Goal: Task Accomplishment & Management: Use online tool/utility

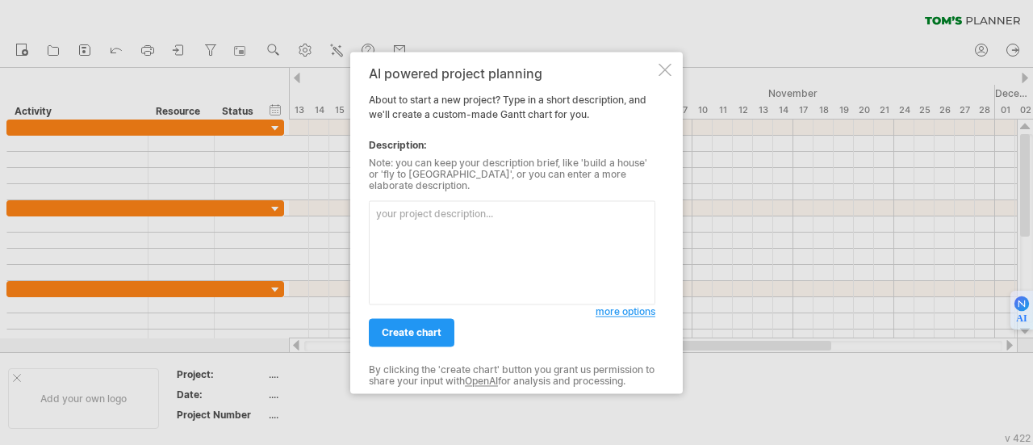
type textarea "| Lore | Ipsu Dolor | Sit Ametc | Adip Elitsed | Doeiusmo Tempor | | ----------…"
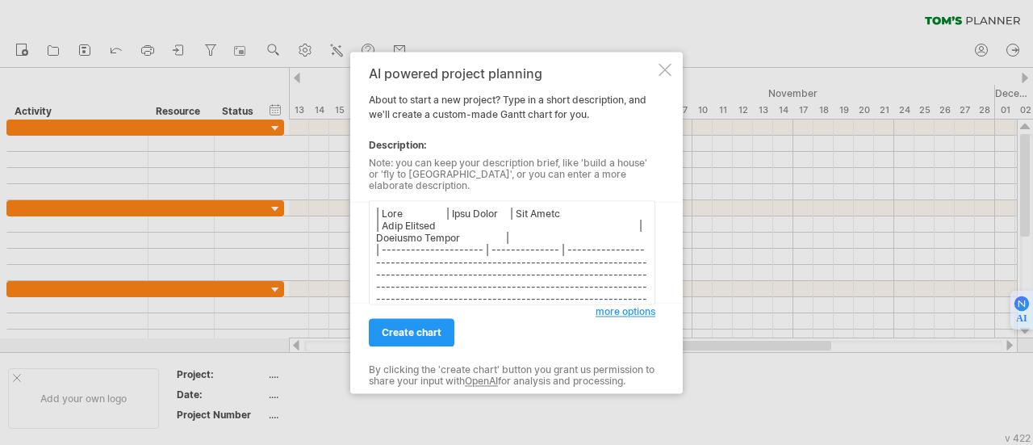
drag, startPoint x: 559, startPoint y: 271, endPoint x: 342, endPoint y: 120, distance: 263.8
click at [342, 120] on div "Trying to reach [DOMAIN_NAME] Connected again... 0% clear filter new" at bounding box center [516, 222] width 1033 height 445
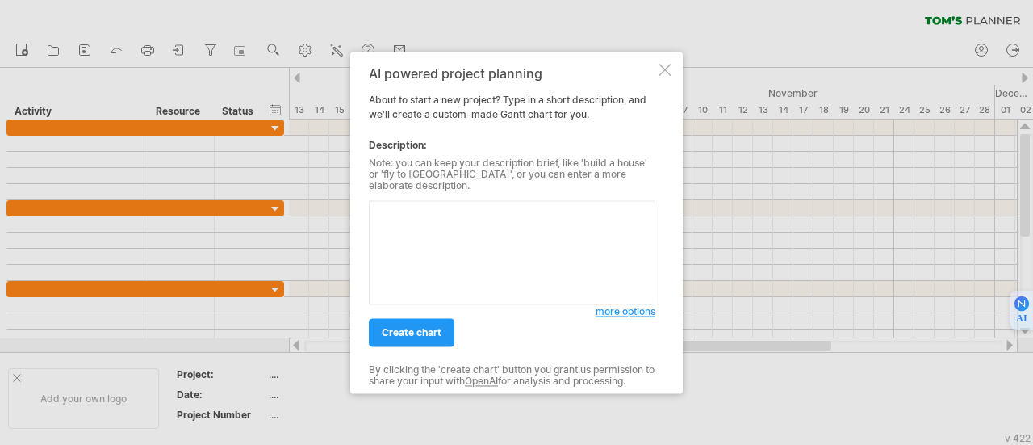
click at [370, 153] on div "Description:" at bounding box center [512, 145] width 287 height 15
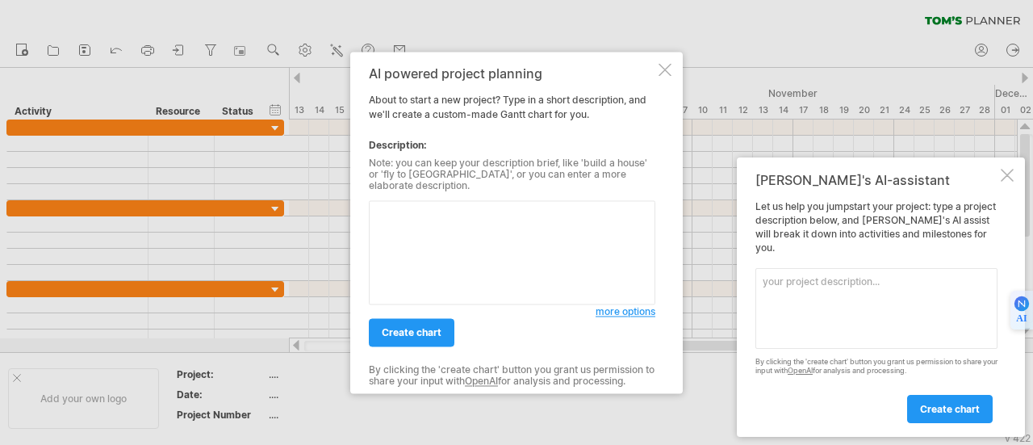
click at [444, 235] on textarea at bounding box center [512, 252] width 287 height 104
click at [611, 306] on span "more options" at bounding box center [626, 311] width 60 height 12
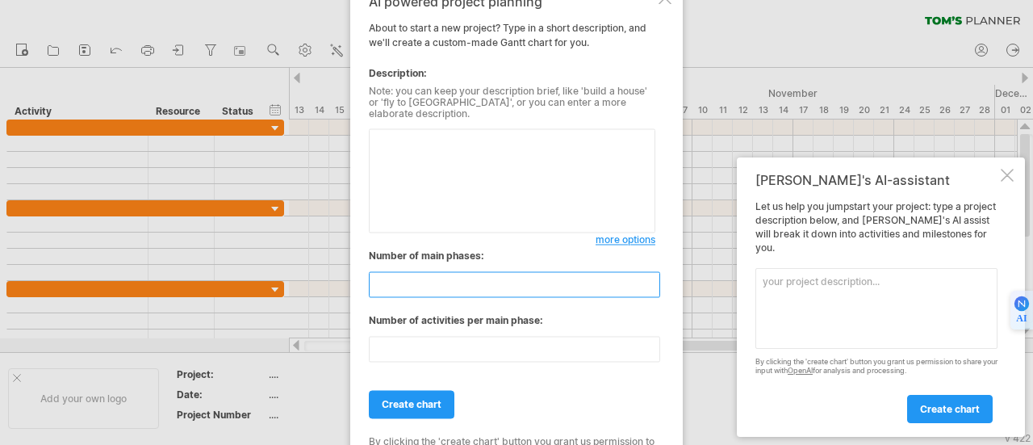
click at [414, 281] on input "**" at bounding box center [514, 284] width 291 height 26
click at [444, 281] on input "**" at bounding box center [514, 284] width 291 height 26
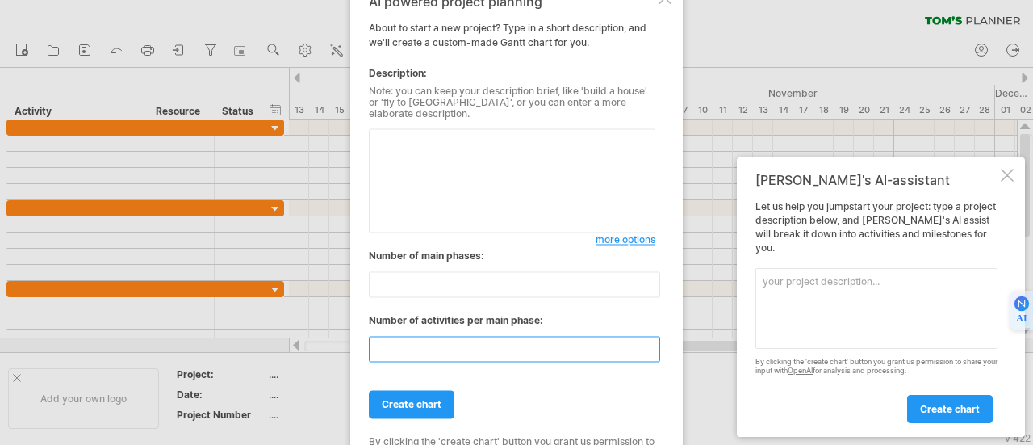
click at [446, 345] on input "**" at bounding box center [514, 349] width 291 height 26
click at [404, 263] on div "**" at bounding box center [512, 280] width 287 height 34
drag, startPoint x: 370, startPoint y: 251, endPoint x: 477, endPoint y: 253, distance: 107.4
click at [477, 253] on div "Number of main phases:" at bounding box center [512, 256] width 287 height 15
click at [606, 236] on span "more options" at bounding box center [626, 239] width 60 height 12
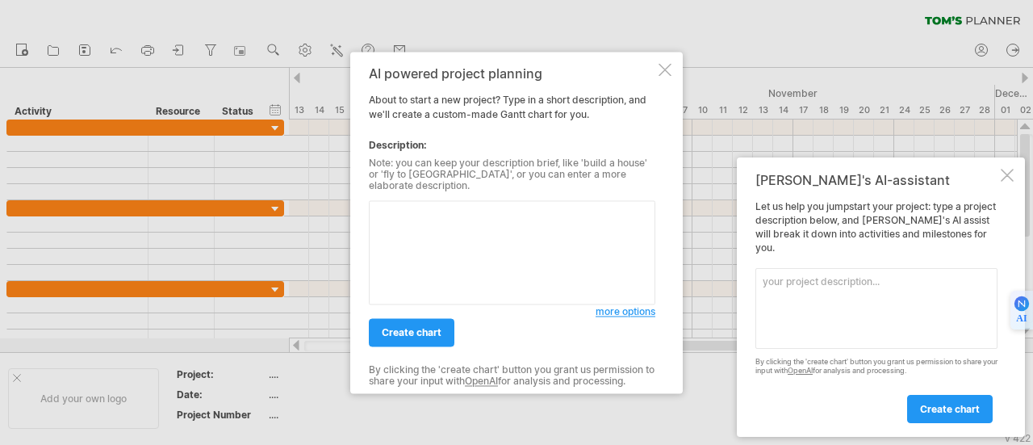
click at [618, 305] on span "more options" at bounding box center [626, 311] width 60 height 12
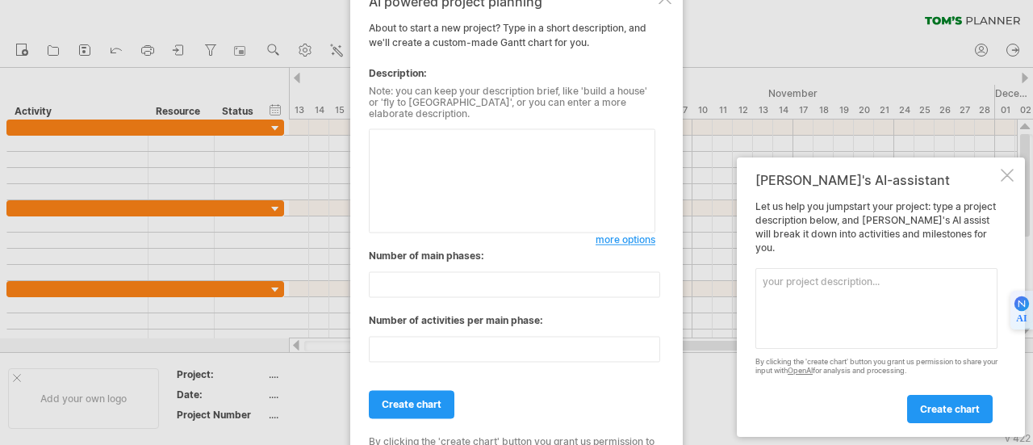
click at [421, 356] on div "Number of main phases: ** Number of activities per main phase: **" at bounding box center [512, 313] width 287 height 128
click at [424, 349] on input "**" at bounding box center [514, 349] width 291 height 26
click at [471, 291] on input "**" at bounding box center [514, 284] width 291 height 26
click at [417, 172] on textarea at bounding box center [512, 180] width 287 height 104
paste textarea "Loremi d sitametconse Adipi elits doe t incididunt utlaboreetd magnaal enimadmi…"
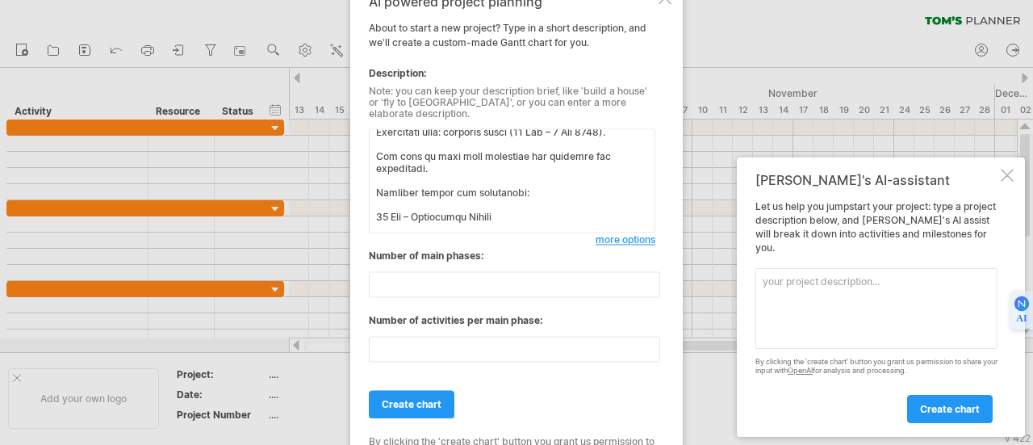
scroll to position [1300, 0]
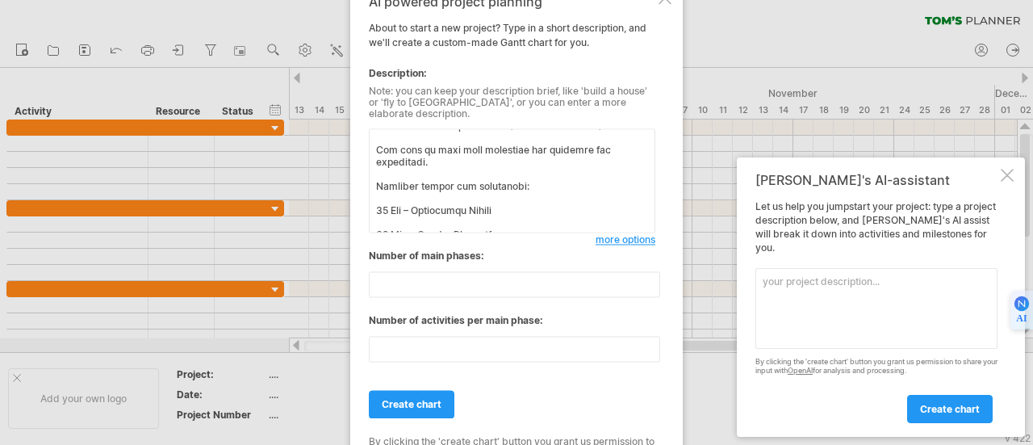
type textarea "Loremi d sitametconse Adipi elits doe t incididunt utlaboreetd magnaal enimadmi…"
click at [475, 283] on input "**" at bounding box center [514, 284] width 291 height 26
type input "*"
drag, startPoint x: 395, startPoint y: 341, endPoint x: 278, endPoint y: 364, distance: 118.4
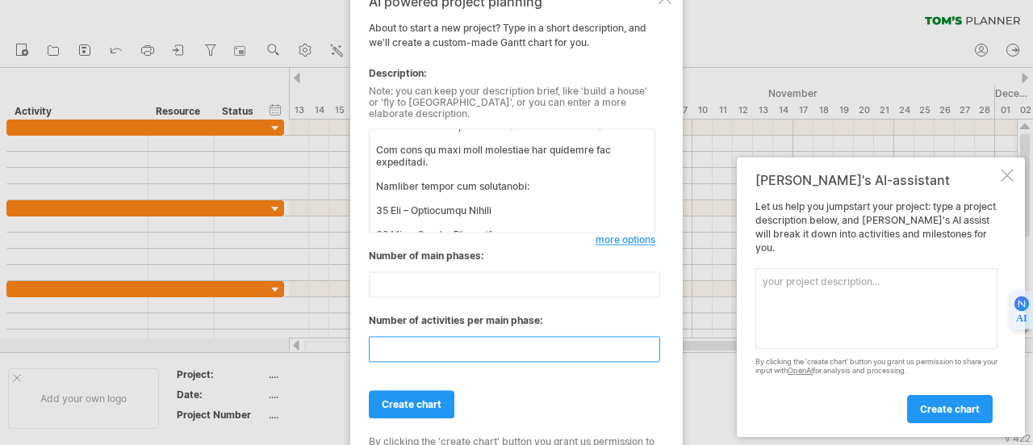
click at [278, 364] on div "Trying to reach [DOMAIN_NAME] Connected again... 0% clear filter new" at bounding box center [516, 222] width 1033 height 445
type input "*"
click at [415, 398] on span "create chart" at bounding box center [412, 404] width 60 height 12
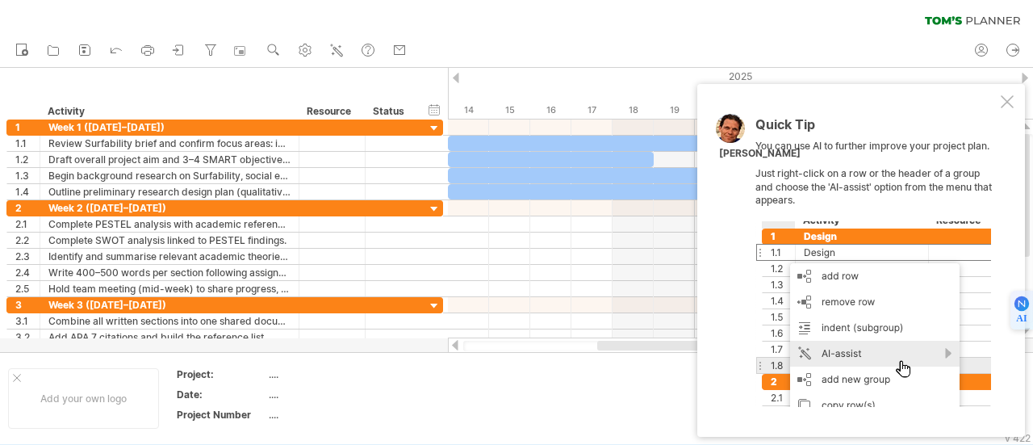
click at [1007, 94] on div "Quick Tip You can use AI to further improve your project plan. Just right-click…" at bounding box center [861, 260] width 328 height 353
click at [1005, 104] on div at bounding box center [1007, 101] width 13 height 13
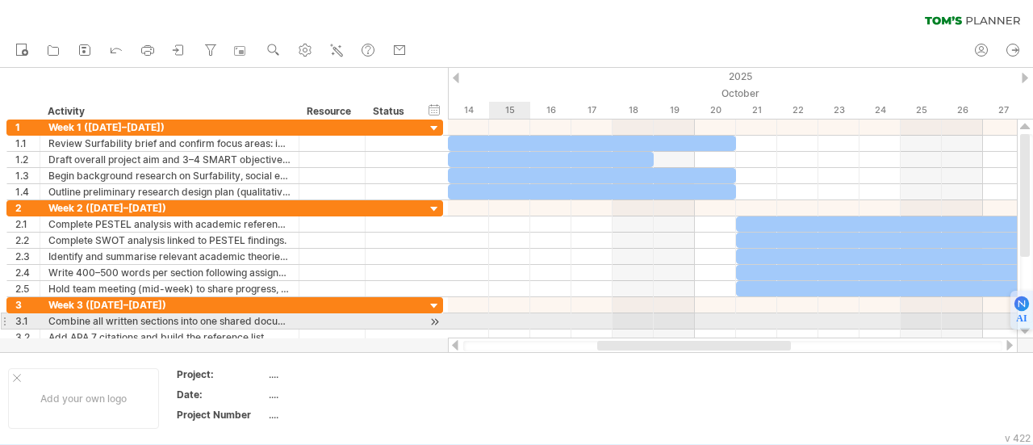
click at [490, 316] on div at bounding box center [732, 321] width 569 height 16
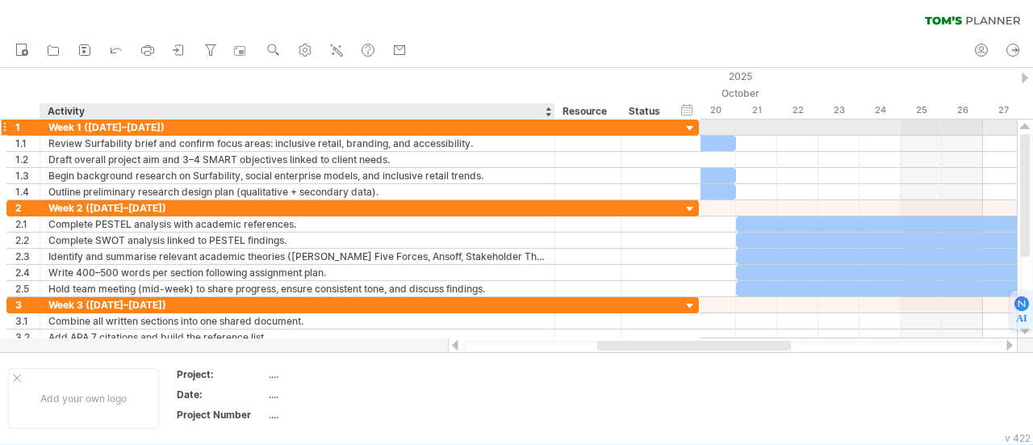
drag, startPoint x: 296, startPoint y: 125, endPoint x: 552, endPoint y: 131, distance: 255.9
click at [552, 131] on div at bounding box center [553, 127] width 8 height 16
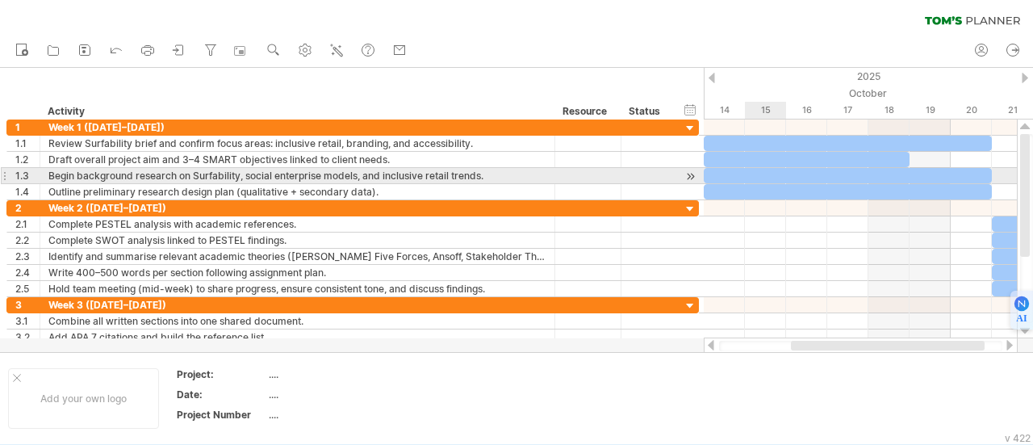
click at [751, 170] on div at bounding box center [848, 175] width 288 height 15
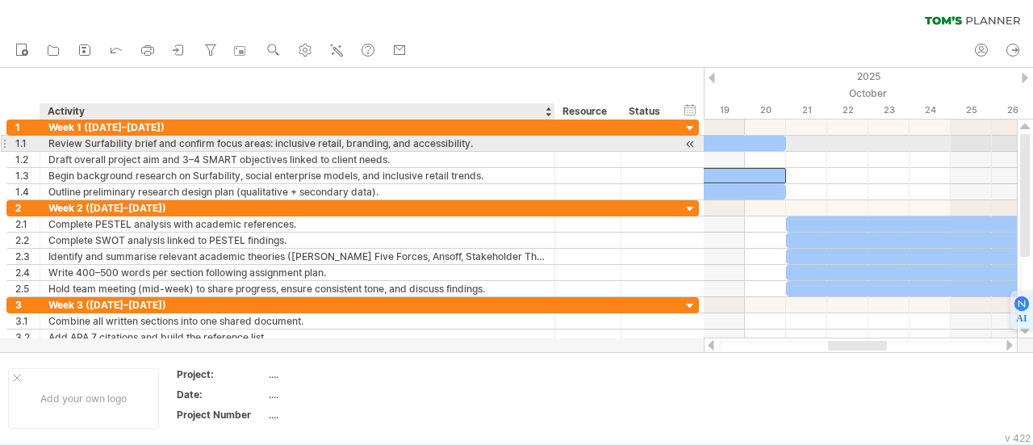
click at [173, 148] on div "Review Surfability brief and confirm focus areas: inclusive retail, branding, a…" at bounding box center [297, 143] width 498 height 15
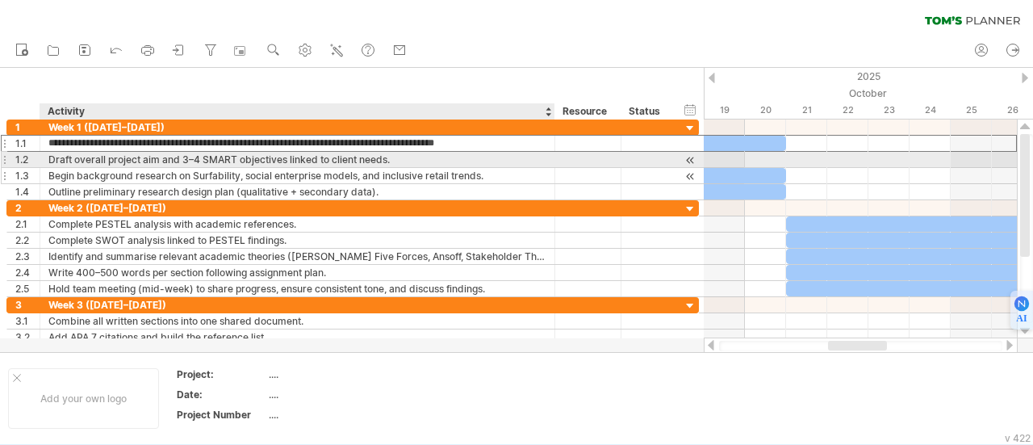
click at [178, 168] on div "Begin background research on Surfability, social enterprise models, and inclusi…" at bounding box center [297, 175] width 498 height 15
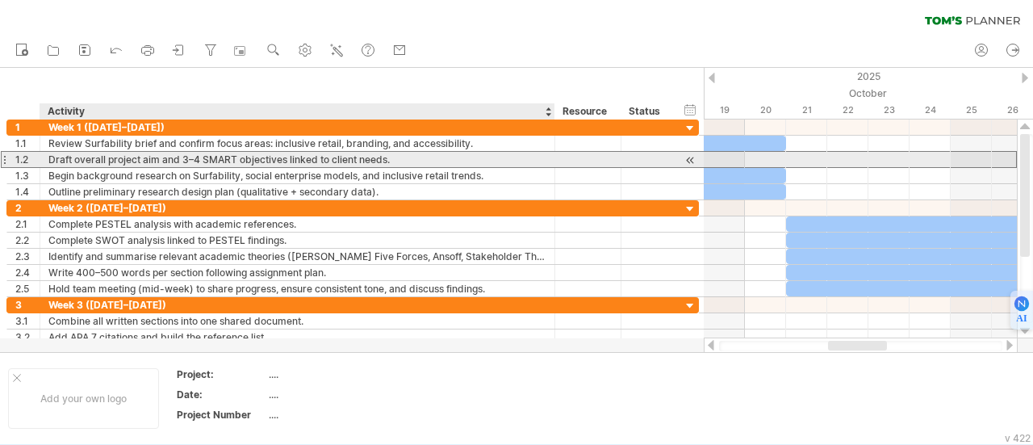
click at [183, 162] on div "Draft overall project aim and 3–4 SMART objectives linked to client needs." at bounding box center [297, 159] width 498 height 15
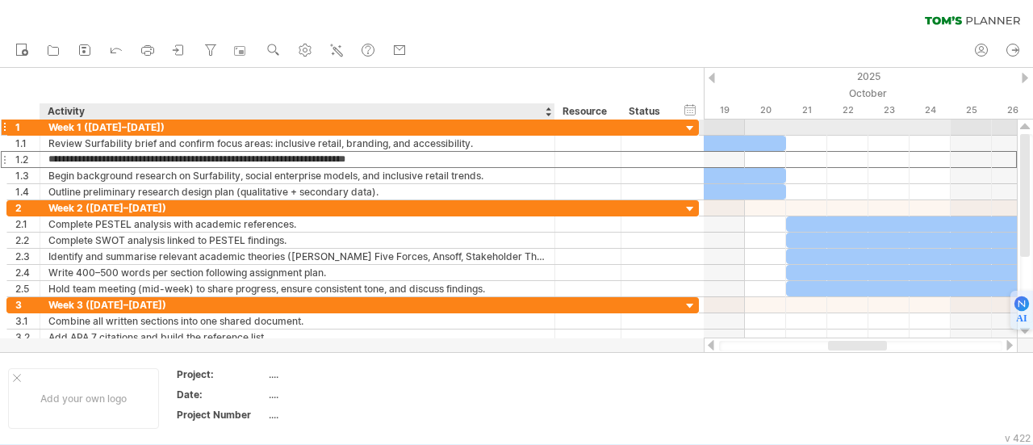
click at [139, 125] on div "Week 1 ([DATE]–[DATE])" at bounding box center [297, 126] width 498 height 15
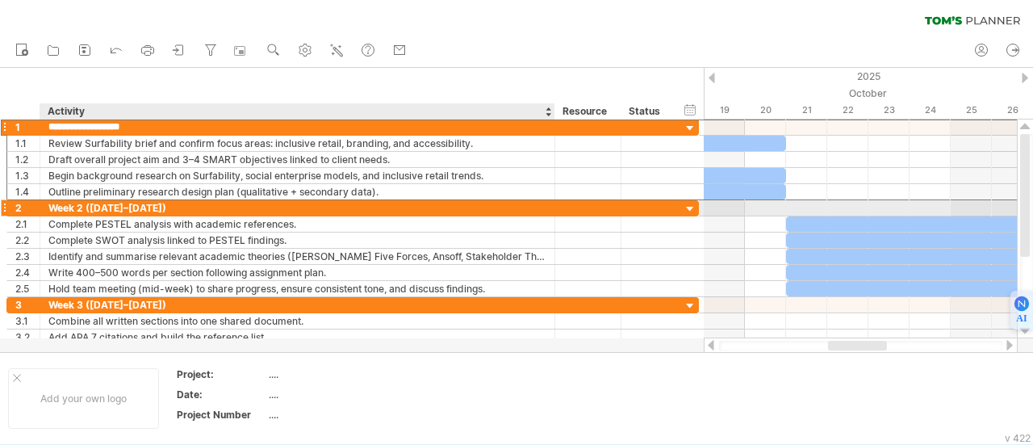
click at [144, 207] on div "Week 2 ([DATE]–[DATE])" at bounding box center [297, 207] width 498 height 15
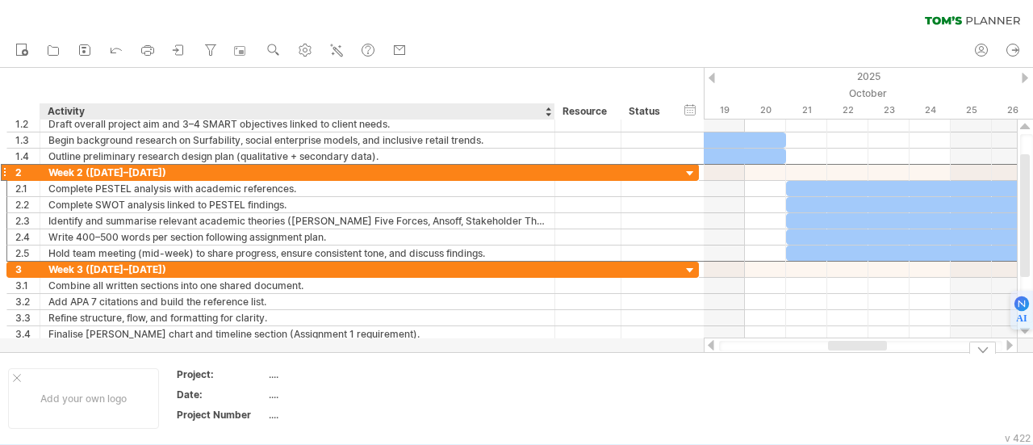
click at [231, 372] on div "Project:" at bounding box center [221, 374] width 89 height 14
type input "**********"
click at [238, 396] on div "Date:" at bounding box center [221, 394] width 89 height 14
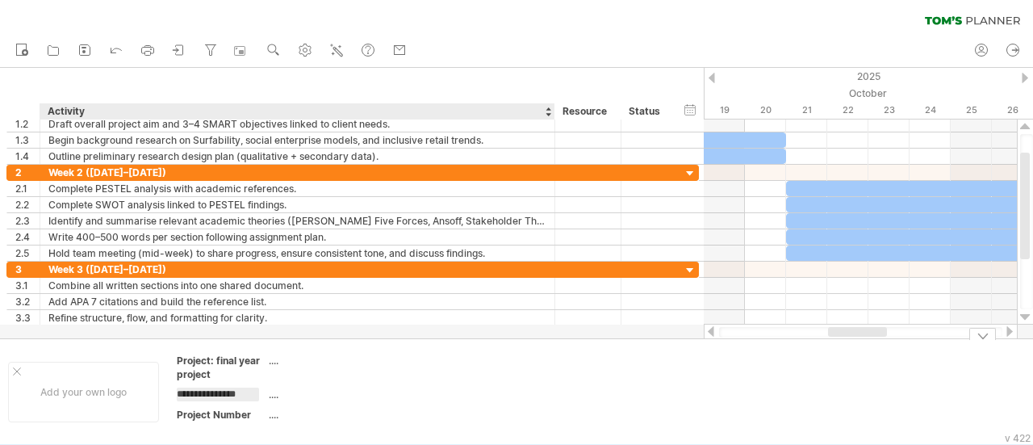
type input "**********"
click at [245, 417] on div "Project Number" at bounding box center [221, 415] width 89 height 14
click at [315, 371] on td "...." at bounding box center [337, 370] width 137 height 32
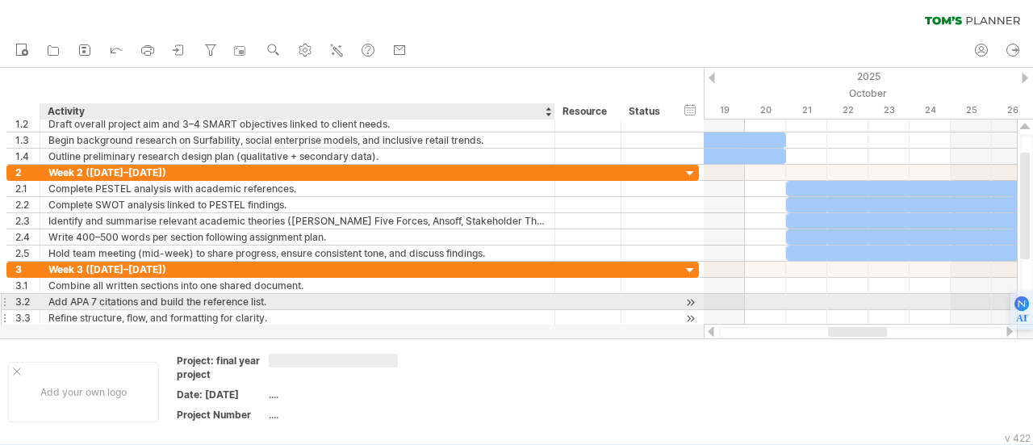
click at [200, 310] on div "Refine structure, flow, and formatting for clarity." at bounding box center [297, 317] width 498 height 15
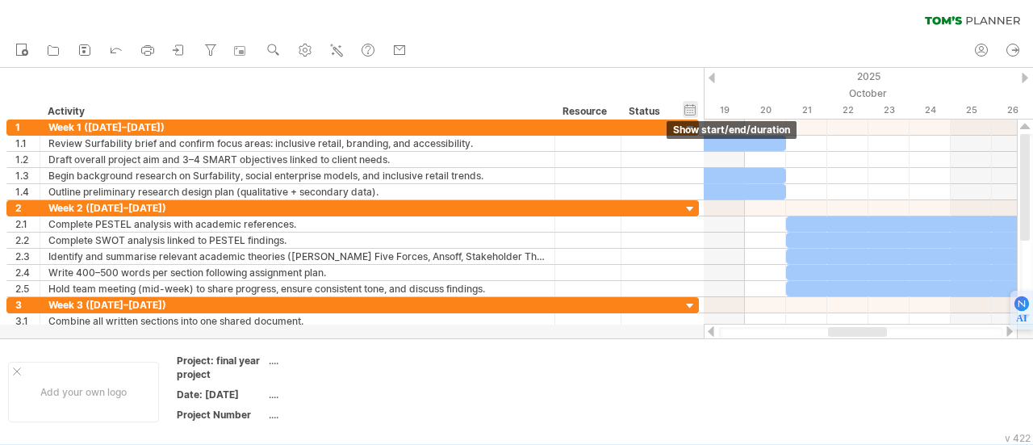
click at [685, 107] on div "hide start/end/duration show start/end/duration" at bounding box center [690, 109] width 15 height 17
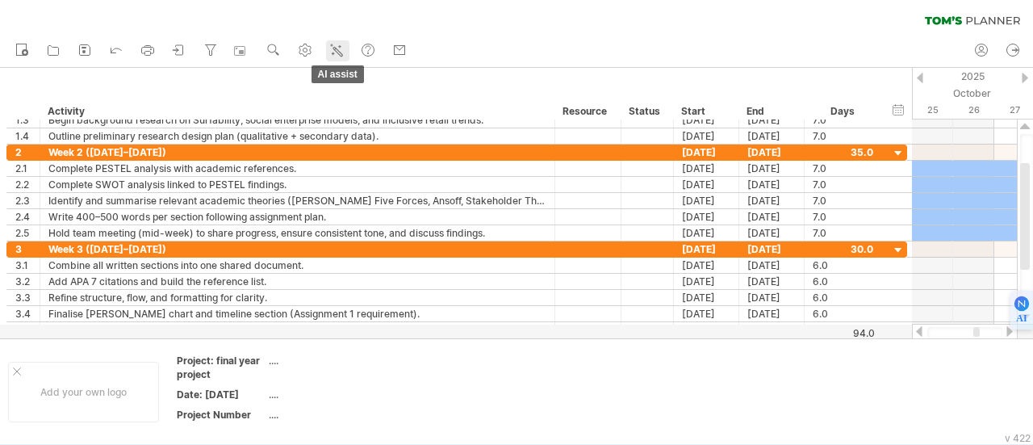
click at [337, 52] on icon at bounding box center [337, 50] width 16 height 16
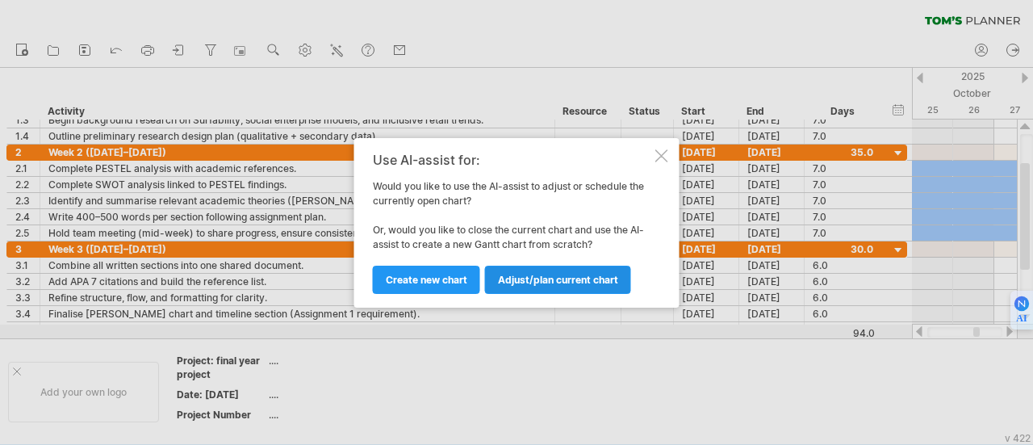
click at [516, 276] on span "Adjust/plan current chart" at bounding box center [558, 280] width 120 height 12
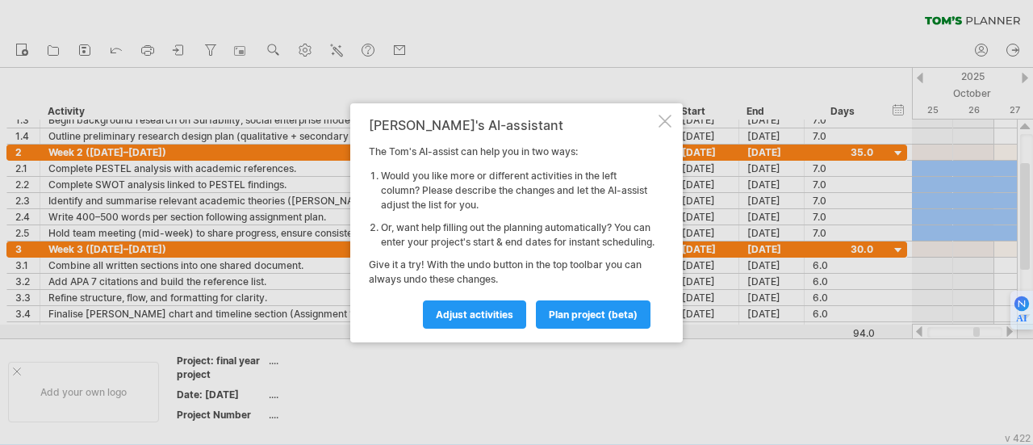
drag, startPoint x: 381, startPoint y: 220, endPoint x: 453, endPoint y: 227, distance: 72.1
click at [453, 227] on li "Or, want help filling out the planning automatically? You can enter your projec…" at bounding box center [518, 234] width 274 height 29
click at [449, 241] on li "Or, want help filling out the planning automatically? You can enter your projec…" at bounding box center [518, 234] width 274 height 29
click at [492, 329] on link "Adjust activities" at bounding box center [474, 314] width 103 height 28
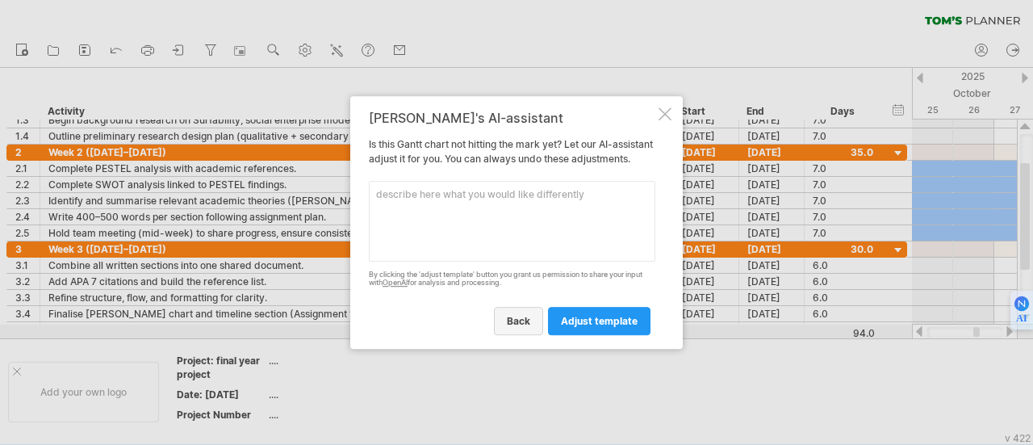
click at [515, 327] on span "back" at bounding box center [518, 321] width 23 height 12
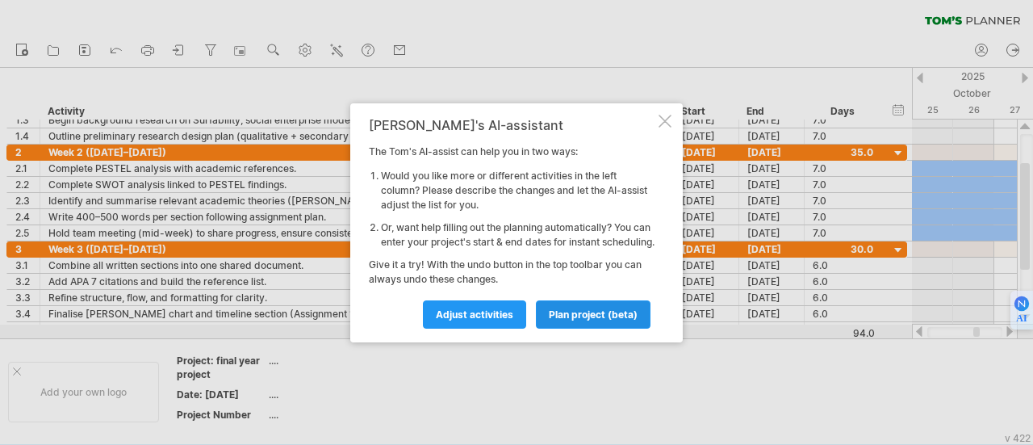
click at [577, 317] on span "plan project (beta)" at bounding box center [593, 314] width 89 height 12
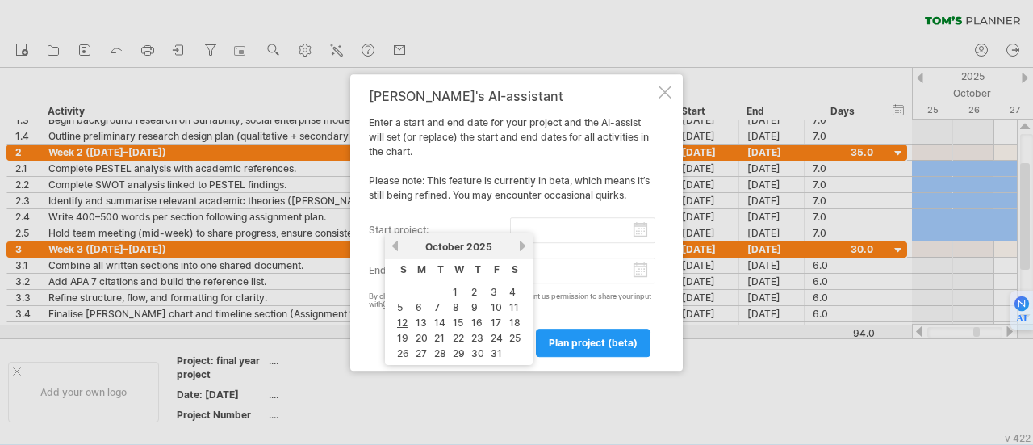
click at [534, 233] on input "start project:" at bounding box center [583, 230] width 146 height 26
click at [463, 224] on label "start project:" at bounding box center [439, 230] width 141 height 26
click at [510, 224] on input "start project:" at bounding box center [583, 230] width 146 height 26
click at [571, 316] on div "back plan project (beta)" at bounding box center [512, 335] width 287 height 41
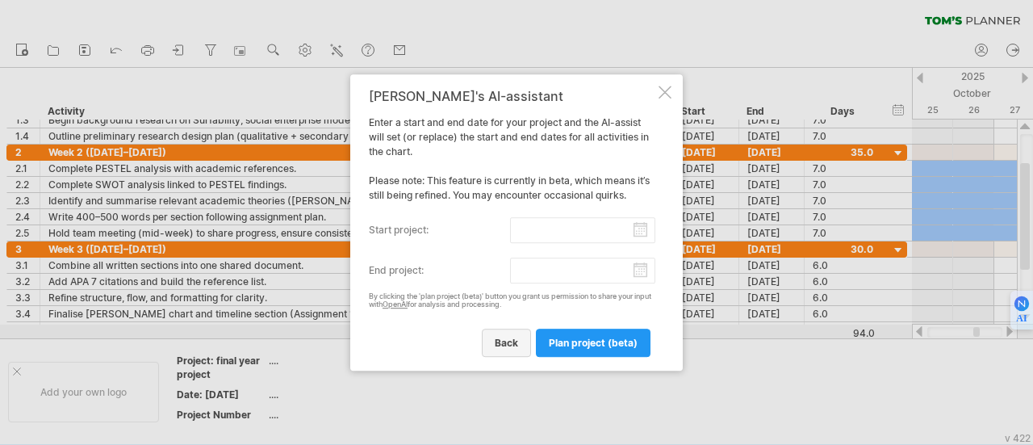
click at [509, 348] on span "back" at bounding box center [506, 343] width 23 height 12
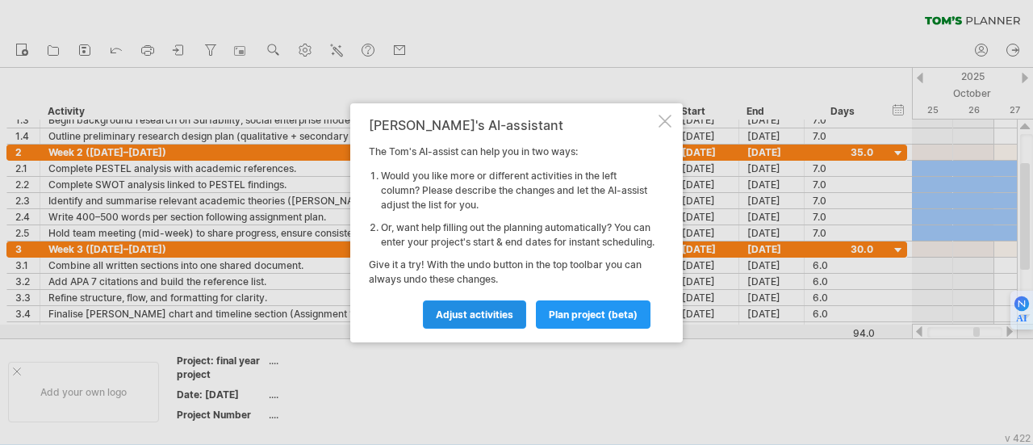
click at [483, 320] on span "Adjust activities" at bounding box center [474, 314] width 77 height 12
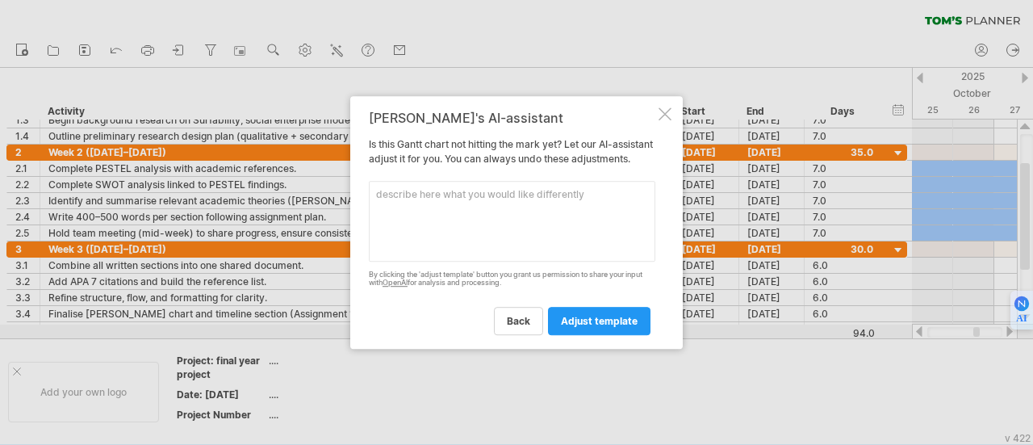
click at [464, 199] on textarea at bounding box center [512, 221] width 287 height 81
type textarea "c"
click at [458, 255] on textarea "can you add the people that is responsible for the task?" at bounding box center [512, 221] width 287 height 81
type textarea "can you add the people that is responsible for the task?"
click at [479, 237] on textarea "can you add the people that is responsible for the task?" at bounding box center [512, 221] width 287 height 81
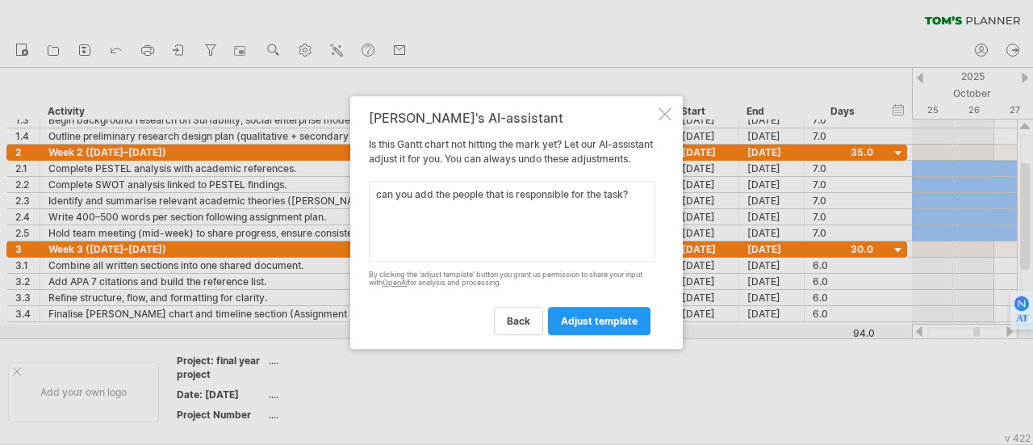
click at [397, 212] on textarea "can you add the people that is responsible for the task?" at bounding box center [512, 221] width 287 height 81
click at [380, 214] on textarea "can you add the people that is responsible for the task?" at bounding box center [512, 221] width 287 height 81
click at [664, 107] on div at bounding box center [665, 113] width 13 height 13
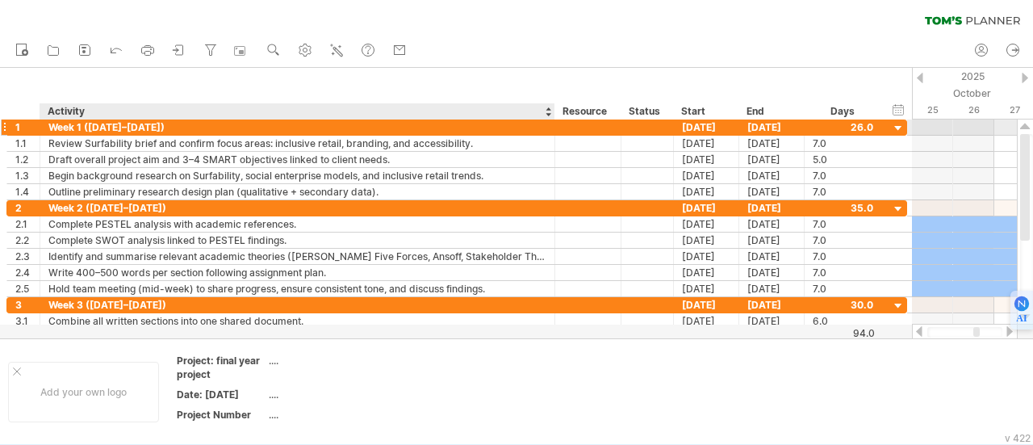
click at [381, 130] on div "Week 1 ([DATE]–[DATE])" at bounding box center [297, 126] width 498 height 15
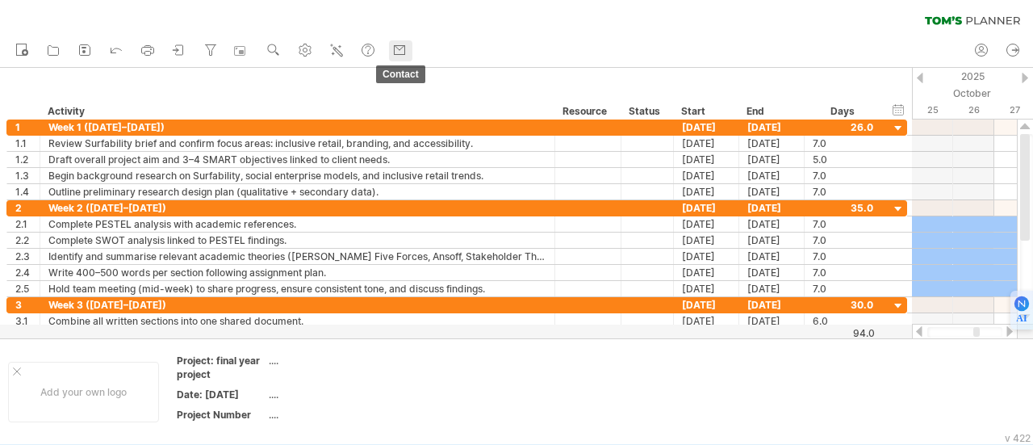
click at [408, 42] on use at bounding box center [399, 50] width 16 height 16
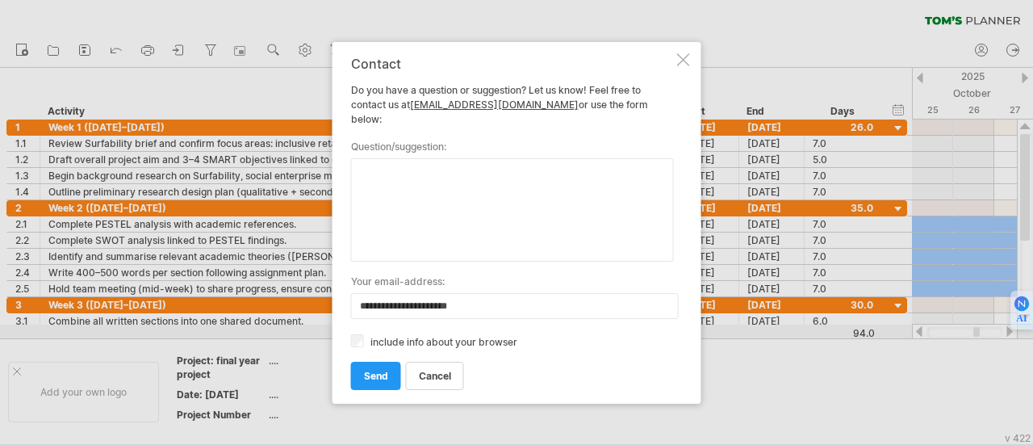
click at [408, 177] on textarea at bounding box center [512, 209] width 323 height 103
click at [688, 64] on div at bounding box center [683, 59] width 13 height 13
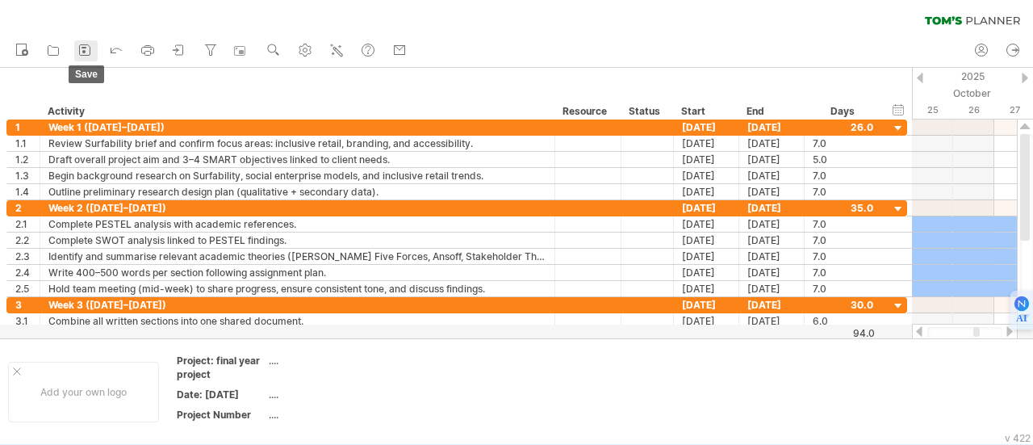
click at [88, 52] on icon at bounding box center [85, 50] width 16 height 16
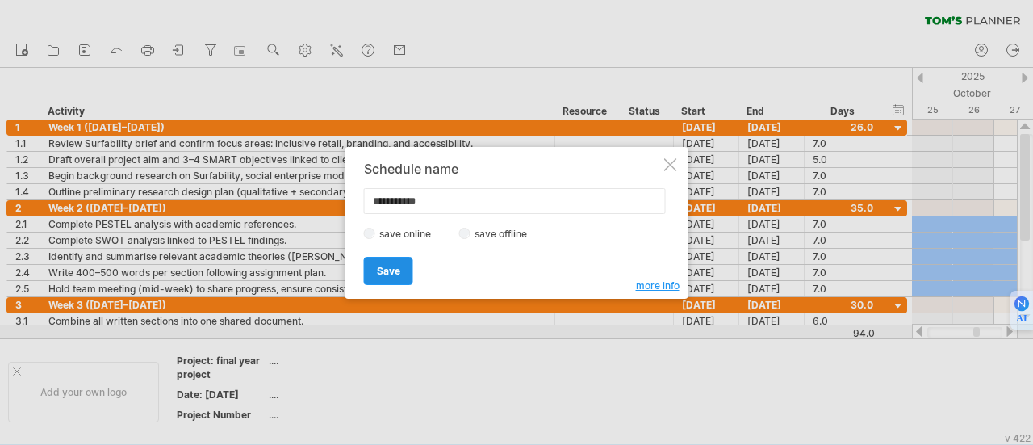
click at [391, 262] on link "Save" at bounding box center [388, 271] width 49 height 28
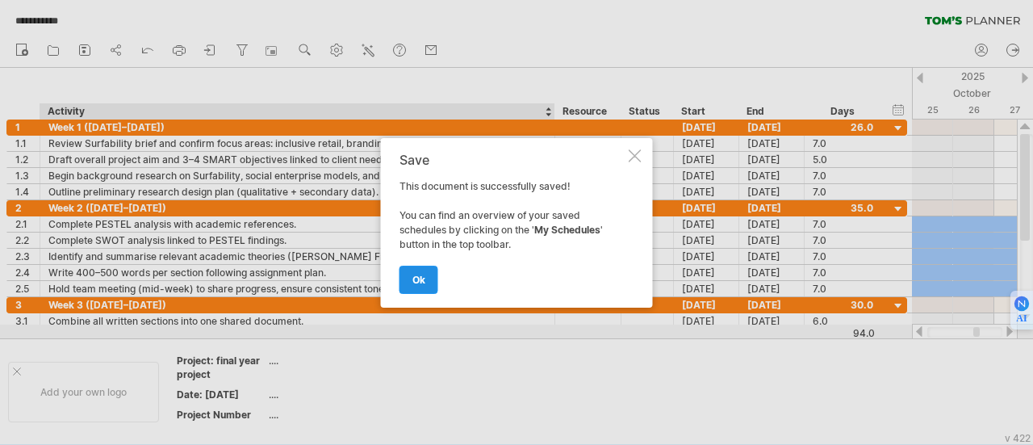
click at [422, 283] on span "ok" at bounding box center [418, 280] width 13 height 12
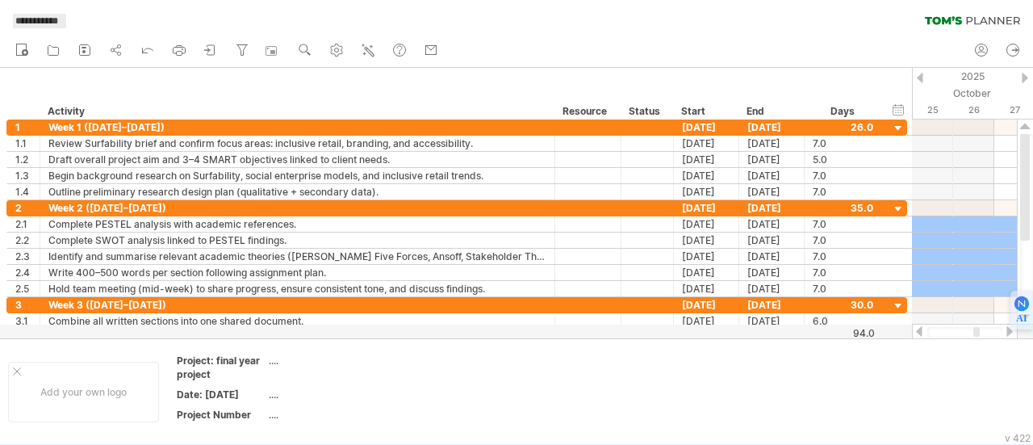
click at [42, 28] on span "**********" at bounding box center [36, 21] width 59 height 15
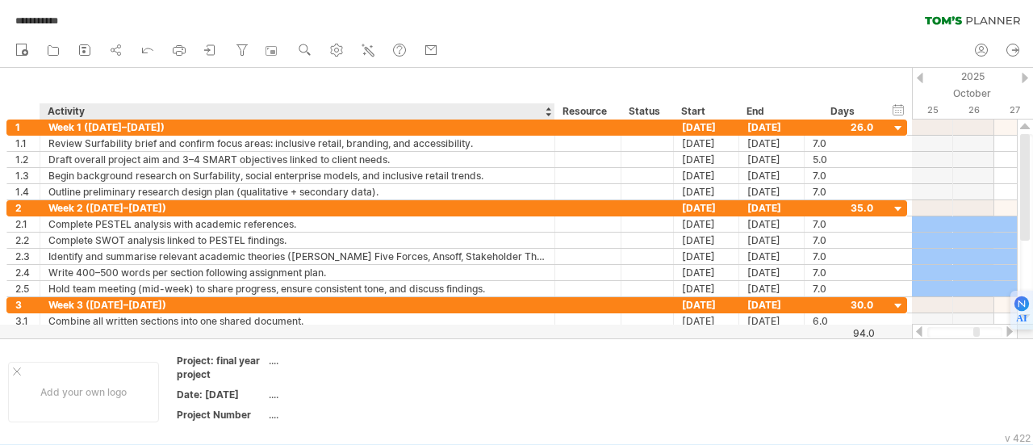
click at [68, 87] on div "hide start/end/duration show start/end/duration ******** Activity ******** Reso…" at bounding box center [456, 94] width 912 height 52
click at [90, 127] on div "Week 1 ([DATE]–[DATE])" at bounding box center [297, 126] width 498 height 15
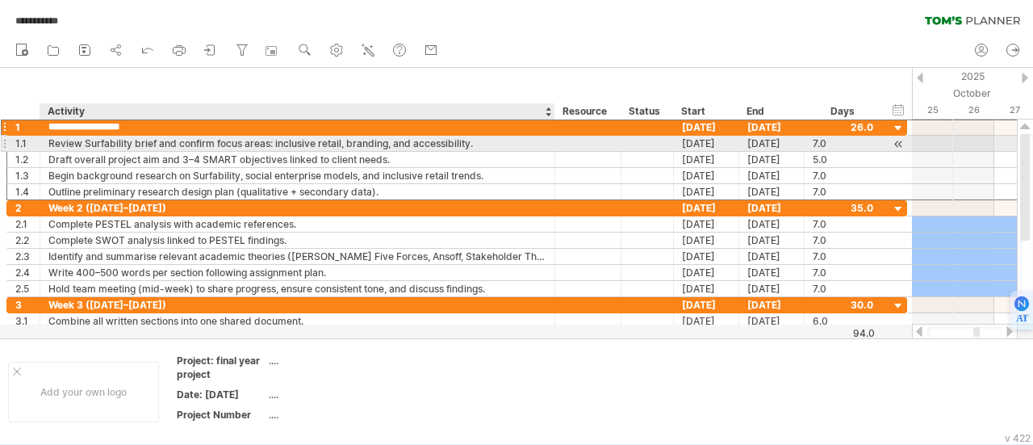
click at [104, 149] on div "Review Surfability brief and confirm focus areas: inclusive retail, branding, a…" at bounding box center [297, 143] width 498 height 15
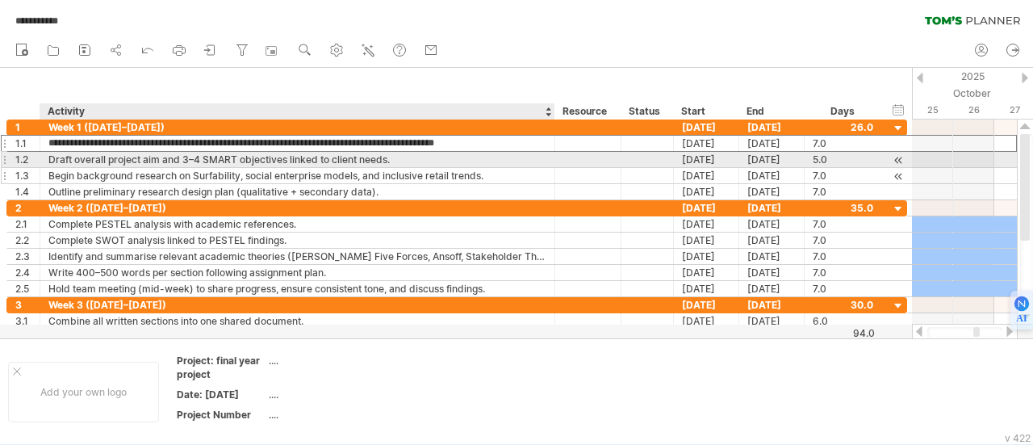
click at [113, 168] on div "Begin background research on Surfability, social enterprise models, and inclusi…" at bounding box center [297, 175] width 498 height 15
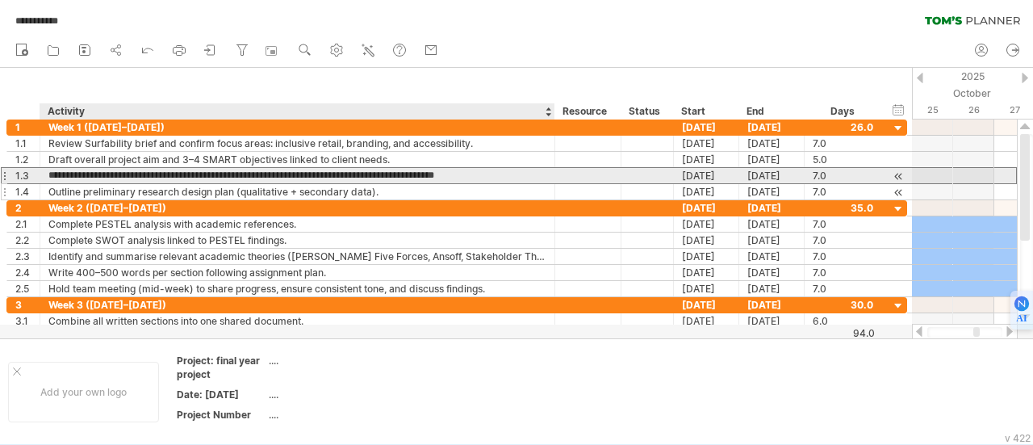
click at [115, 184] on div "Outline preliminary research design plan (qualitative + secondary data)." at bounding box center [297, 191] width 498 height 15
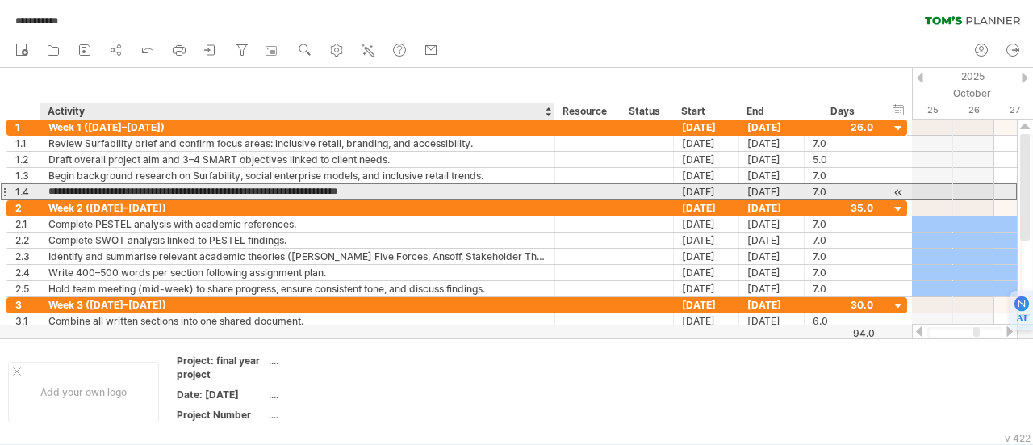
click at [116, 198] on input "**********" at bounding box center [297, 191] width 498 height 15
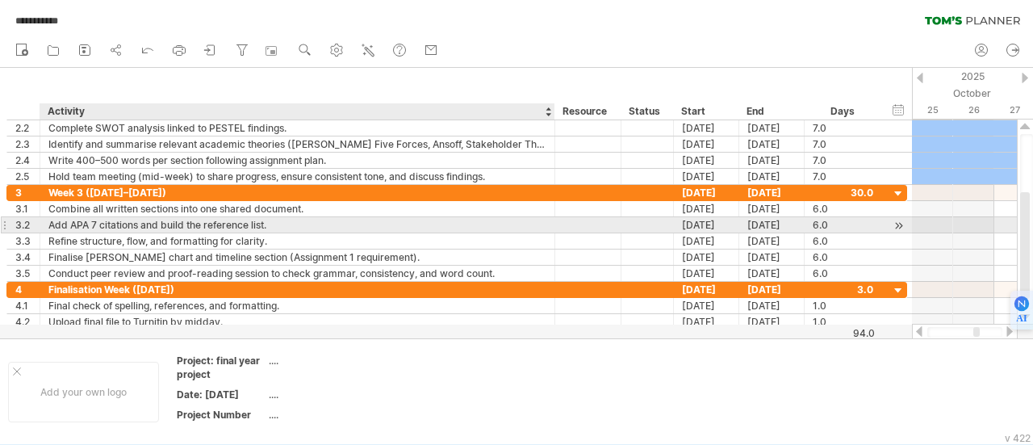
click at [159, 228] on div "Add APA 7 citations and build the reference list." at bounding box center [297, 224] width 498 height 15
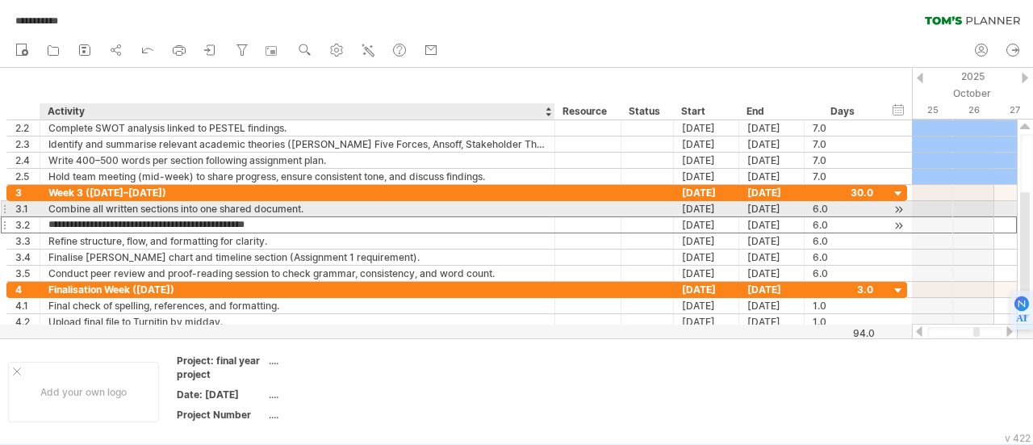
click at [166, 217] on input "**********" at bounding box center [297, 224] width 498 height 15
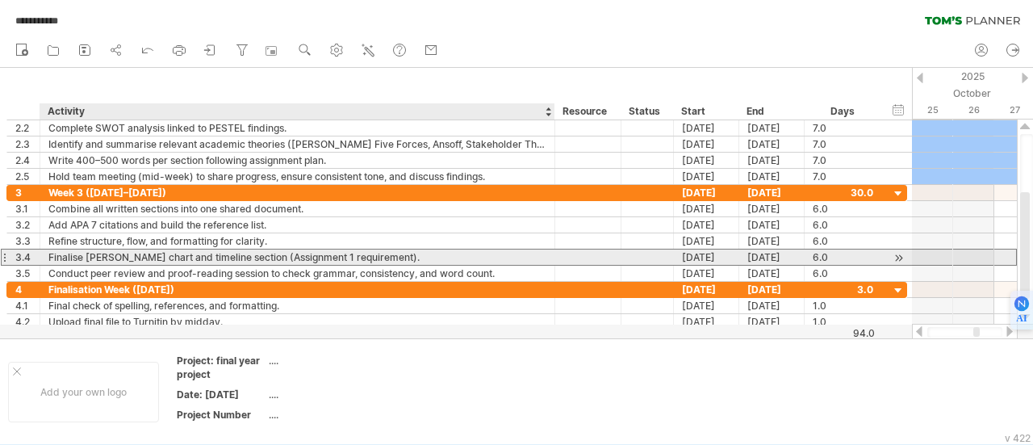
click at [171, 255] on div "Finalise [PERSON_NAME] chart and timeline section (Assignment 1 requirement)." at bounding box center [297, 256] width 498 height 15
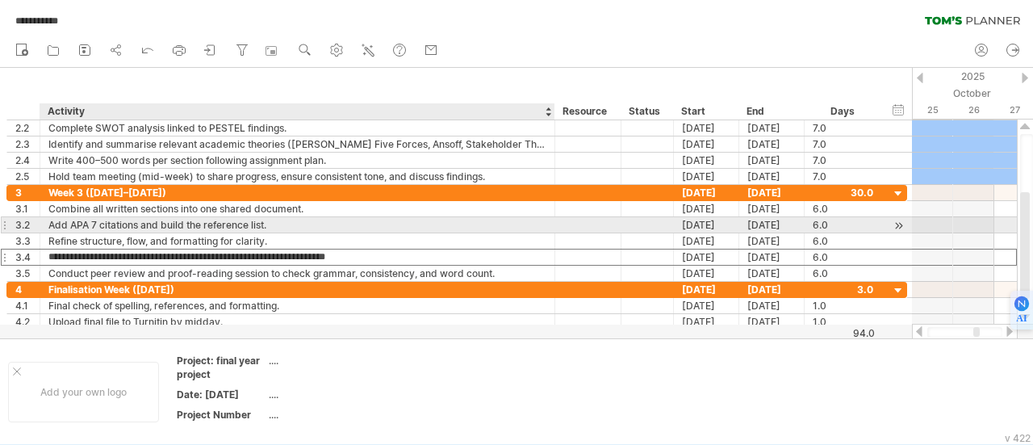
click at [184, 224] on div "Add APA 7 citations and build the reference list." at bounding box center [297, 224] width 498 height 15
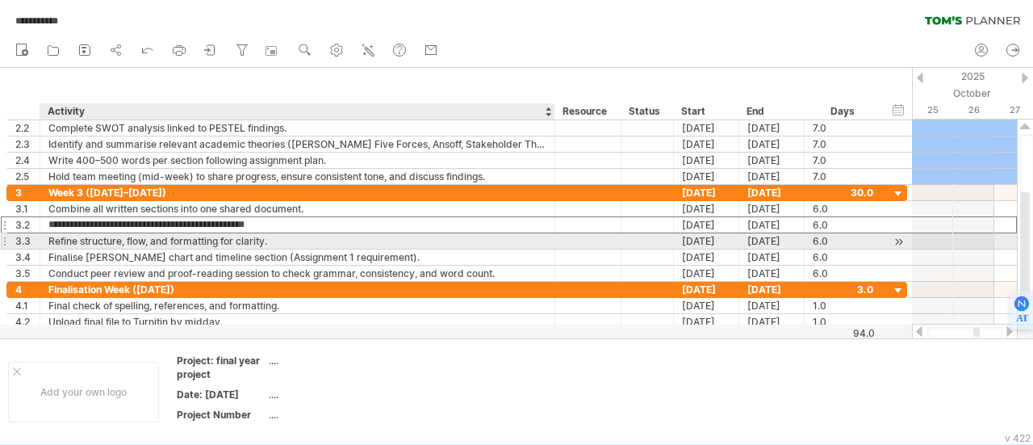
click at [191, 243] on div "Refine structure, flow, and formatting for clarity." at bounding box center [297, 240] width 498 height 15
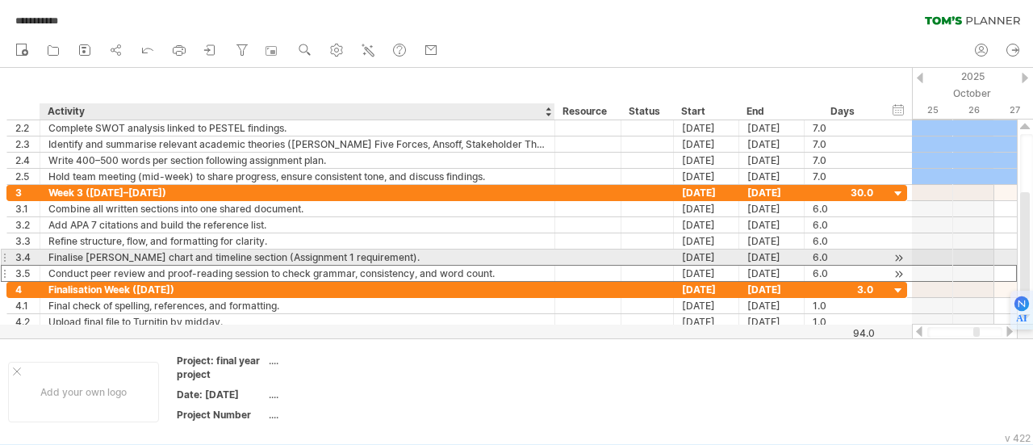
click at [200, 266] on div "Conduct peer review and proof-reading session to check grammar, consistency, an…" at bounding box center [297, 273] width 498 height 15
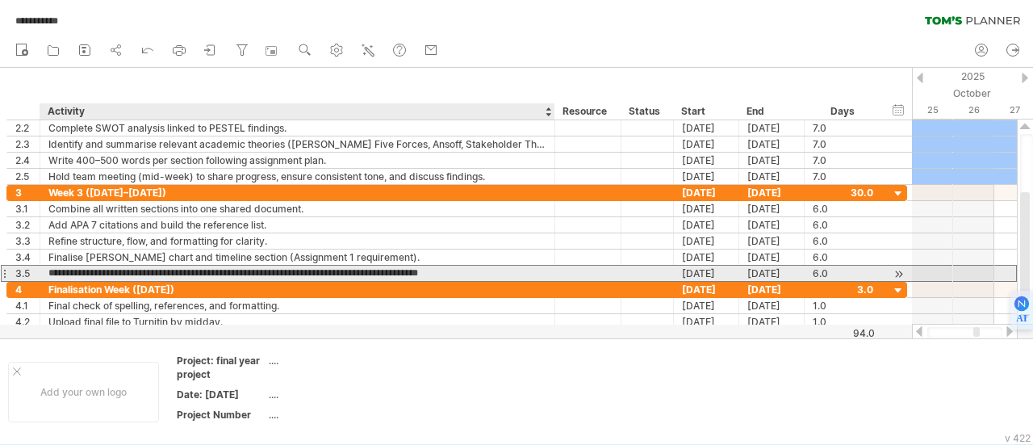
click at [218, 270] on input "**********" at bounding box center [297, 273] width 498 height 15
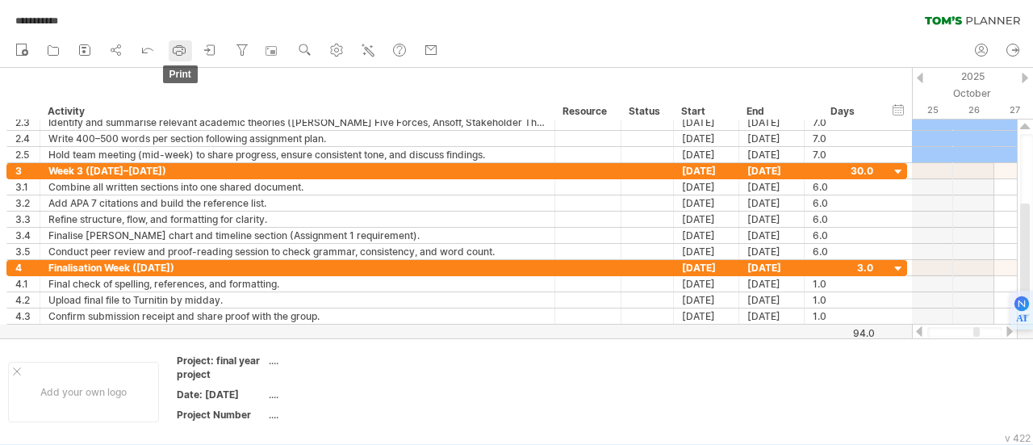
click at [173, 51] on icon at bounding box center [179, 50] width 16 height 16
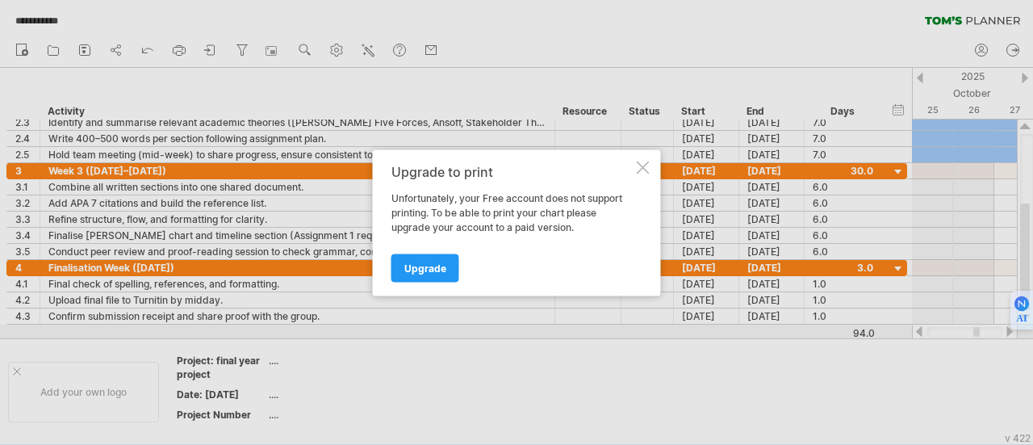
click at [642, 165] on div at bounding box center [643, 167] width 13 height 13
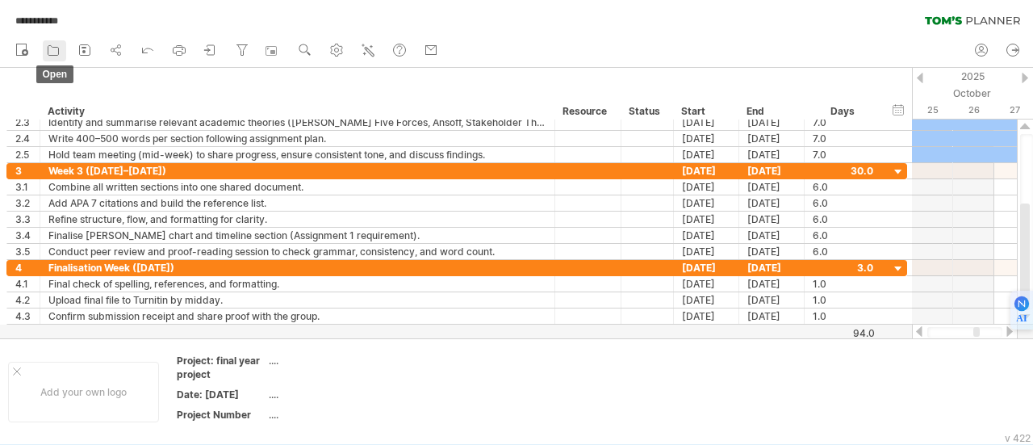
click at [54, 50] on icon at bounding box center [53, 50] width 16 height 16
type input "**********"
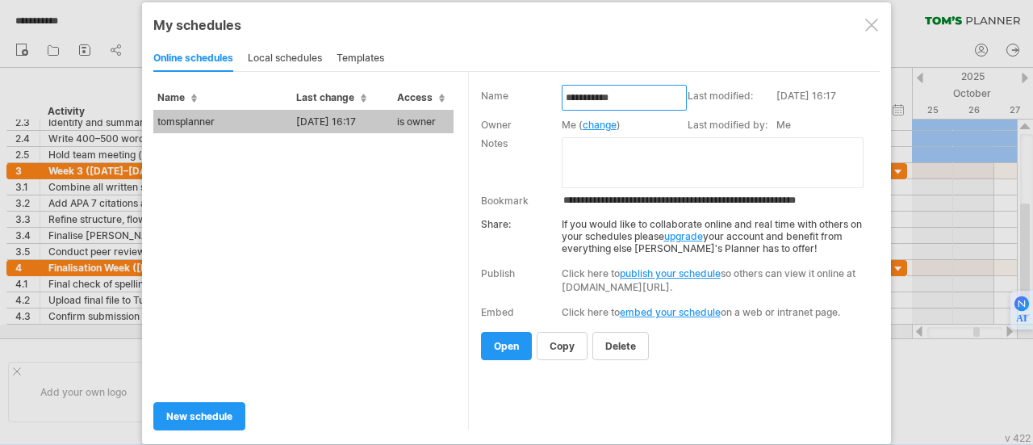
drag, startPoint x: 626, startPoint y: 96, endPoint x: 512, endPoint y: 86, distance: 115.0
click at [512, 88] on tr "**********" at bounding box center [678, 102] width 395 height 29
type input "**********"
click at [602, 155] on textarea at bounding box center [713, 161] width 302 height 51
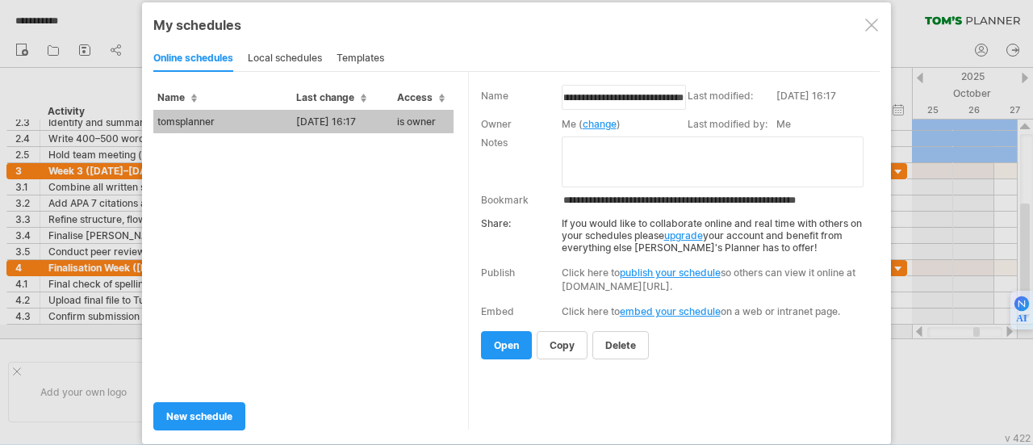
scroll to position [0, 0]
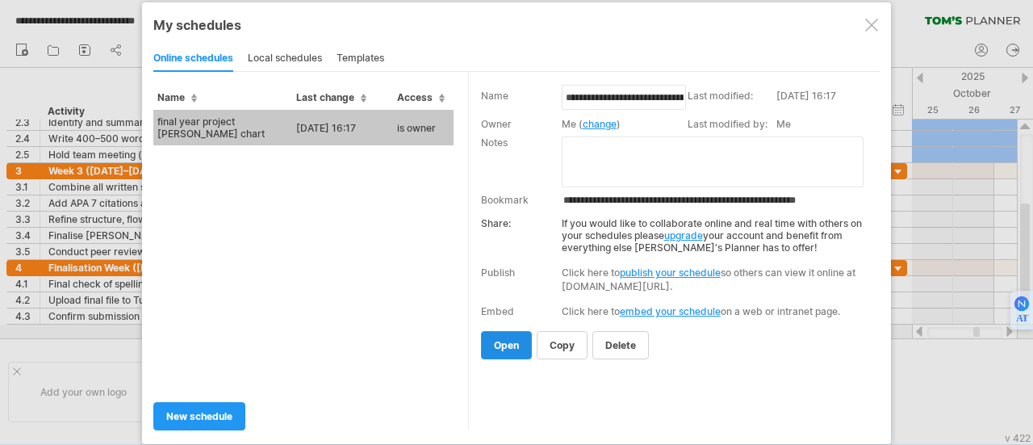
click at [505, 339] on span "open" at bounding box center [506, 345] width 25 height 12
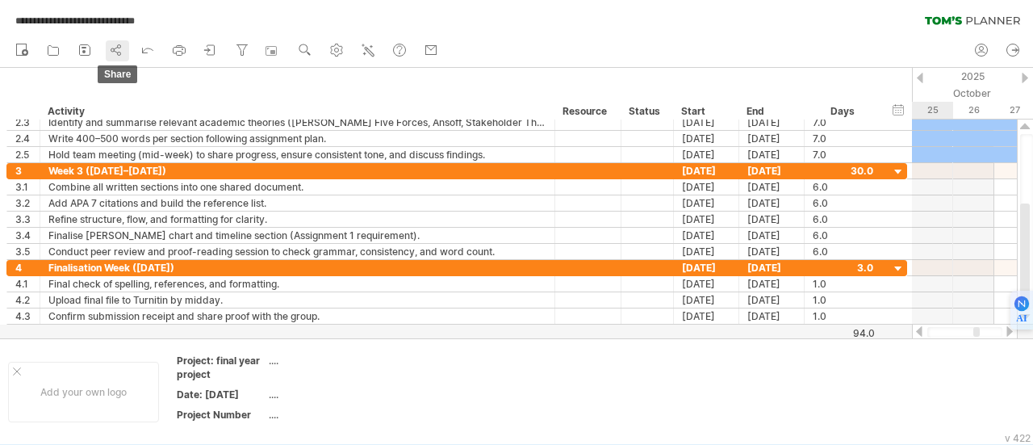
click at [111, 48] on icon at bounding box center [116, 50] width 16 height 16
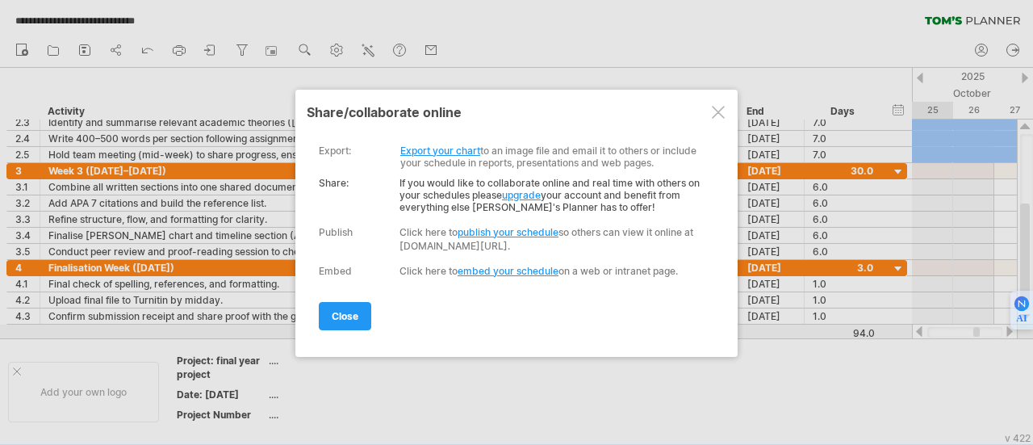
click at [438, 153] on link "Export your chart" at bounding box center [440, 150] width 80 height 12
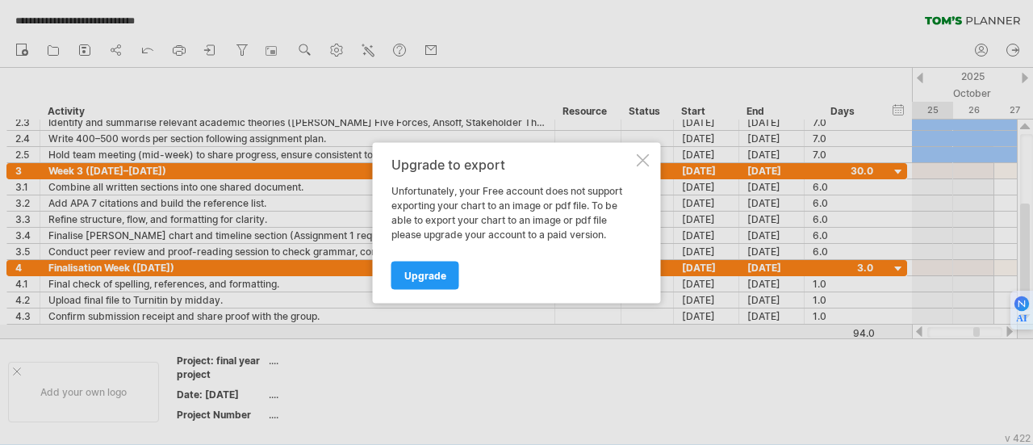
drag, startPoint x: 634, startPoint y: 161, endPoint x: 570, endPoint y: 195, distance: 72.9
click at [570, 195] on div "Upgrade to export Unfortunately, your Free account does not support exporting y…" at bounding box center [517, 222] width 288 height 161
click at [640, 162] on div at bounding box center [643, 159] width 13 height 13
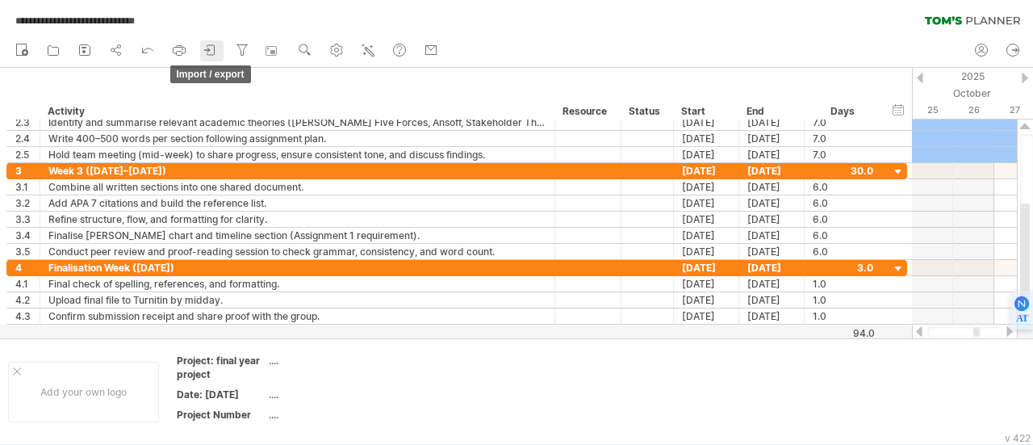
click at [209, 49] on icon at bounding box center [206, 50] width 5 height 4
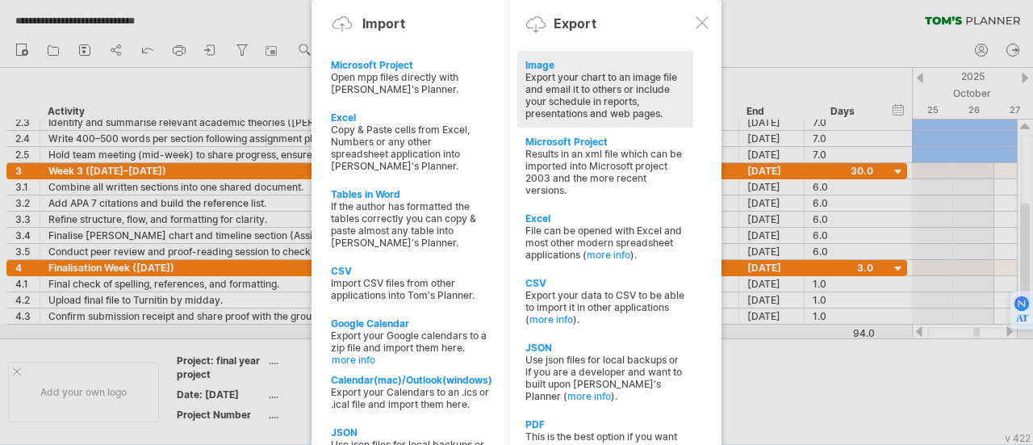
click at [545, 100] on div "Export your chart to an image file and email it to others or include your sched…" at bounding box center [605, 95] width 160 height 48
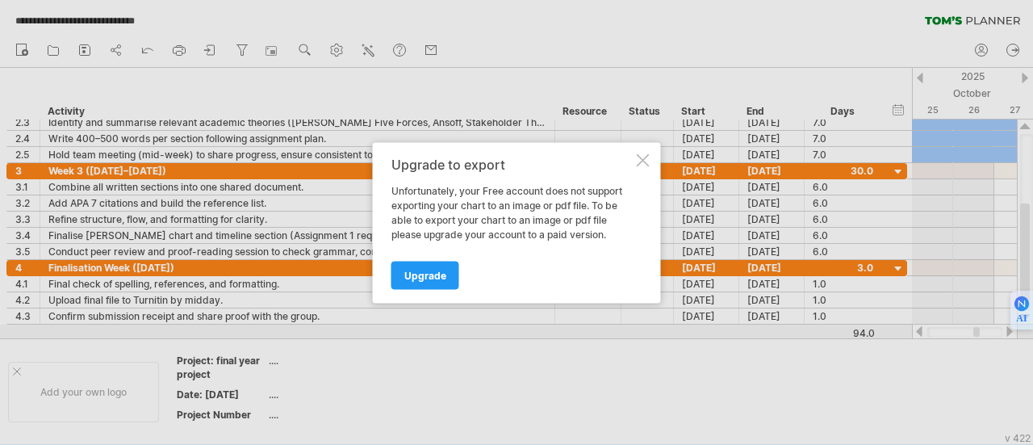
click at [637, 156] on div at bounding box center [643, 159] width 13 height 13
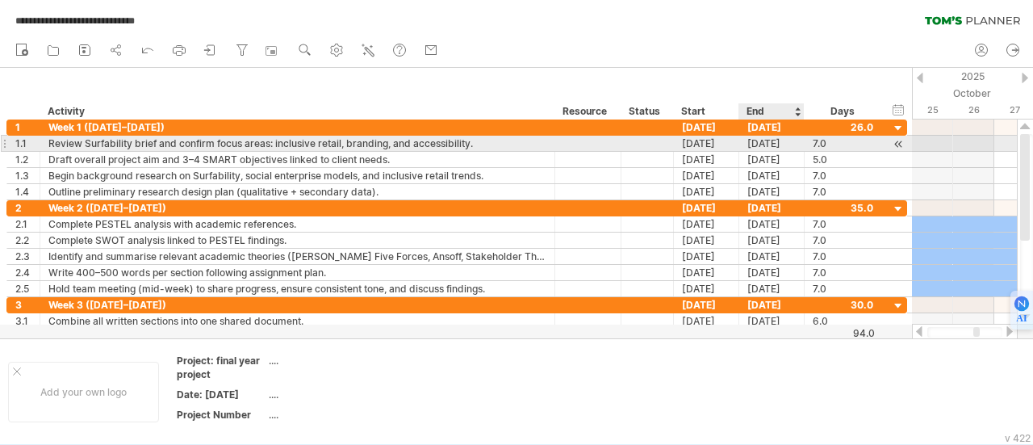
drag, startPoint x: 25, startPoint y: 110, endPoint x: 814, endPoint y: 139, distance: 789.2
click at [814, 139] on div "**********" at bounding box center [516, 222] width 1033 height 445
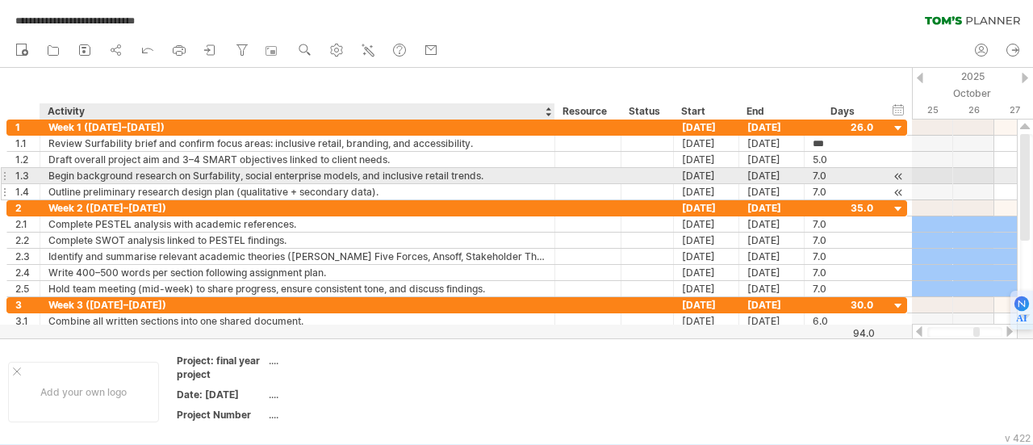
click at [99, 184] on div "Outline preliminary research design plan (qualitative + secondary data)." at bounding box center [297, 191] width 498 height 15
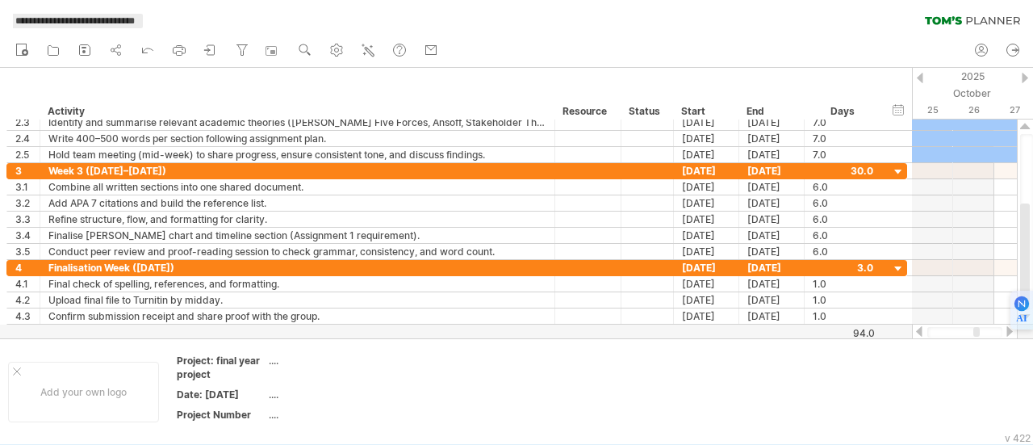
click at [46, 17] on span "**********" at bounding box center [75, 21] width 136 height 15
click at [116, 51] on icon at bounding box center [116, 50] width 16 height 16
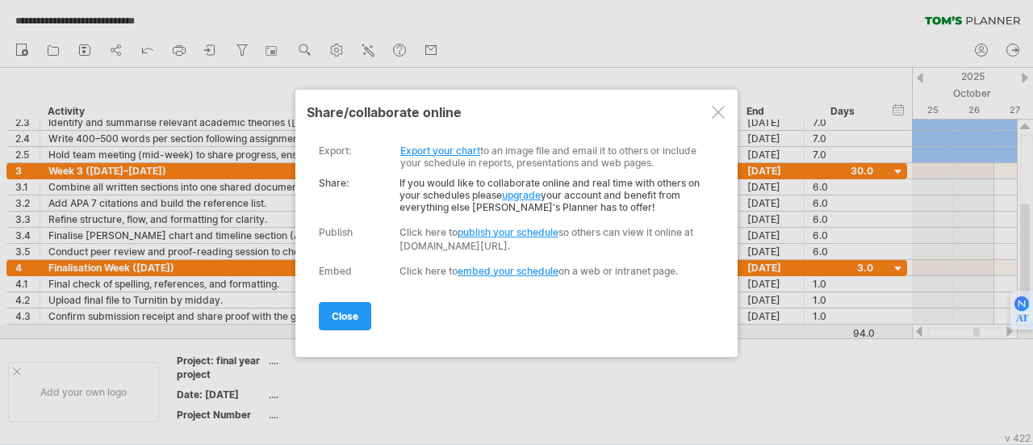
click at [494, 230] on link "publish your schedule" at bounding box center [508, 232] width 101 height 12
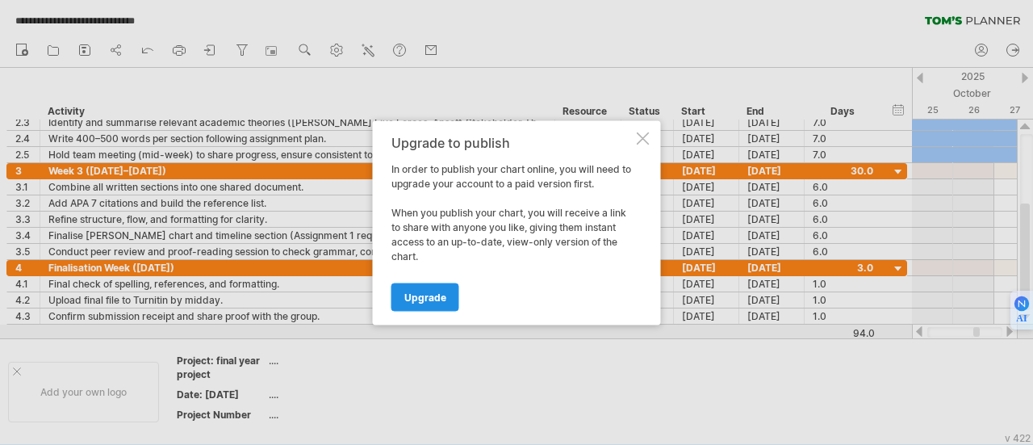
click at [438, 294] on span "Upgrade" at bounding box center [425, 297] width 42 height 12
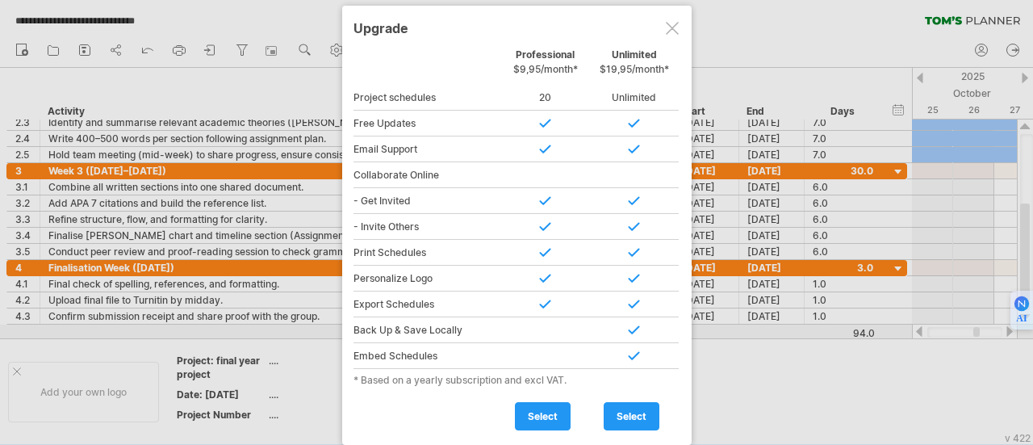
click at [670, 27] on div at bounding box center [672, 28] width 13 height 13
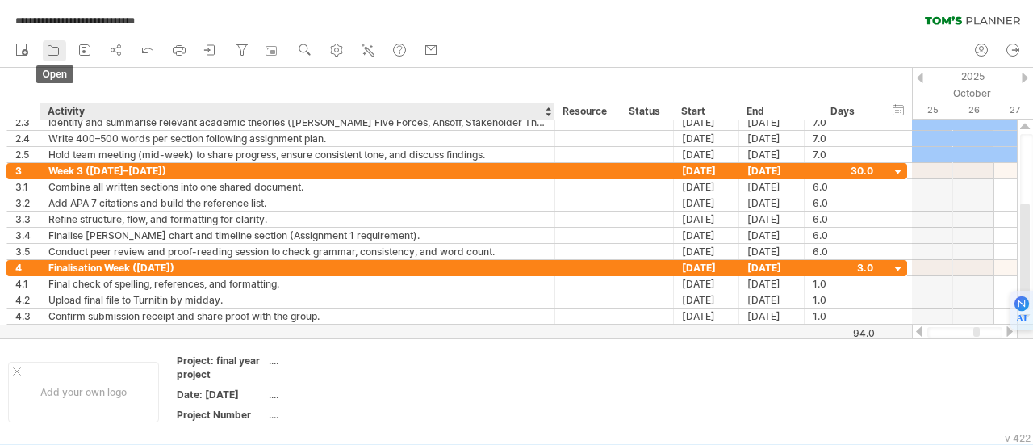
click at [56, 57] on icon at bounding box center [53, 50] width 16 height 16
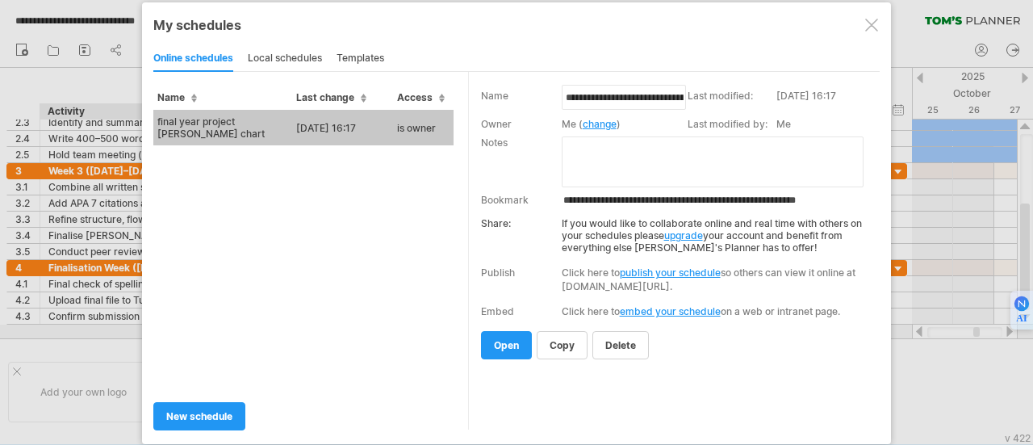
click at [252, 120] on td "final year project [PERSON_NAME] chart" at bounding box center [222, 128] width 139 height 36
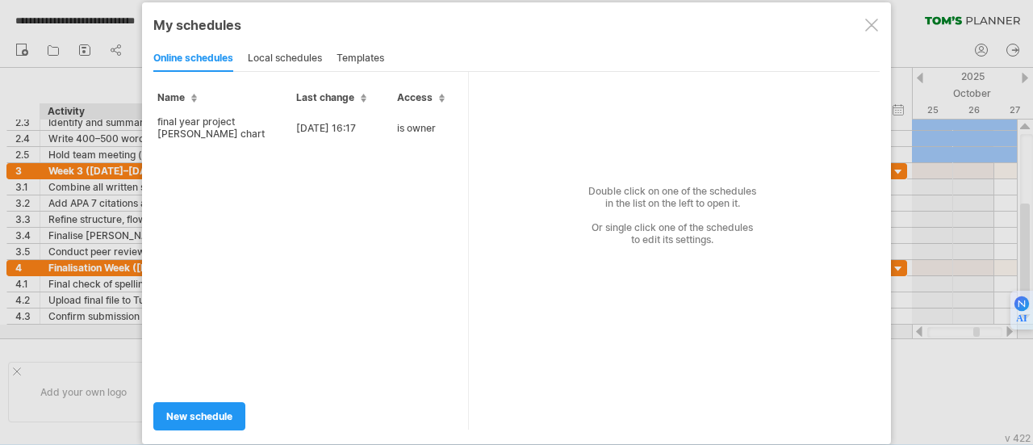
click at [366, 59] on div "templates" at bounding box center [361, 59] width 48 height 26
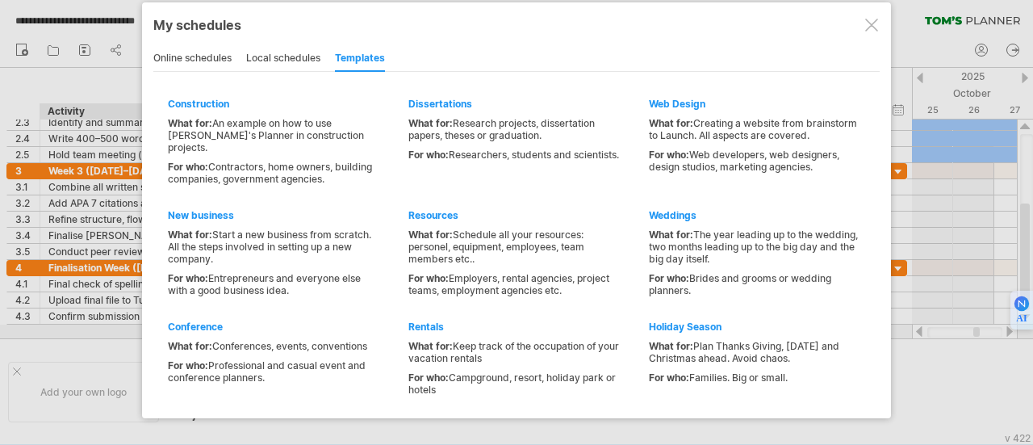
click at [283, 56] on div "local schedules" at bounding box center [283, 59] width 74 height 26
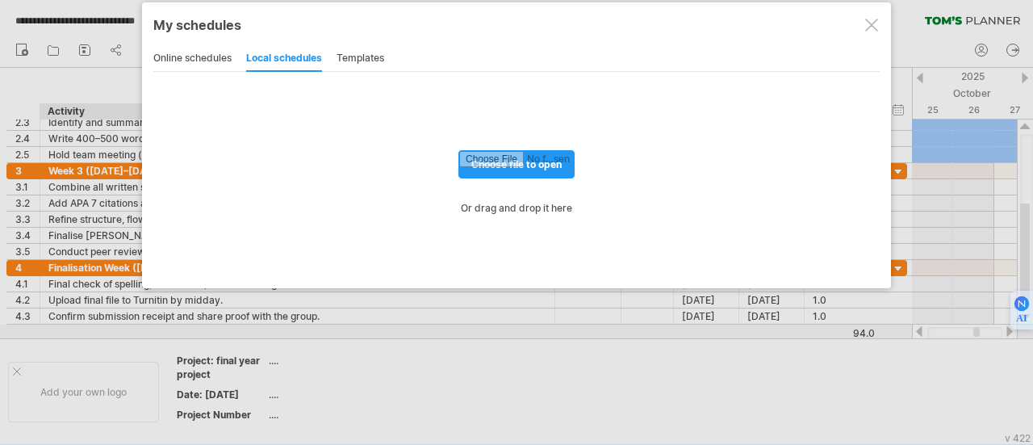
click at [173, 51] on div "online schedules" at bounding box center [192, 59] width 78 height 26
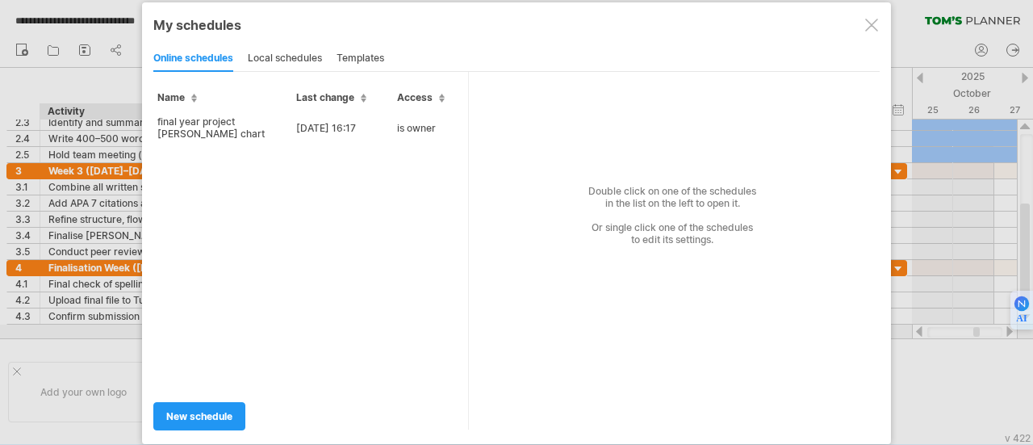
click at [869, 24] on div at bounding box center [871, 25] width 13 height 13
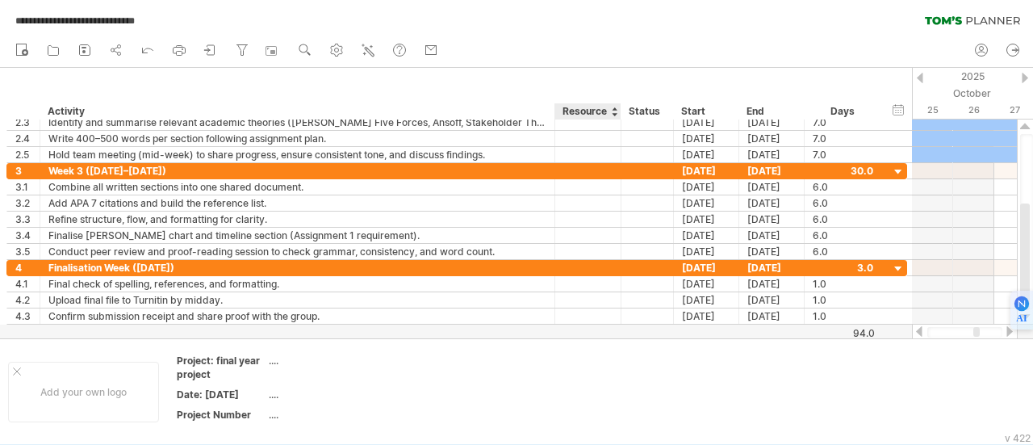
click at [606, 109] on div "Resource" at bounding box center [587, 111] width 49 height 16
click at [584, 110] on input "********" at bounding box center [587, 111] width 49 height 16
click at [599, 89] on div "hide start/end/duration show start/end/duration ******** Activity ******** Reso…" at bounding box center [456, 94] width 912 height 52
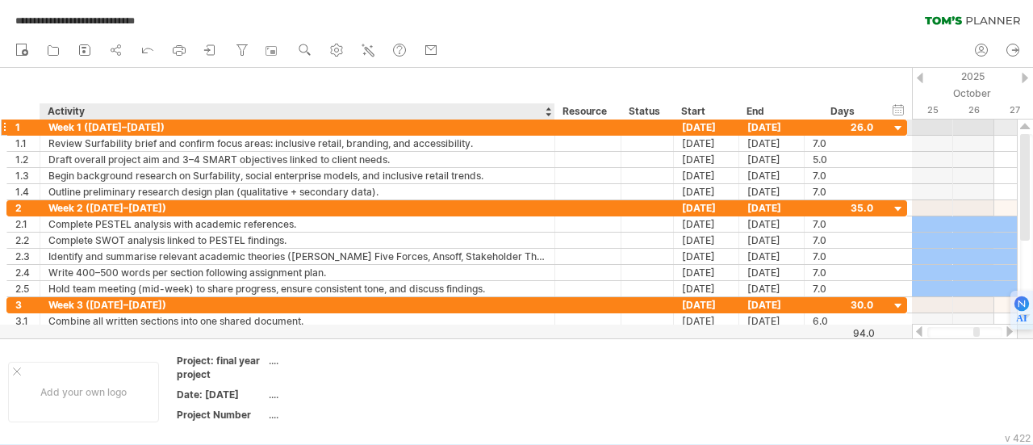
click at [409, 128] on div "Week 1 ([DATE]–[DATE])" at bounding box center [297, 126] width 498 height 15
drag, startPoint x: 409, startPoint y: 128, endPoint x: 430, endPoint y: 123, distance: 21.5
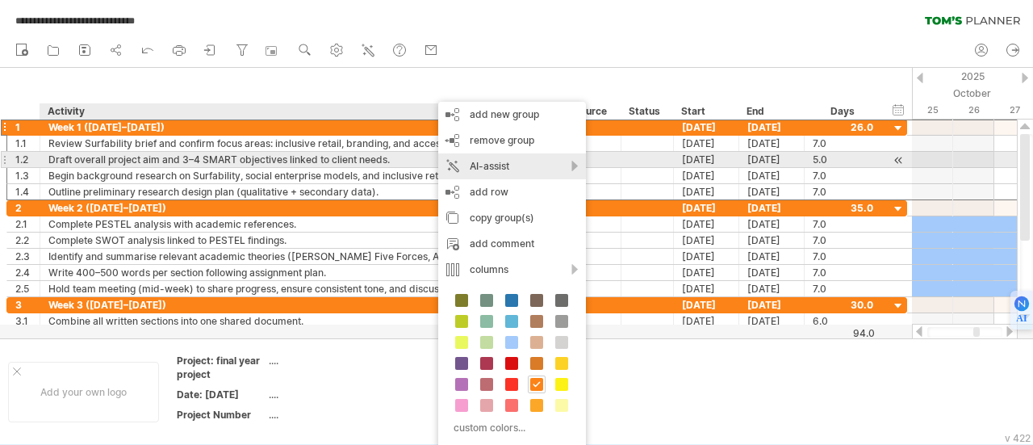
click at [574, 166] on div "AI-assist" at bounding box center [512, 166] width 148 height 26
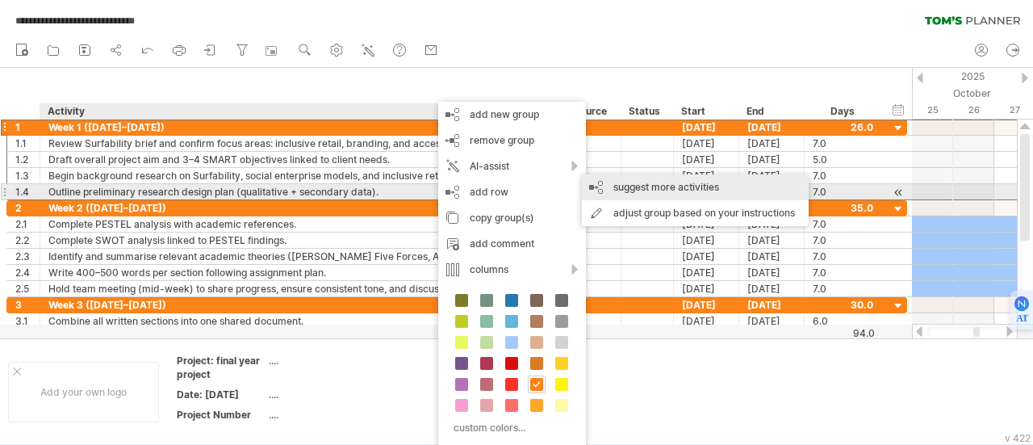
click at [639, 188] on div "suggest more activities" at bounding box center [695, 187] width 227 height 26
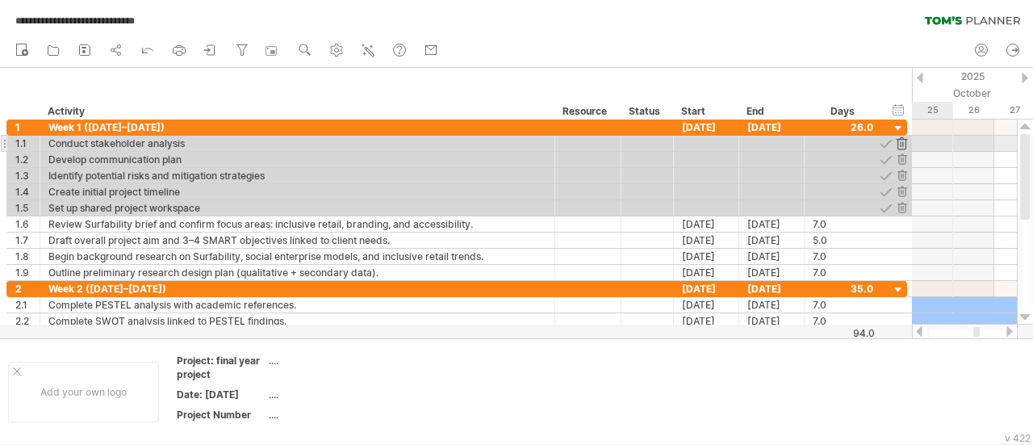
click at [901, 143] on div at bounding box center [901, 143] width 15 height 15
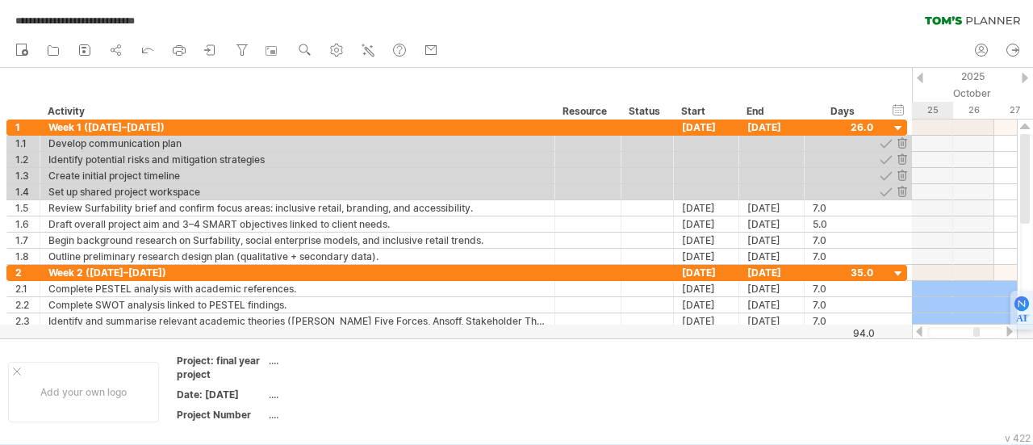
click at [901, 143] on div at bounding box center [901, 143] width 15 height 15
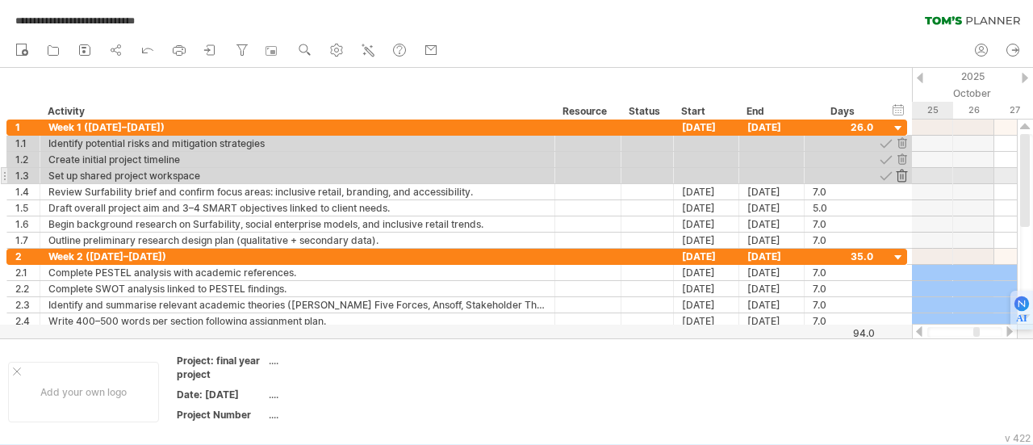
click at [901, 179] on div at bounding box center [901, 175] width 15 height 15
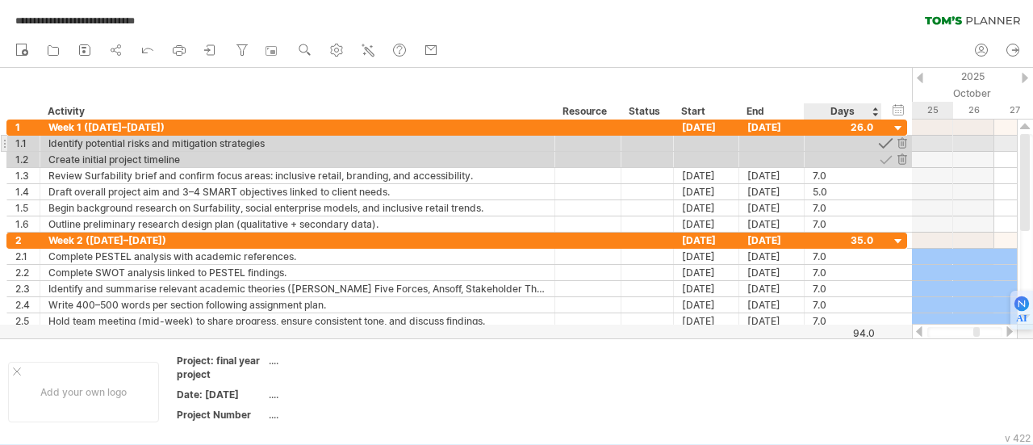
click at [887, 143] on div at bounding box center [885, 143] width 15 height 15
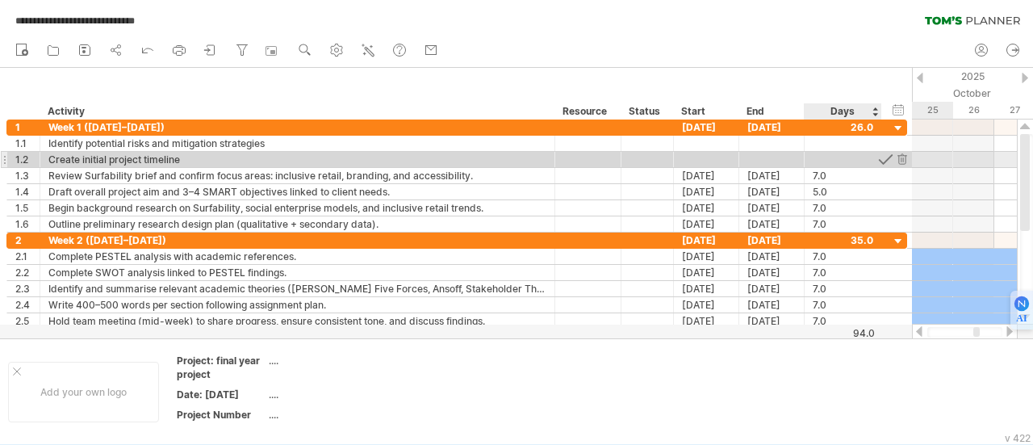
click at [887, 157] on div at bounding box center [885, 159] width 15 height 15
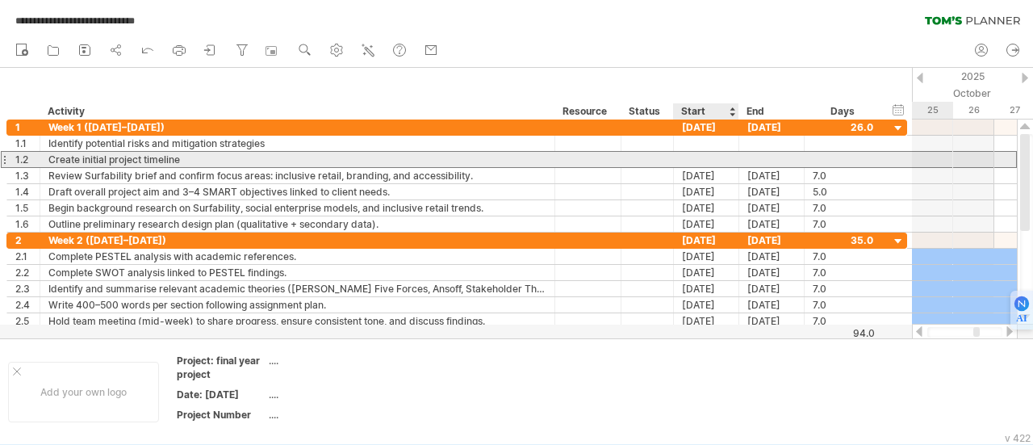
click at [713, 157] on div at bounding box center [706, 159] width 65 height 15
click at [818, 157] on div at bounding box center [843, 159] width 61 height 15
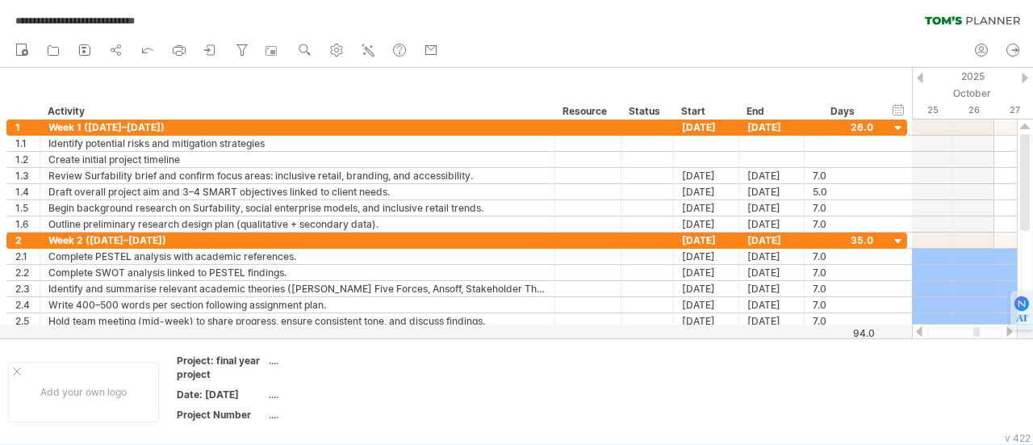
click at [906, 77] on div "hide start/end/duration show start/end/duration ******** Activity ******** Reso…" at bounding box center [456, 94] width 912 height 52
click at [898, 112] on div "hide start/end/duration show start/end/duration" at bounding box center [898, 109] width 15 height 17
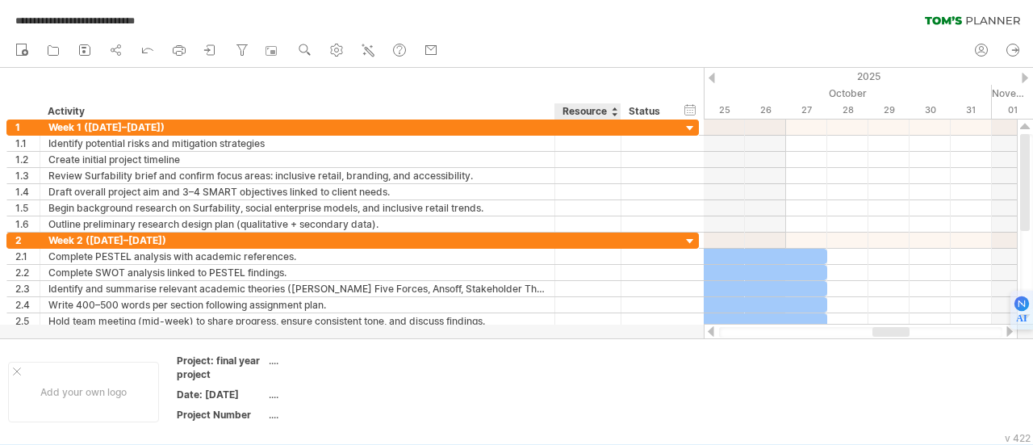
drag, startPoint x: 702, startPoint y: 84, endPoint x: 592, endPoint y: 90, distance: 110.8
click at [592, 90] on div "hide start/end/duration show start/end/duration ******** Activity ******** Reso…" at bounding box center [352, 94] width 704 height 52
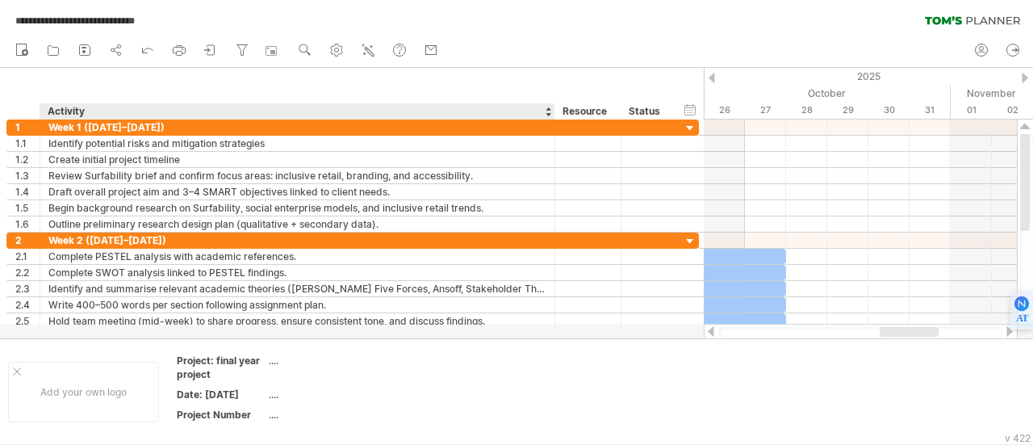
click at [454, 82] on div "hide start/end/duration show start/end/duration ******** Activity ******** Reso…" at bounding box center [352, 94] width 704 height 52
click at [547, 115] on div at bounding box center [548, 111] width 6 height 16
click at [536, 86] on div "hide start/end/duration show start/end/duration ******** Activity ******** Reso…" at bounding box center [352, 94] width 704 height 52
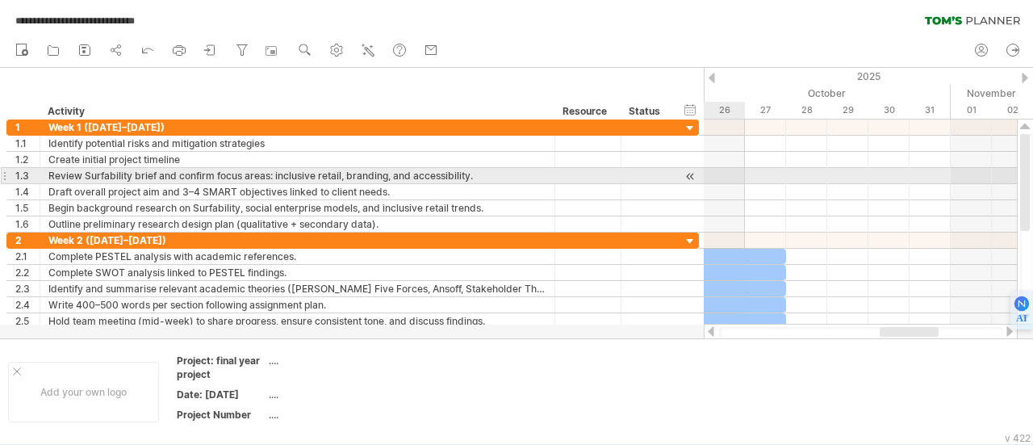
click at [699, 174] on div "**********" at bounding box center [352, 176] width 693 height 16
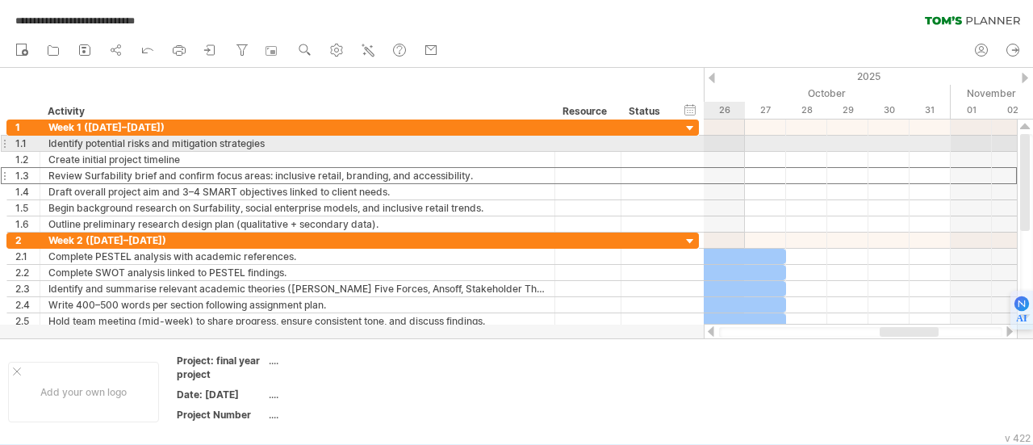
click at [707, 149] on div at bounding box center [860, 144] width 313 height 16
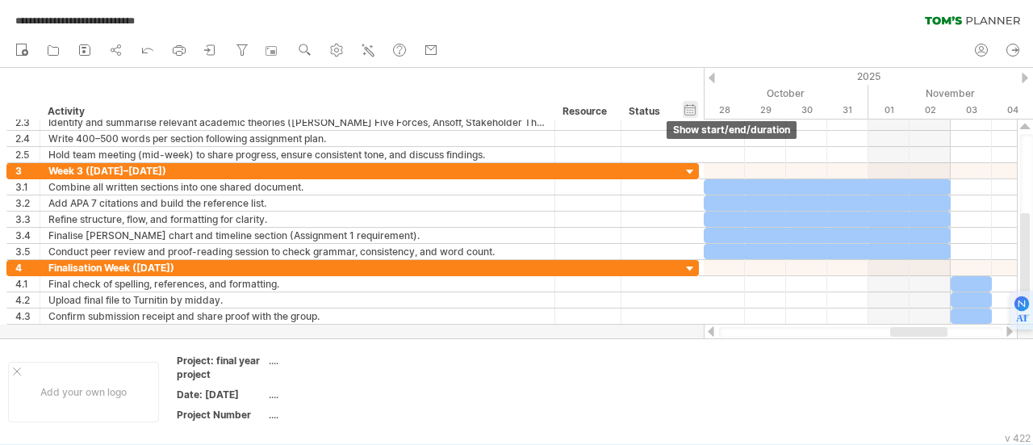
click at [689, 113] on div "hide start/end/duration show start/end/duration" at bounding box center [690, 109] width 15 height 17
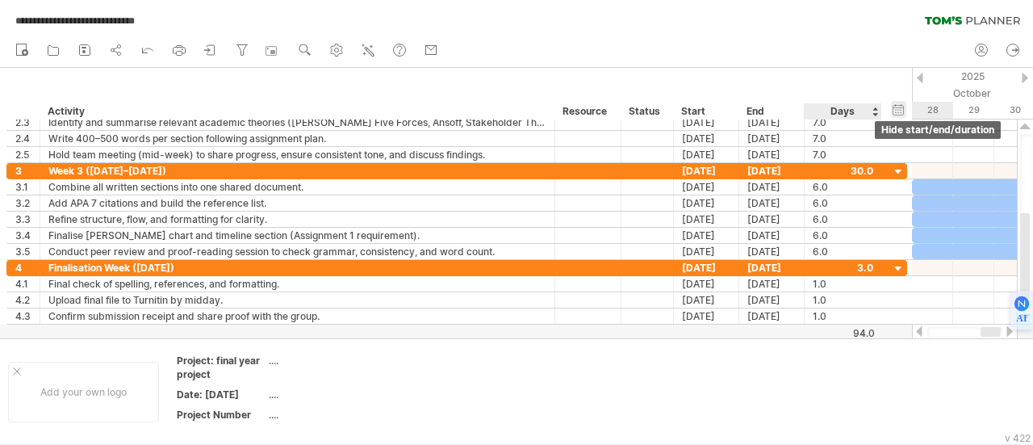
click at [897, 109] on div "hide start/end/duration show start/end/duration" at bounding box center [898, 109] width 15 height 17
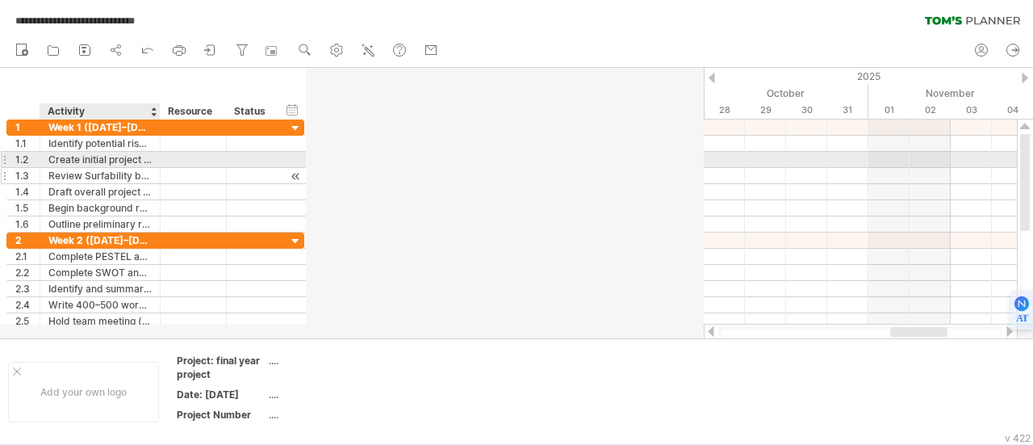
drag, startPoint x: 552, startPoint y: 165, endPoint x: 157, endPoint y: 177, distance: 394.9
click at [157, 177] on div "**********" at bounding box center [155, 175] width 298 height 113
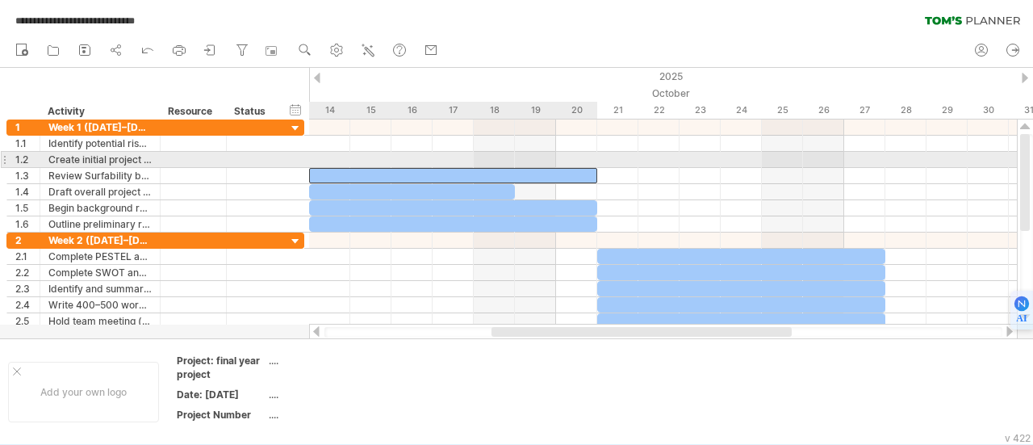
click at [512, 168] on div at bounding box center [453, 175] width 288 height 15
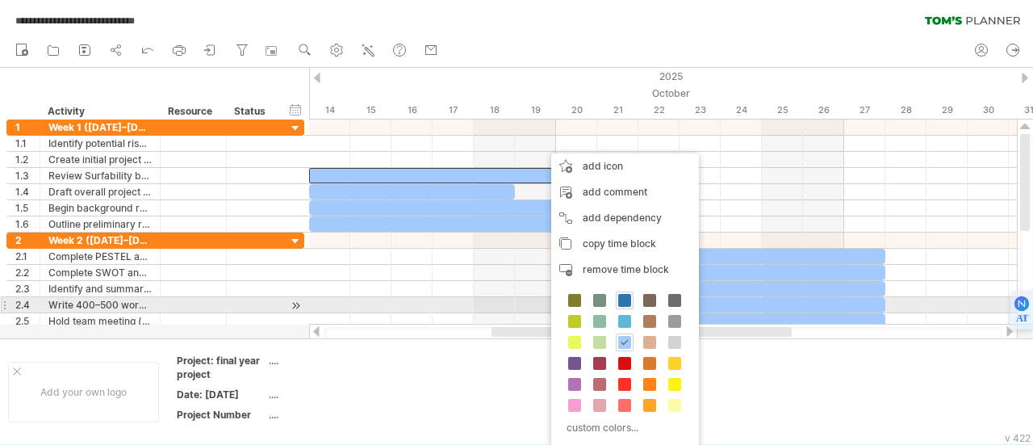
click at [622, 304] on span at bounding box center [624, 300] width 13 height 13
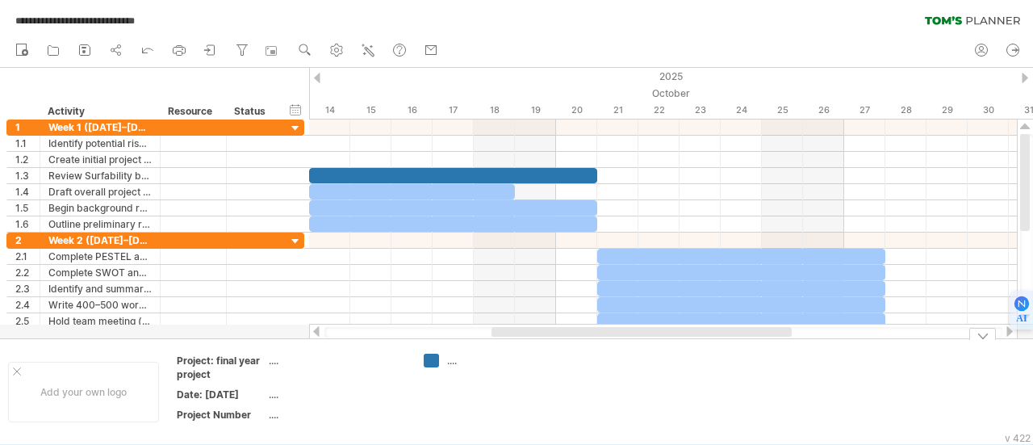
click at [452, 362] on div "...." at bounding box center [491, 361] width 88 height 14
type input "*"
type input "*****"
click at [463, 410] on td "*****" at bounding box center [480, 392] width 128 height 76
click at [454, 383] on td "group" at bounding box center [480, 392] width 128 height 76
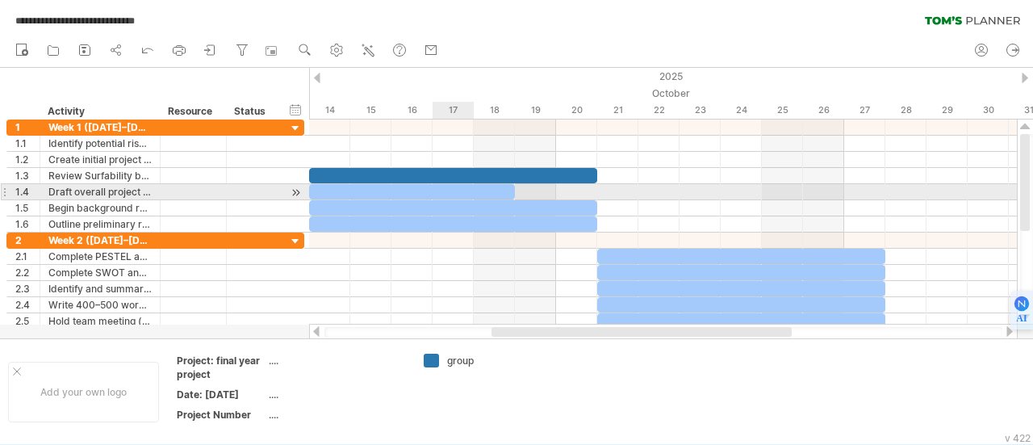
click at [450, 192] on div at bounding box center [412, 191] width 206 height 15
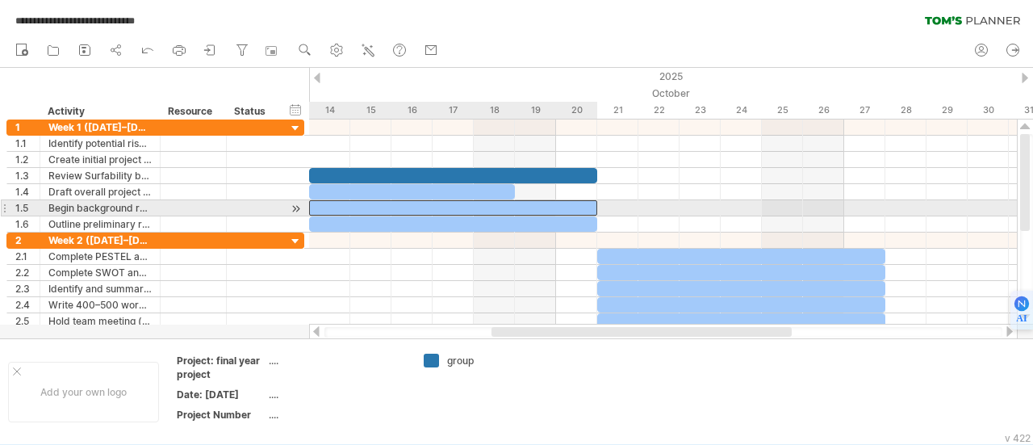
click at [452, 207] on div at bounding box center [453, 207] width 288 height 15
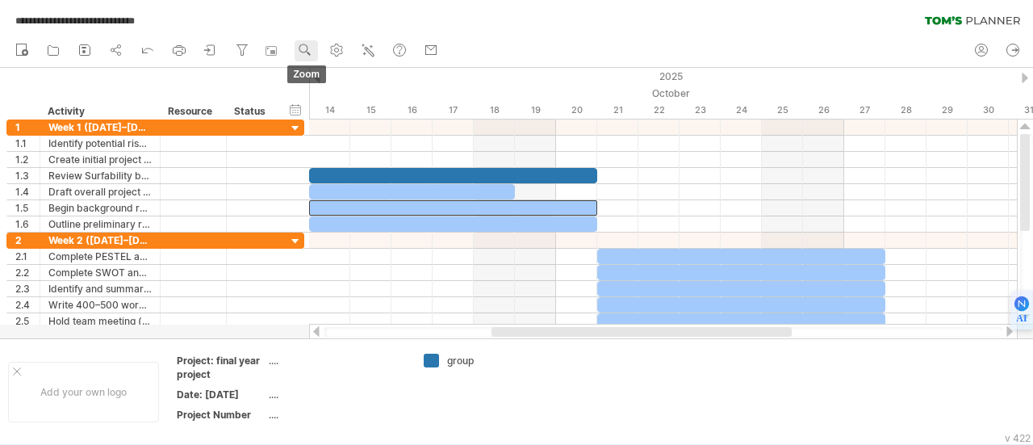
click at [308, 51] on circle at bounding box center [303, 48] width 11 height 11
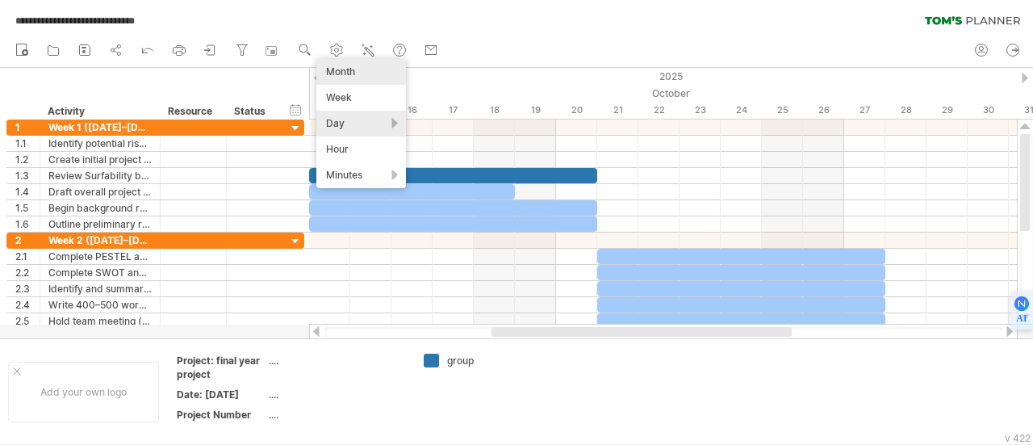
click at [353, 66] on div "Month" at bounding box center [361, 72] width 90 height 26
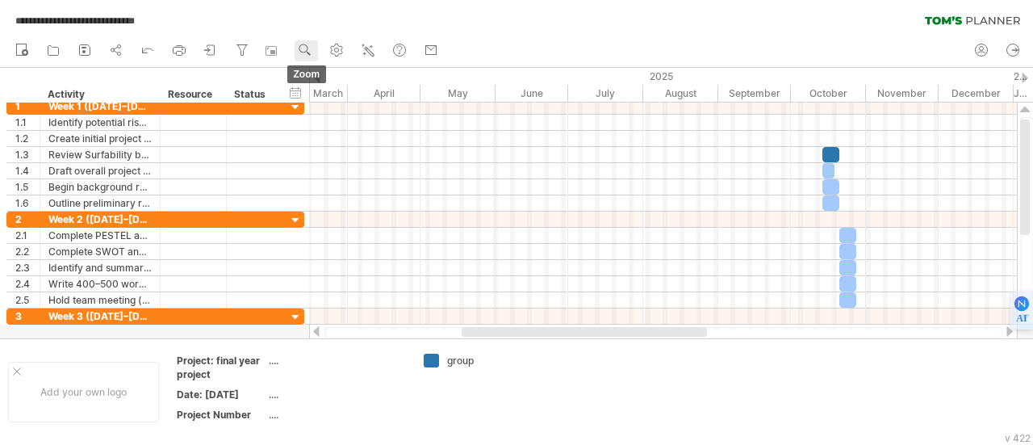
click at [311, 57] on use at bounding box center [305, 50] width 16 height 16
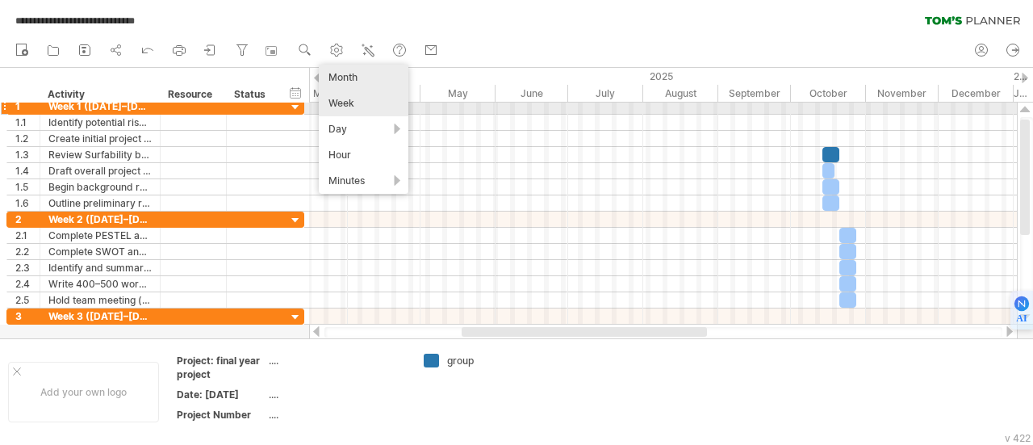
click at [342, 105] on div "Week" at bounding box center [364, 103] width 90 height 26
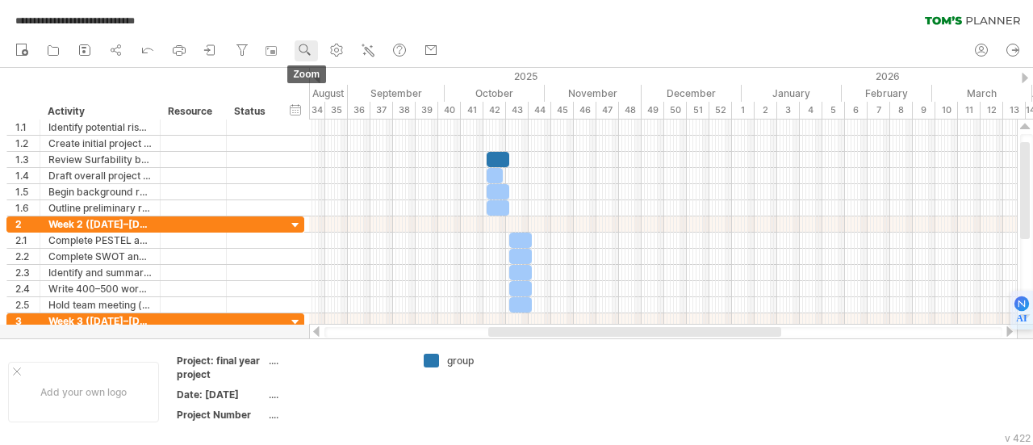
click at [311, 59] on link "zoom" at bounding box center [306, 50] width 23 height 21
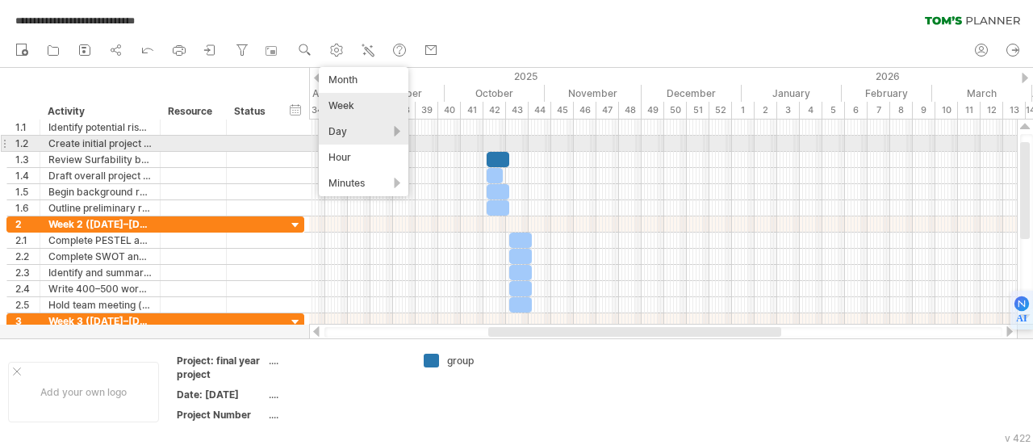
click at [343, 137] on div "Day" at bounding box center [364, 132] width 90 height 26
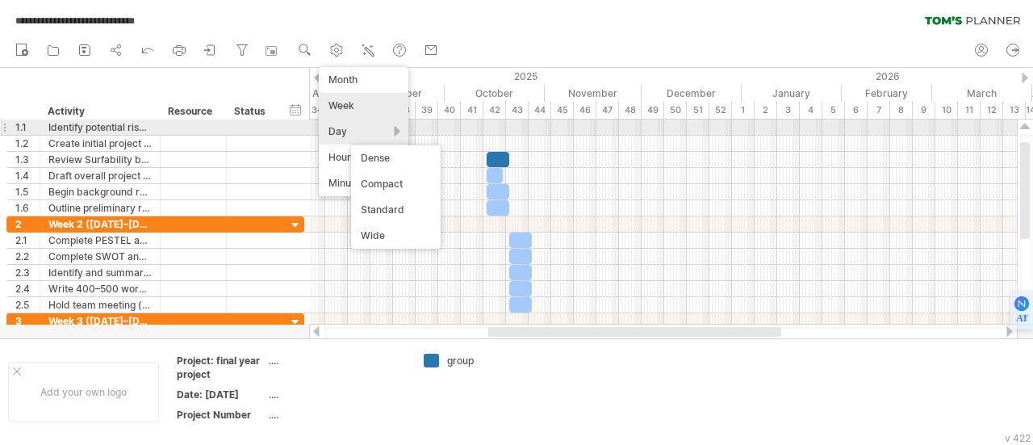
click at [362, 128] on div "Day" at bounding box center [364, 132] width 90 height 26
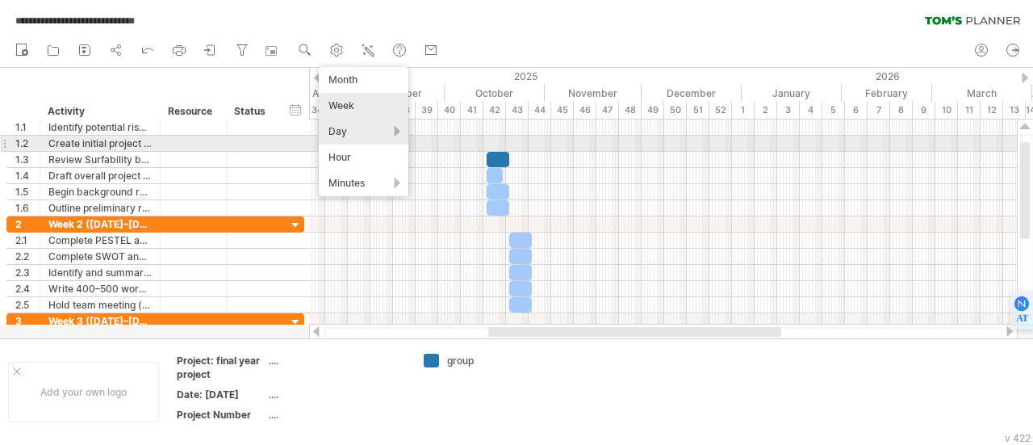
click at [367, 137] on div "Day" at bounding box center [364, 132] width 90 height 26
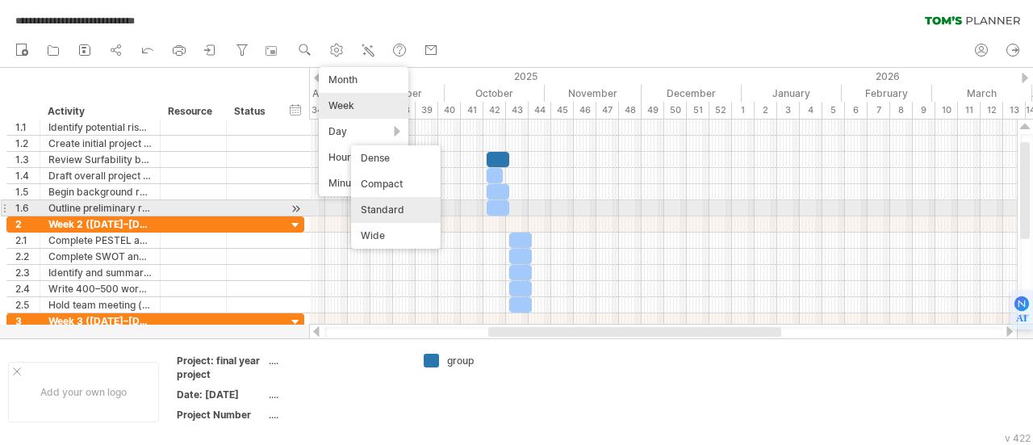
click at [379, 216] on div "Standard" at bounding box center [396, 210] width 90 height 26
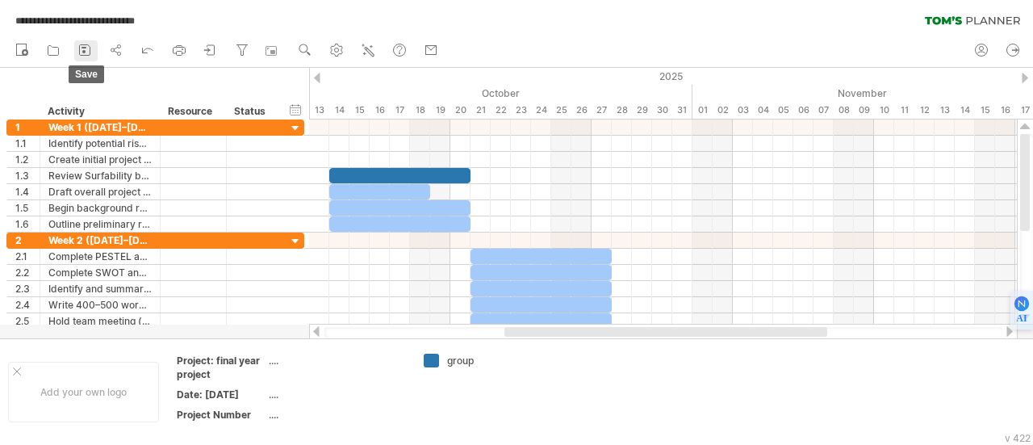
click at [82, 54] on icon at bounding box center [85, 50] width 16 height 16
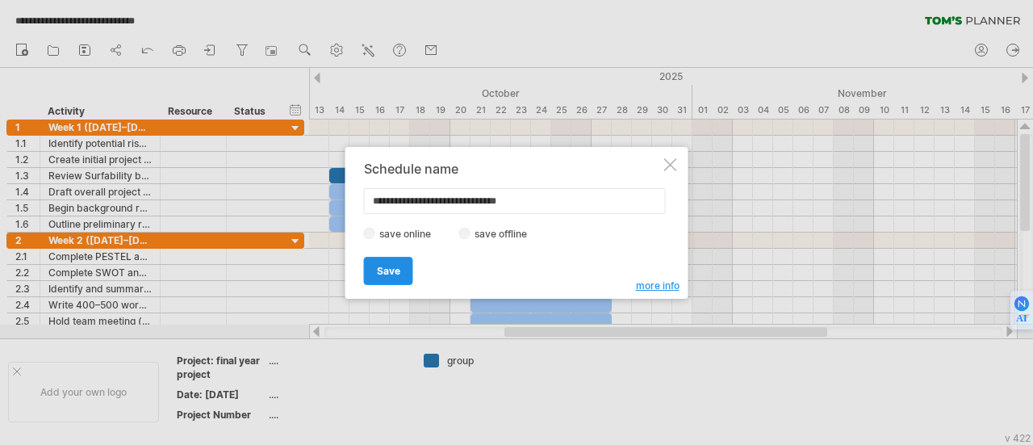
click at [378, 265] on span "Save" at bounding box center [388, 271] width 23 height 12
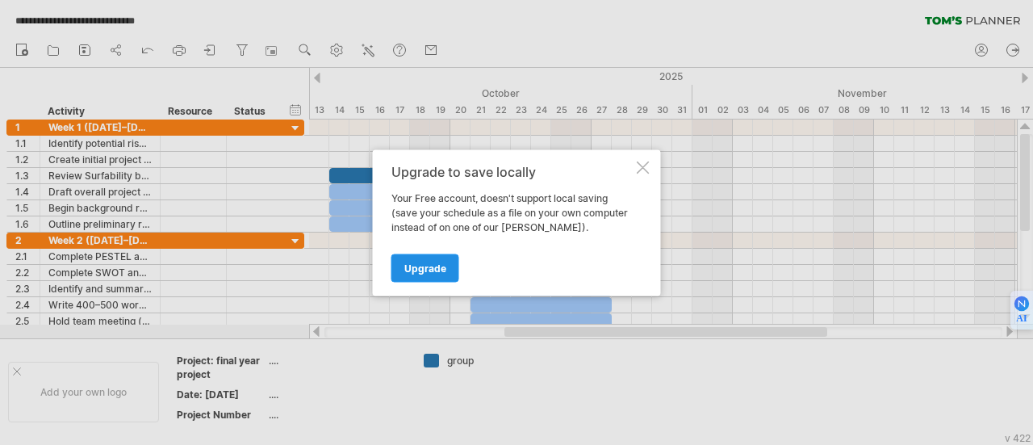
click at [423, 272] on span "Upgrade" at bounding box center [425, 268] width 42 height 12
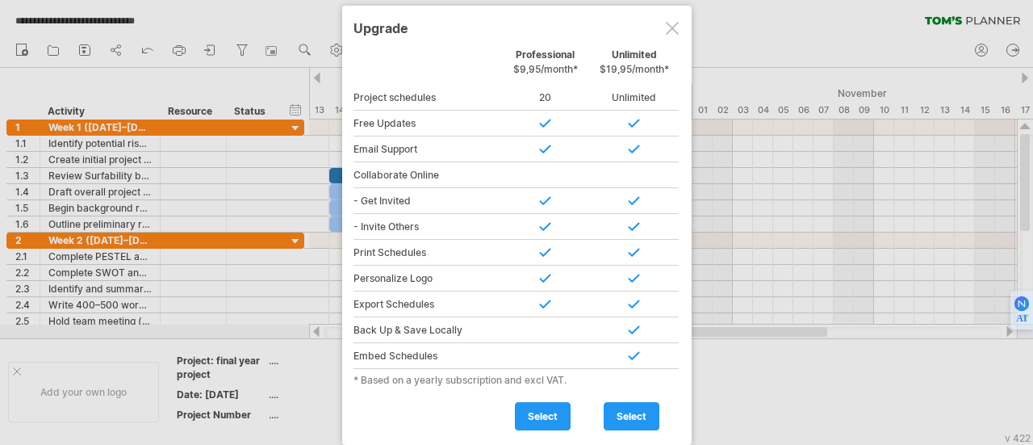
drag, startPoint x: 518, startPoint y: 68, endPoint x: 542, endPoint y: 70, distance: 24.3
click at [542, 70] on span "$9,95/month*" at bounding box center [545, 69] width 65 height 12
click at [539, 412] on span "select" at bounding box center [543, 416] width 30 height 12
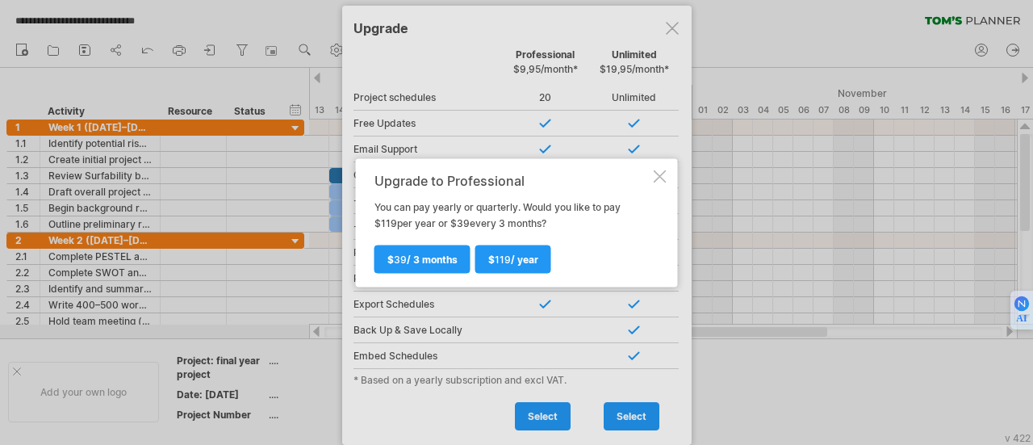
drag, startPoint x: 392, startPoint y: 204, endPoint x: 483, endPoint y: 227, distance: 93.2
click at [483, 227] on div "Upgrade to Professional You can pay yearly or quarterly. Would you like to pay …" at bounding box center [513, 222] width 276 height 99
click at [458, 264] on link "$ 39 / 3 months" at bounding box center [423, 259] width 96 height 28
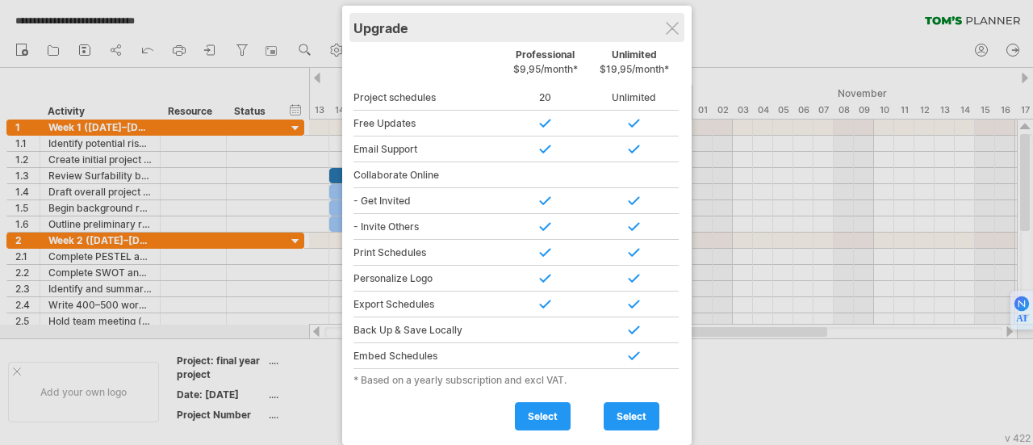
click at [668, 21] on div "Upgrade" at bounding box center [517, 27] width 327 height 29
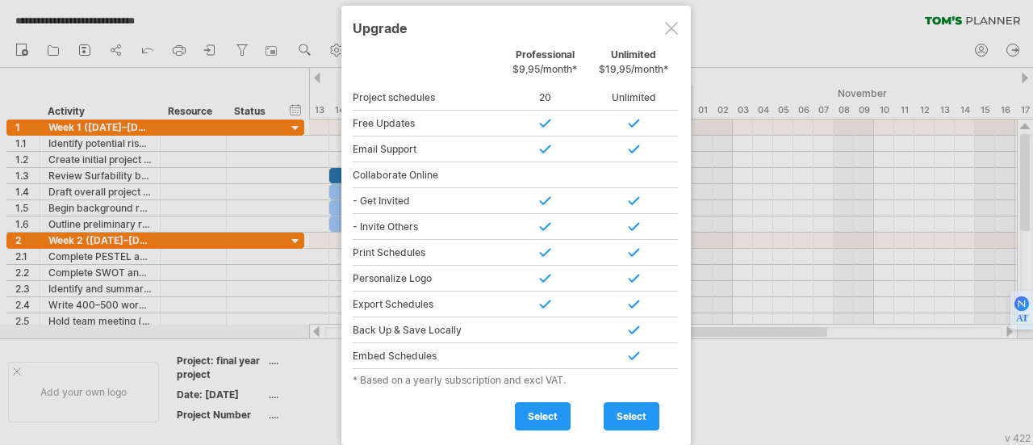
click at [671, 22] on div at bounding box center [671, 28] width 13 height 13
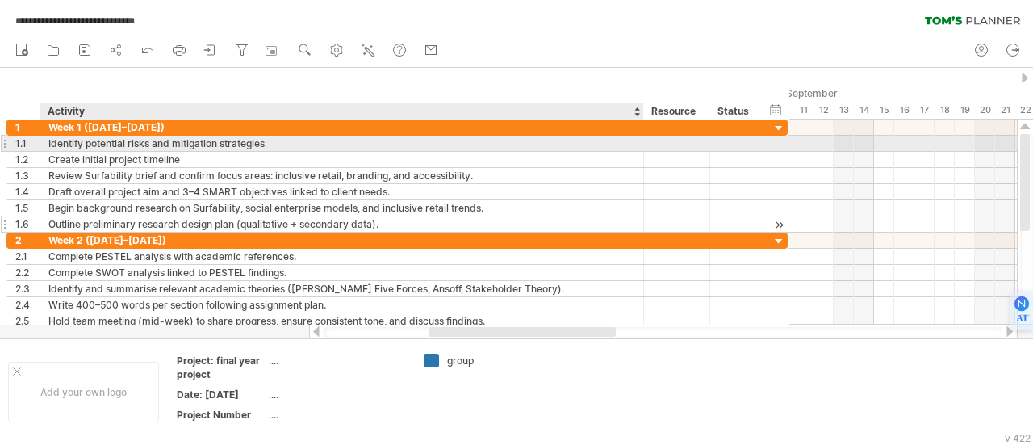
drag, startPoint x: 154, startPoint y: 144, endPoint x: 638, endPoint y: 217, distance: 489.7
click at [638, 217] on div "**********" at bounding box center [396, 175] width 781 height 113
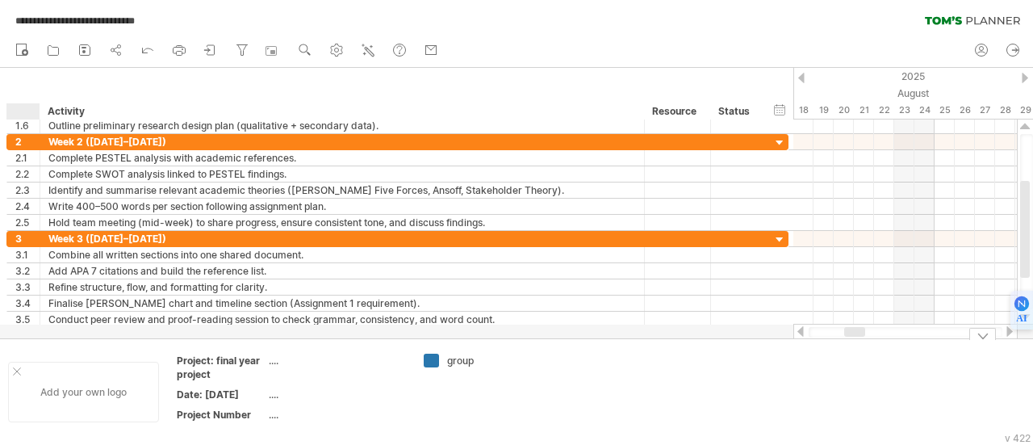
click at [15, 370] on div at bounding box center [17, 371] width 8 height 8
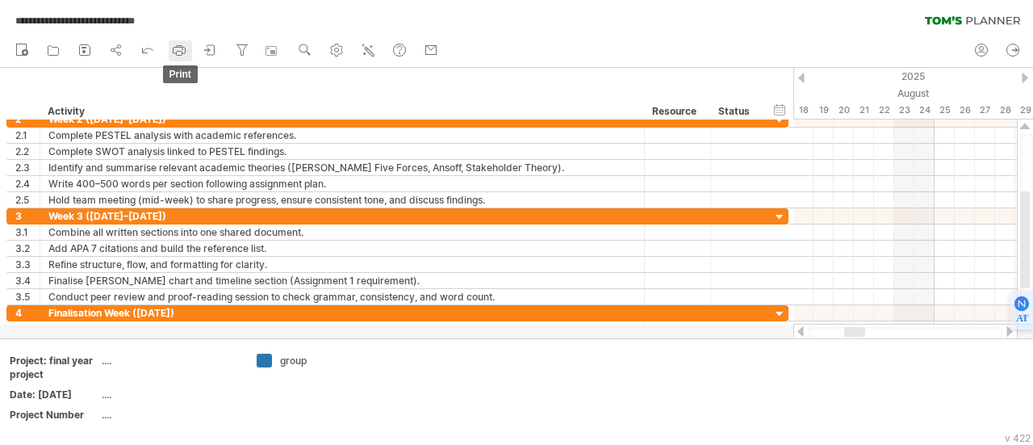
click at [178, 53] on icon at bounding box center [179, 50] width 16 height 16
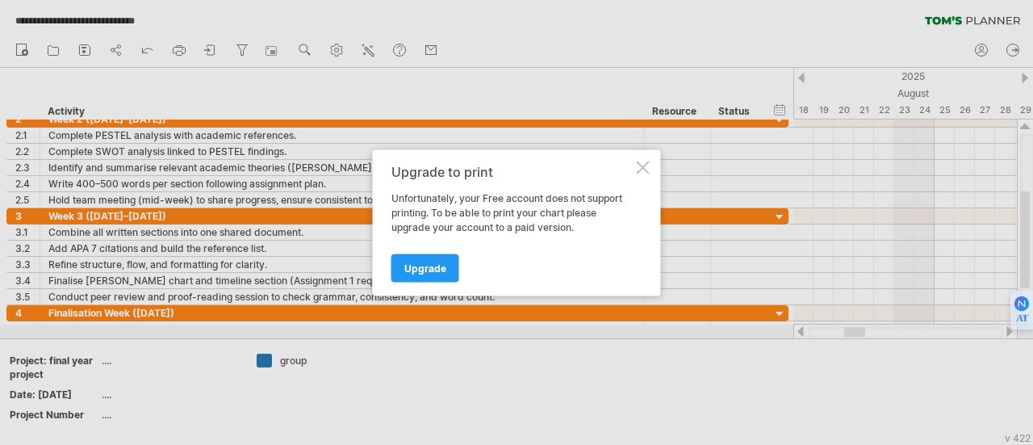
click at [643, 165] on div at bounding box center [643, 167] width 13 height 13
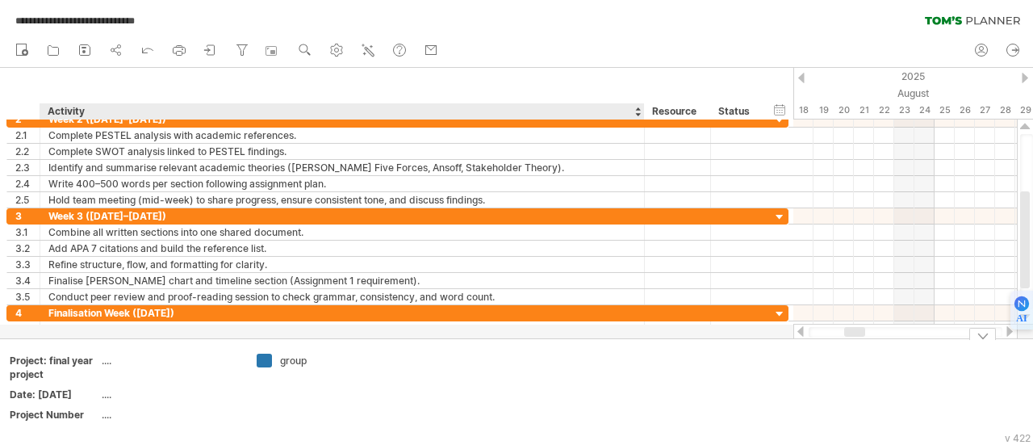
drag, startPoint x: 458, startPoint y: 341, endPoint x: 442, endPoint y: 408, distance: 68.1
click at [442, 408] on div "Add your own logo Project: final year project .... Date: [DATE] .... Project Nu…" at bounding box center [516, 391] width 1033 height 106
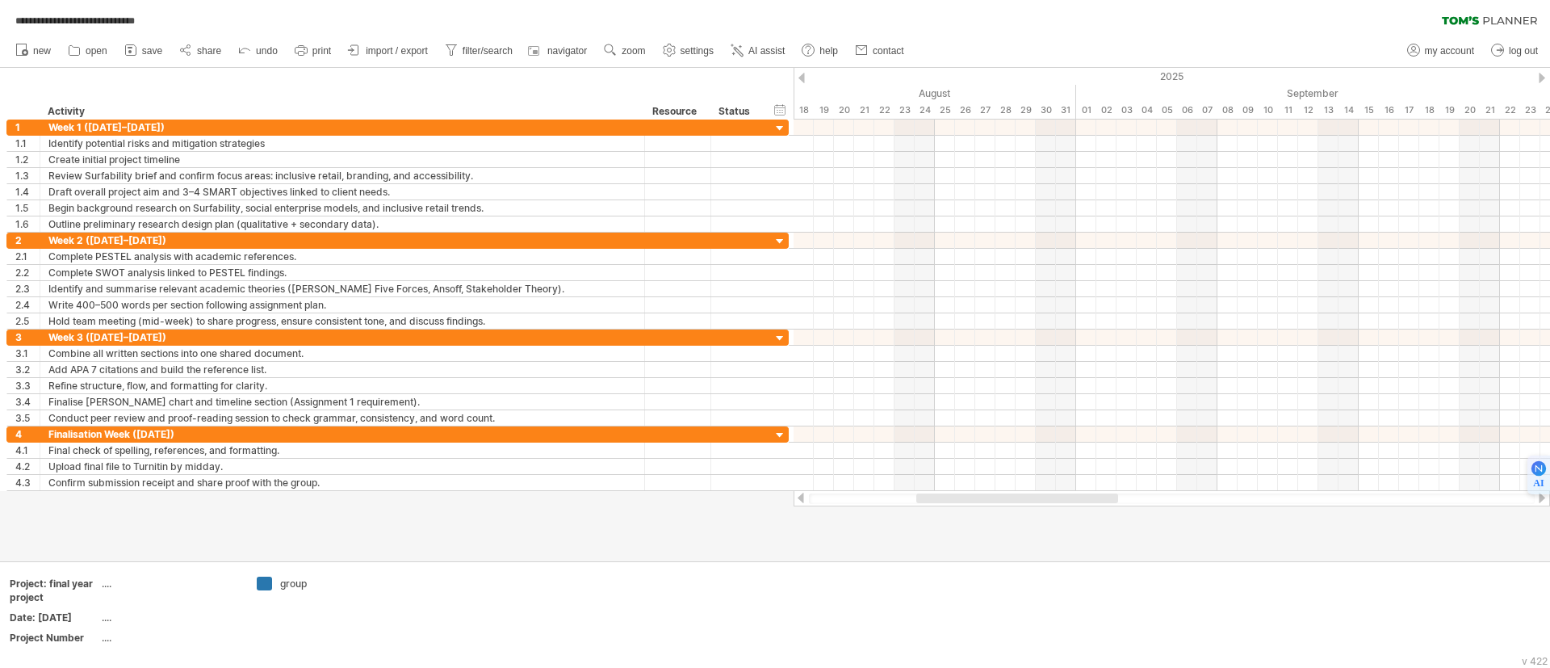
drag, startPoint x: 673, startPoint y: 3, endPoint x: 1059, endPoint y: 524, distance: 648.0
click at [1032, 444] on div at bounding box center [775, 314] width 1550 height 493
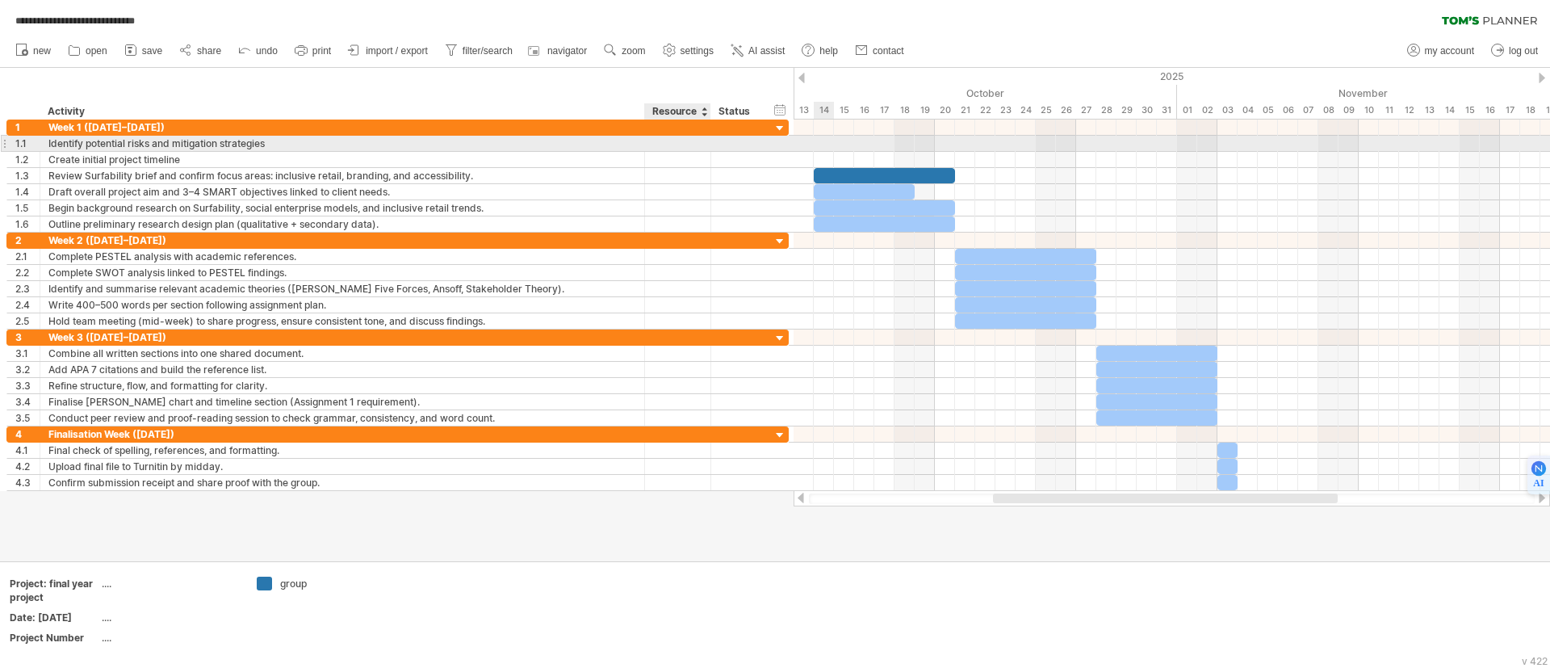
click at [677, 144] on div at bounding box center [677, 143] width 49 height 15
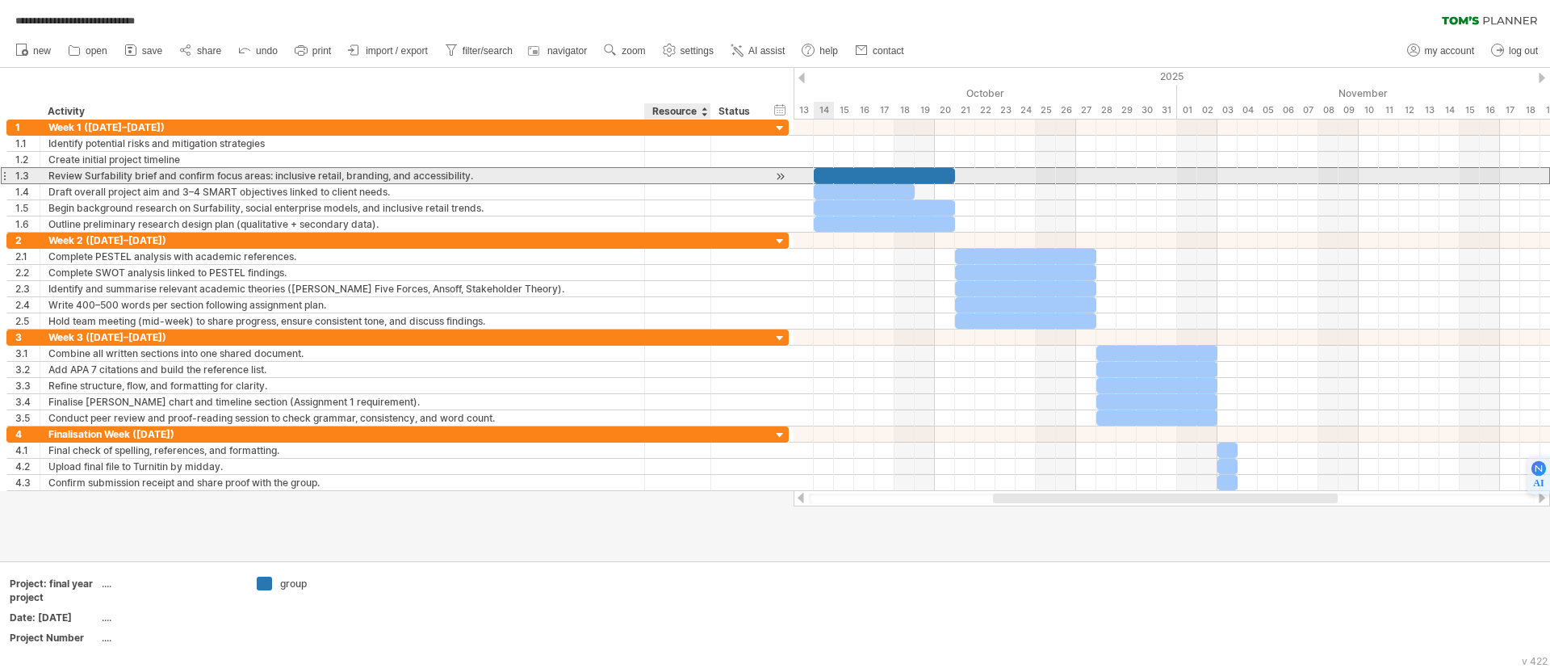
click at [672, 182] on div at bounding box center [677, 175] width 49 height 15
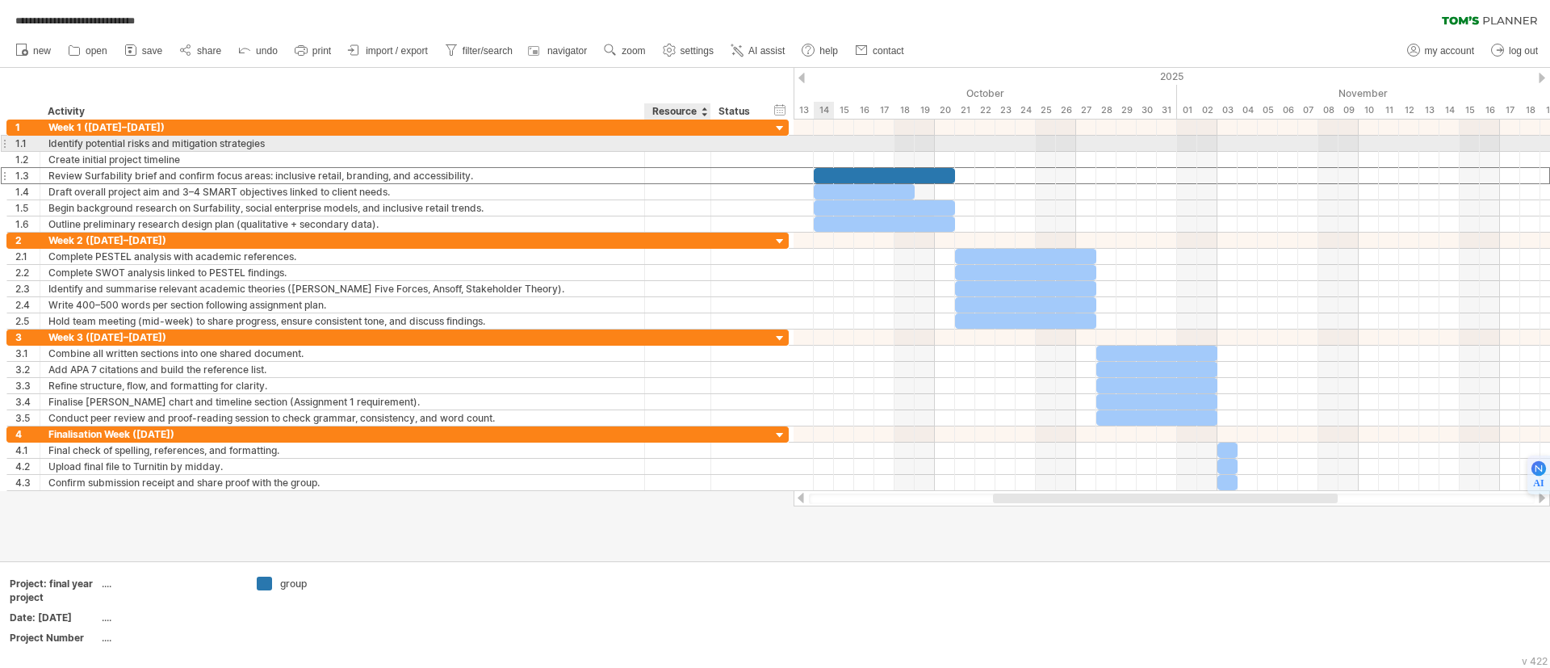
click at [677, 139] on div at bounding box center [677, 143] width 49 height 15
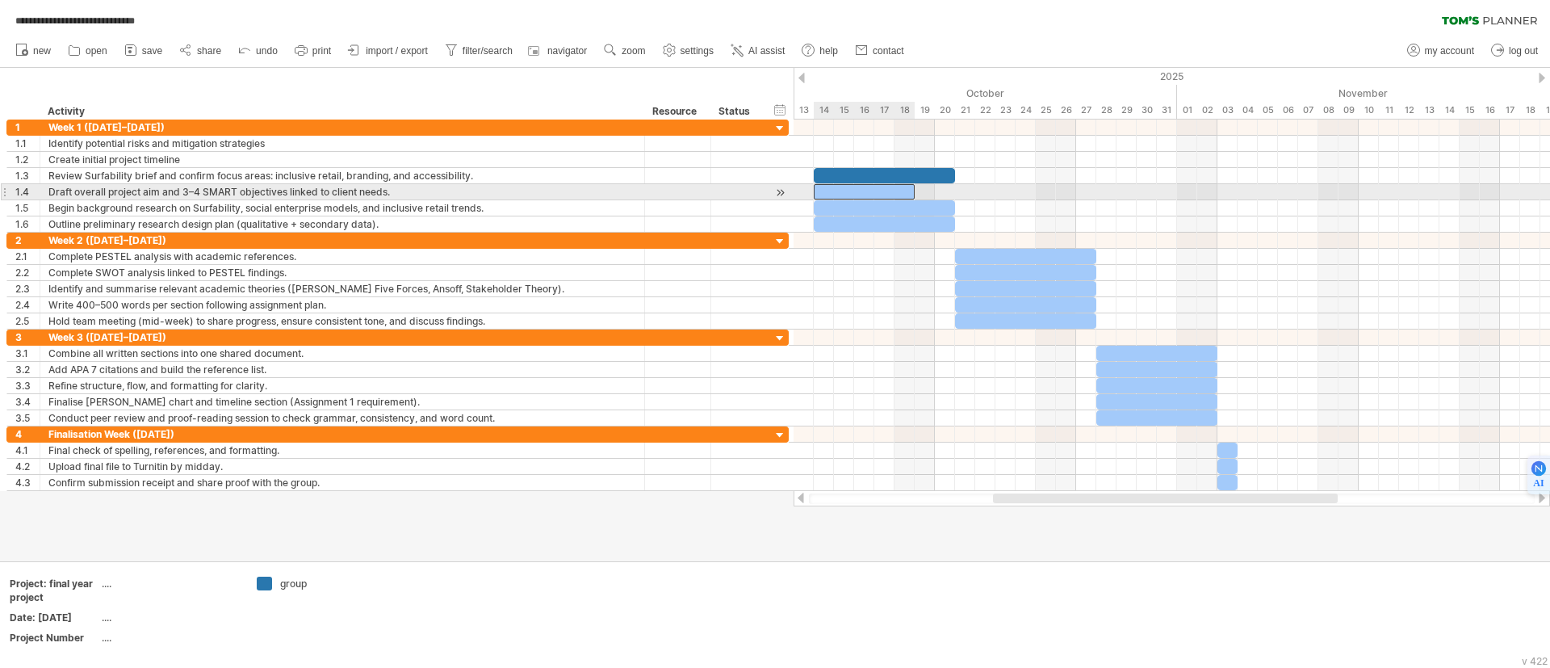
click at [856, 189] on div at bounding box center [864, 191] width 101 height 15
click at [894, 188] on div at bounding box center [864, 191] width 101 height 15
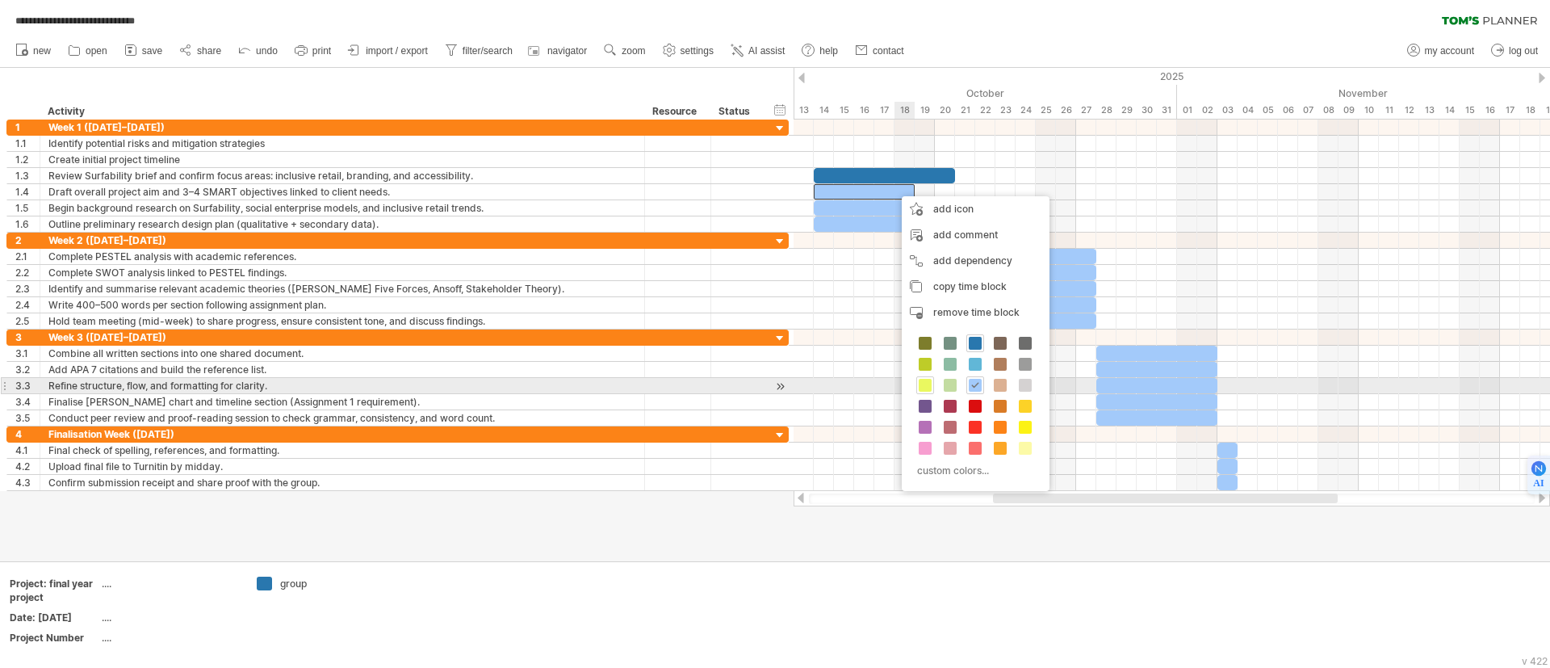
click at [923, 387] on span at bounding box center [925, 385] width 13 height 13
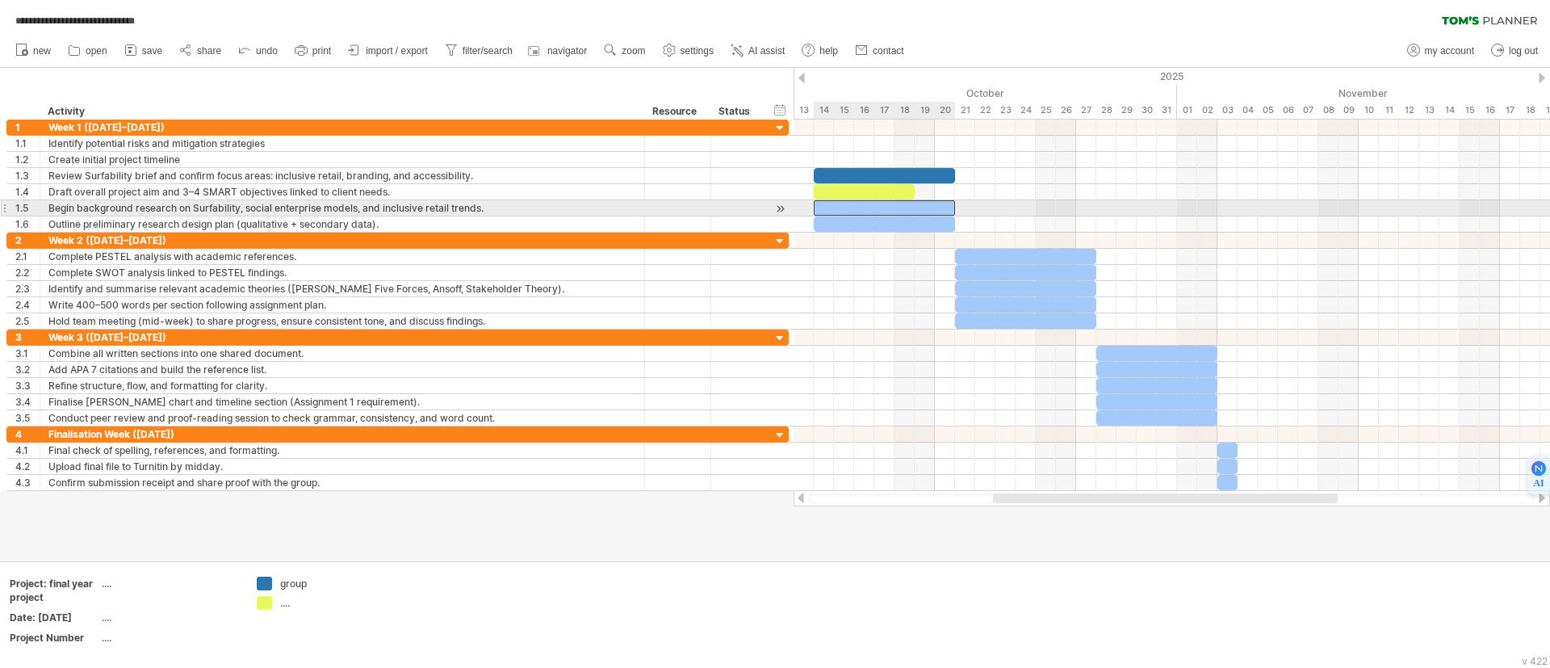
click at [864, 201] on div at bounding box center [884, 207] width 141 height 15
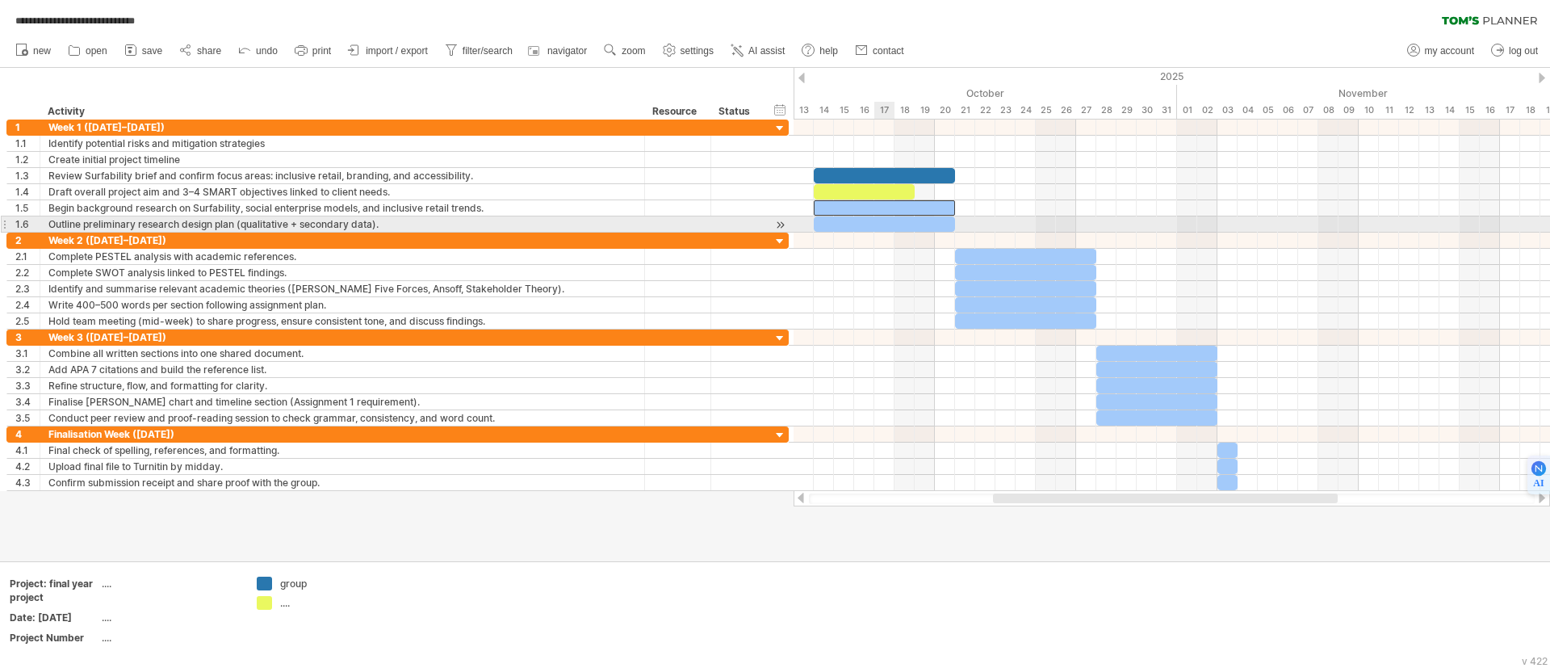
click at [877, 229] on div at bounding box center [884, 223] width 141 height 15
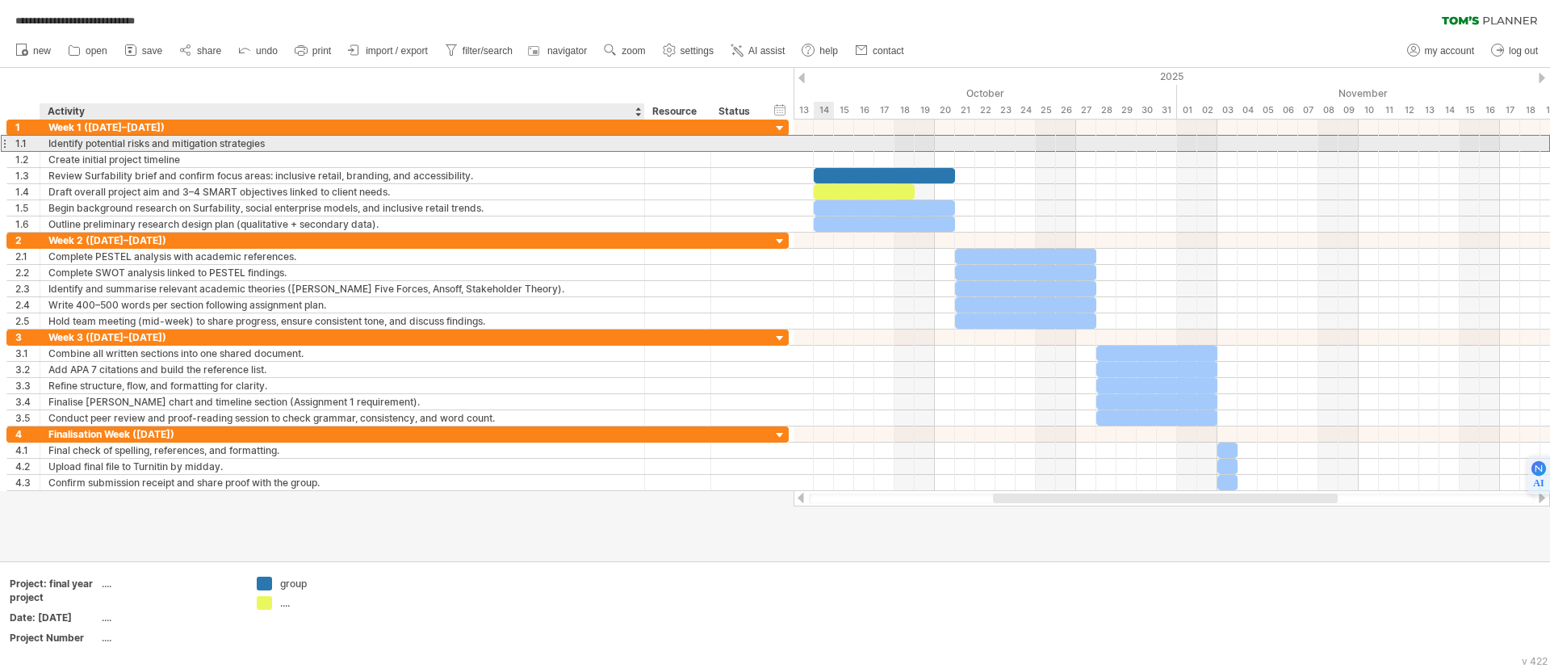
click at [466, 150] on div "Identify potential risks and mitigation strategies" at bounding box center [342, 143] width 588 height 15
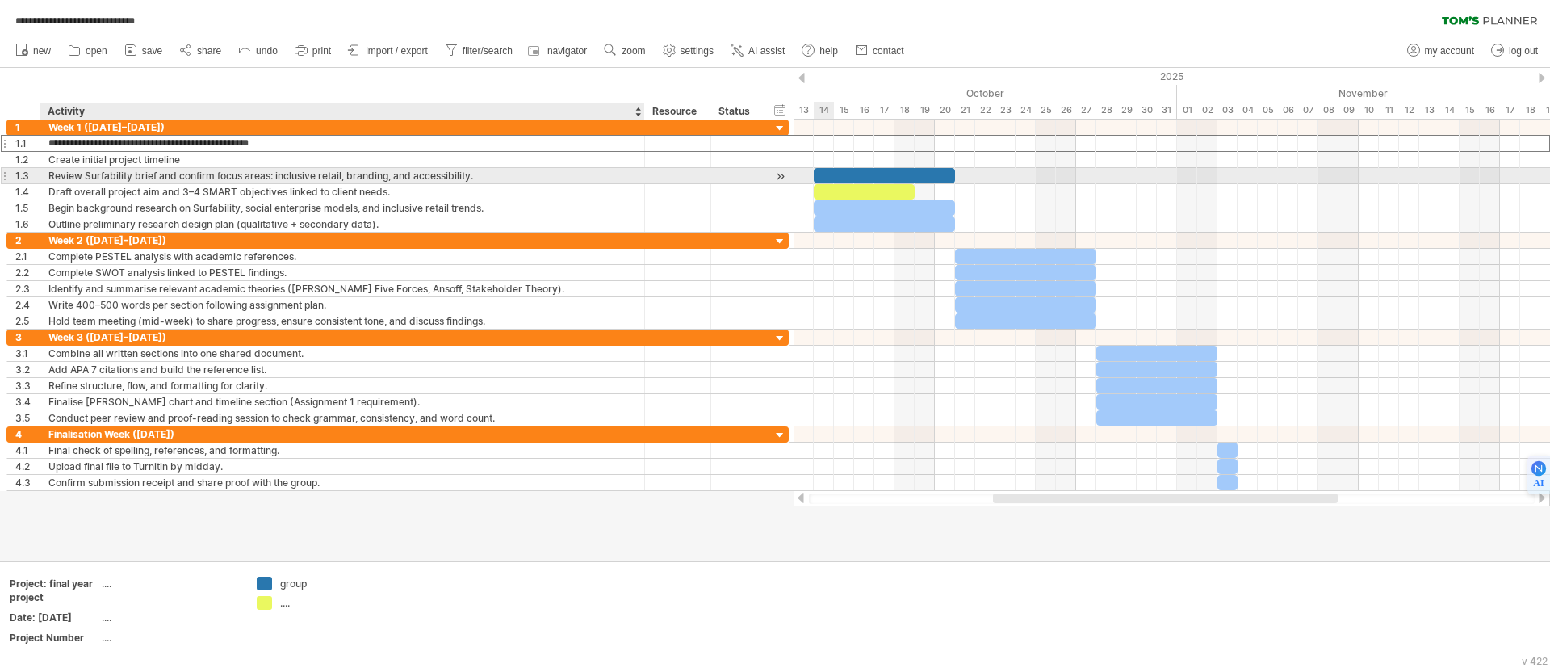
click at [469, 182] on div "Review Surfability brief and confirm focus areas: inclusive retail, branding, a…" at bounding box center [342, 175] width 588 height 15
click at [472, 177] on input "**********" at bounding box center [342, 175] width 588 height 15
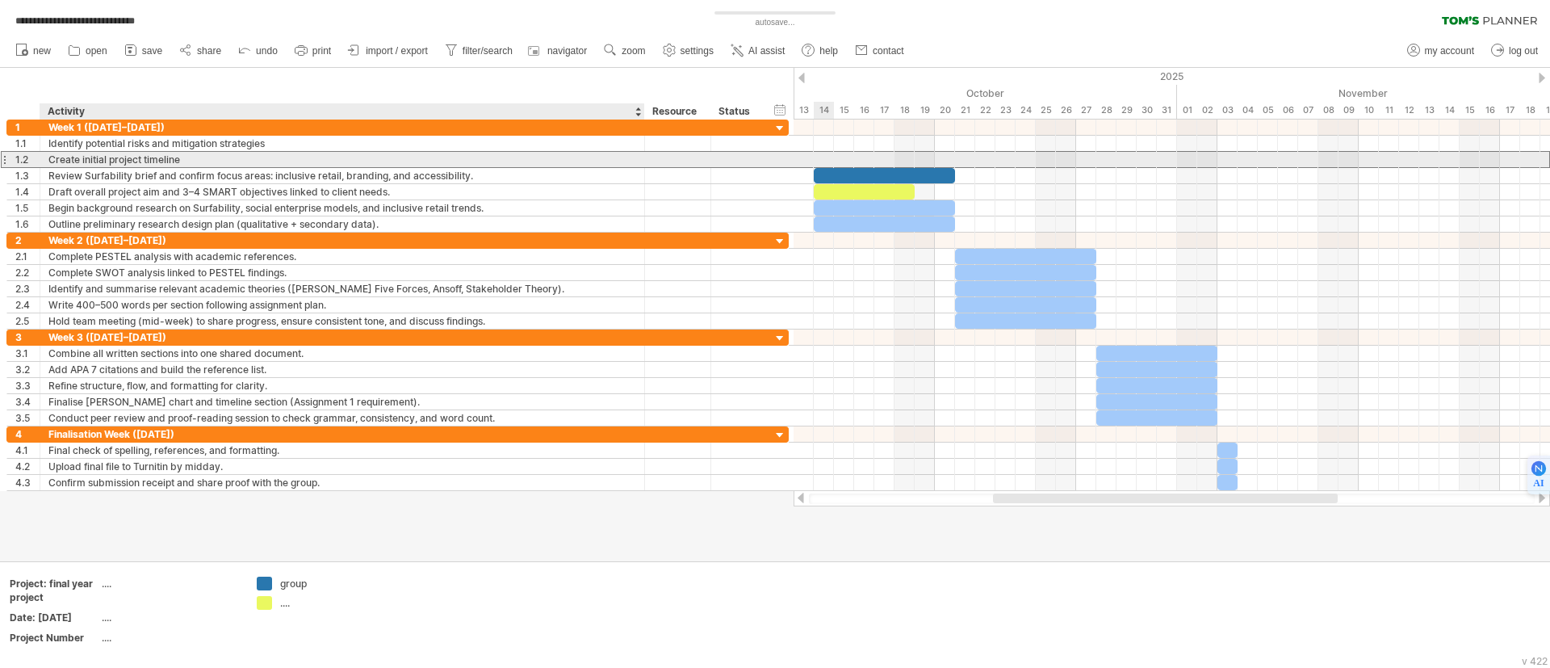
click at [475, 158] on div "Create initial project timeline" at bounding box center [342, 159] width 588 height 15
